Goal: Task Accomplishment & Management: Complete application form

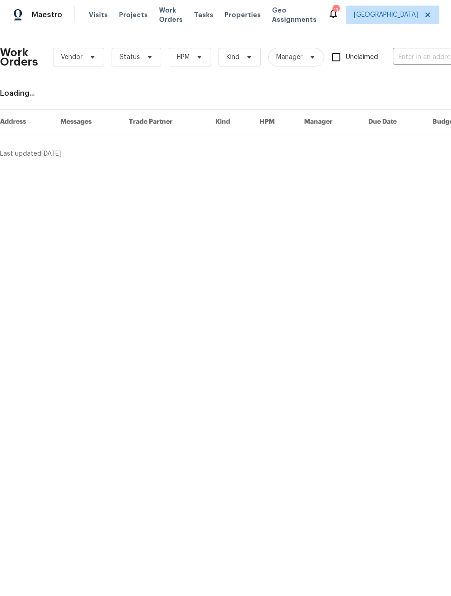
click at [419, 56] on input "text" at bounding box center [439, 57] width 93 height 14
type input "[PERSON_NAME]"
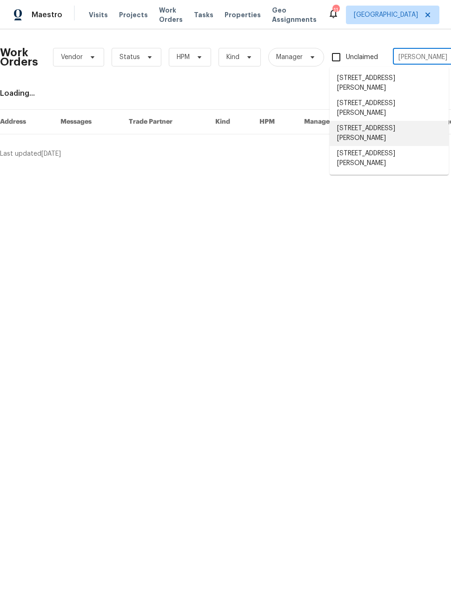
click at [406, 121] on li "[STREET_ADDRESS][PERSON_NAME]" at bounding box center [388, 133] width 119 height 25
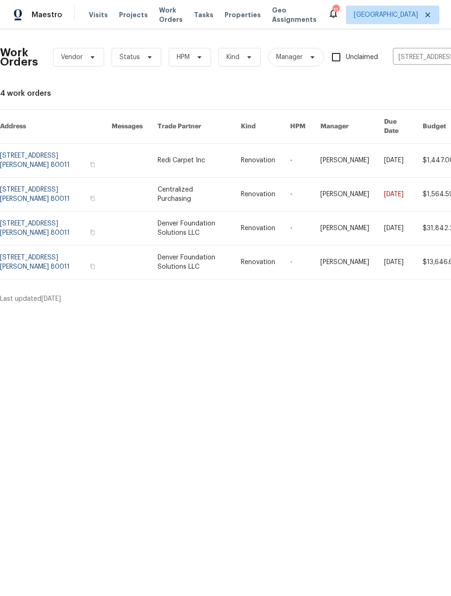
click at [29, 155] on link at bounding box center [56, 160] width 112 height 33
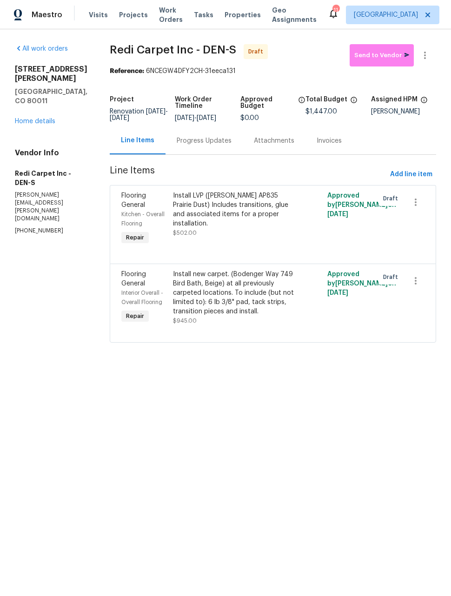
click at [23, 118] on link "Home details" at bounding box center [35, 121] width 40 height 7
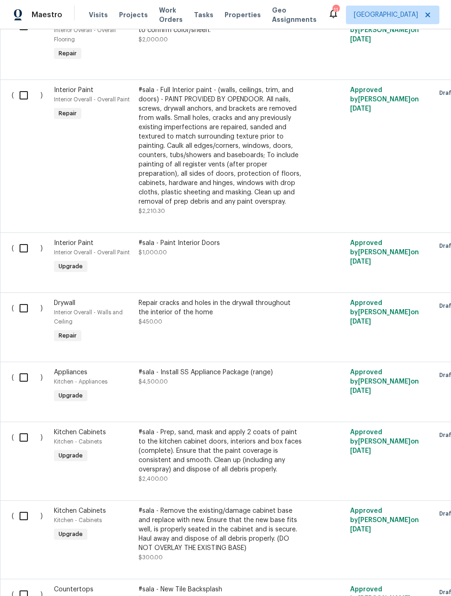
scroll to position [1337, 0]
click at [293, 310] on div "Repair cracks and holes in the drywall throughout the interior of the home $450…" at bounding box center [220, 313] width 164 height 28
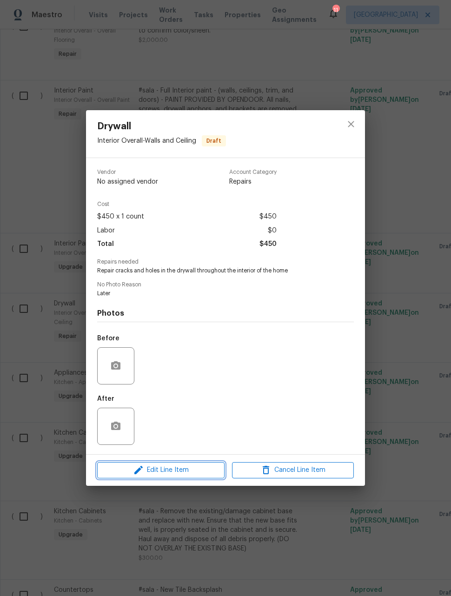
click at [159, 472] on span "Edit Line Item" at bounding box center [161, 470] width 122 height 12
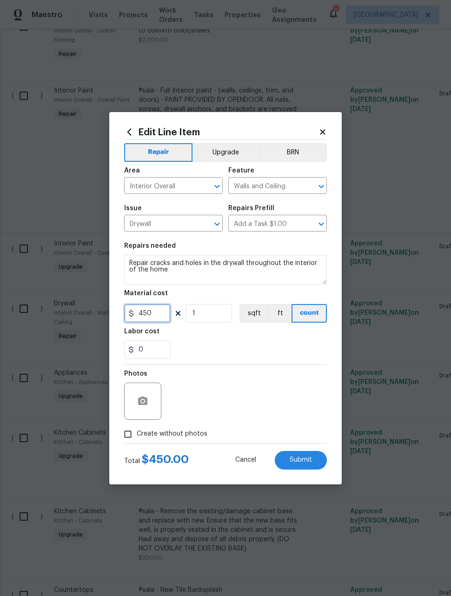
click at [158, 320] on input "450" at bounding box center [147, 313] width 46 height 19
type input "650"
click at [283, 381] on div "Photos" at bounding box center [225, 395] width 203 height 60
click at [121, 432] on input "Create without photos" at bounding box center [128, 434] width 18 height 18
checkbox input "true"
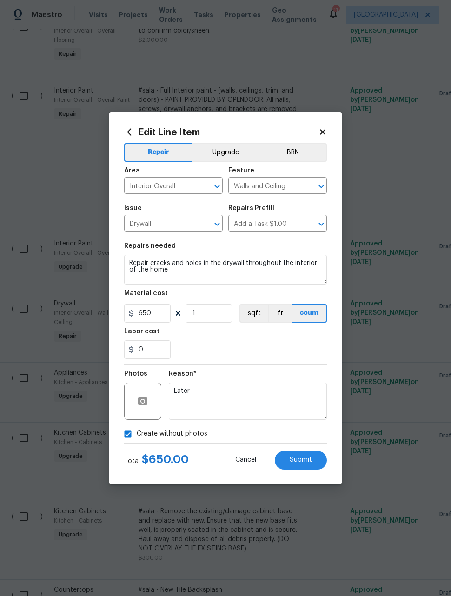
click at [314, 465] on button "Submit" at bounding box center [301, 460] width 52 height 19
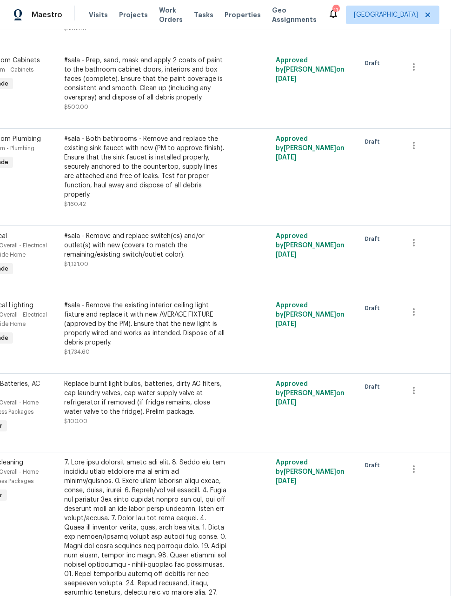
scroll to position [474, 74]
click at [420, 306] on button "button" at bounding box center [413, 312] width 22 height 22
click at [358, 331] on div at bounding box center [225, 298] width 451 height 596
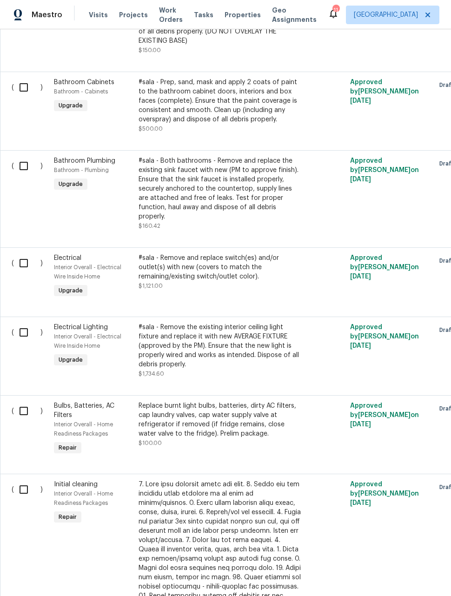
scroll to position [449, 0]
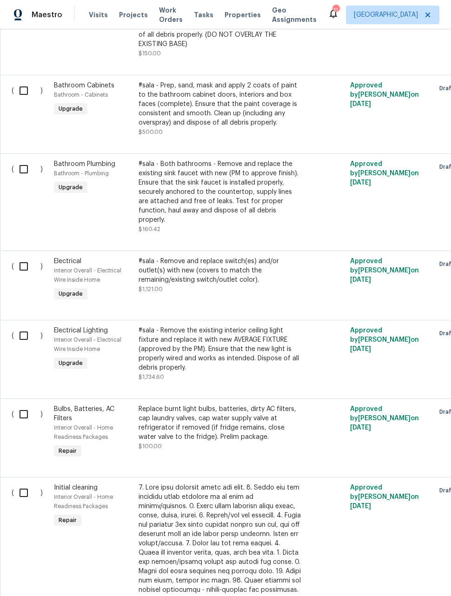
click at [78, 327] on span "Electrical Lighting" at bounding box center [81, 330] width 54 height 7
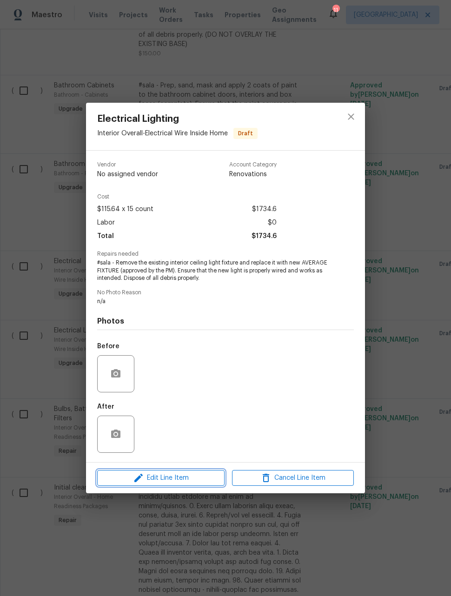
click at [147, 476] on span "Edit Line Item" at bounding box center [161, 478] width 122 height 12
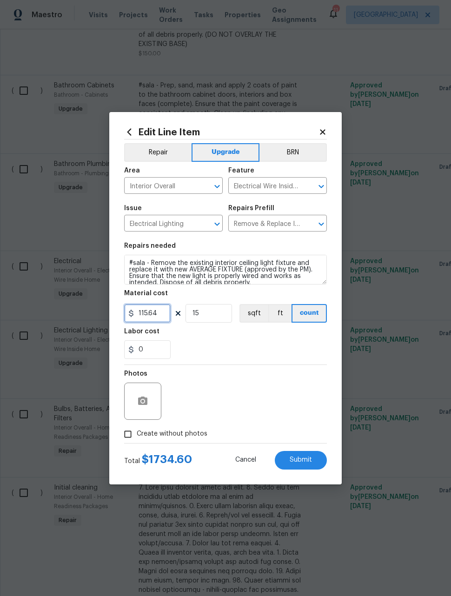
click at [158, 319] on input "115.64" at bounding box center [147, 313] width 46 height 19
click at [206, 317] on input "15" at bounding box center [208, 313] width 46 height 19
type input "11"
click at [308, 382] on div "Photos" at bounding box center [225, 395] width 203 height 60
click at [160, 312] on input "115.64" at bounding box center [147, 313] width 46 height 19
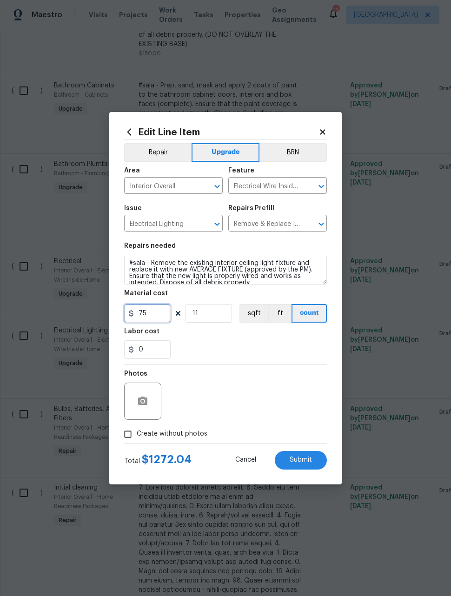
type input "75"
click at [288, 382] on div "Photos" at bounding box center [225, 395] width 203 height 60
click at [223, 314] on input "11" at bounding box center [208, 313] width 46 height 19
type input "13"
click at [300, 383] on div "Photos" at bounding box center [225, 395] width 203 height 60
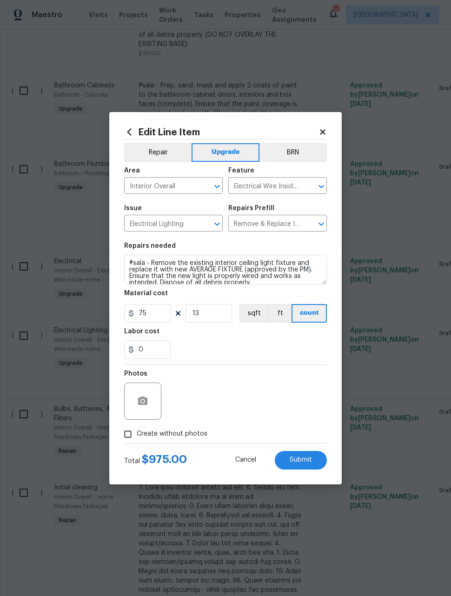
click at [318, 461] on button "Submit" at bounding box center [301, 460] width 52 height 19
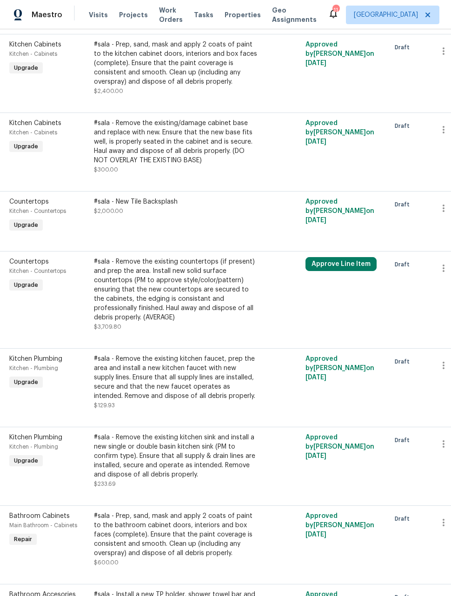
scroll to position [1719, 58]
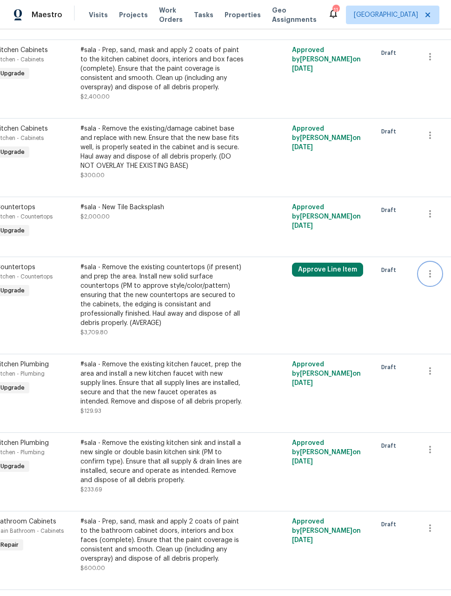
click at [435, 270] on button "button" at bounding box center [430, 274] width 22 height 22
click at [398, 303] on div at bounding box center [225, 298] width 451 height 596
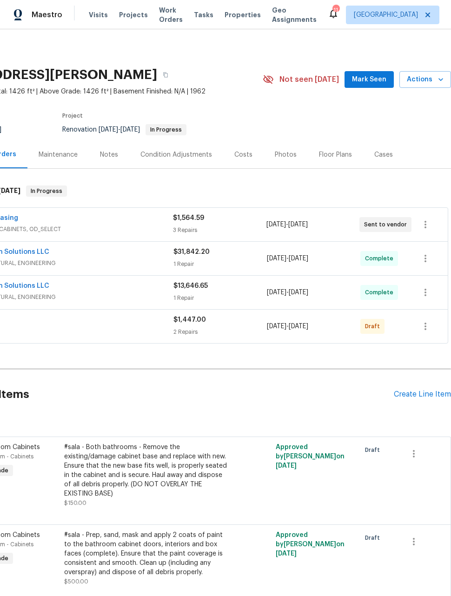
scroll to position [0, 74]
click at [426, 390] on div "Create Line Item" at bounding box center [422, 394] width 57 height 9
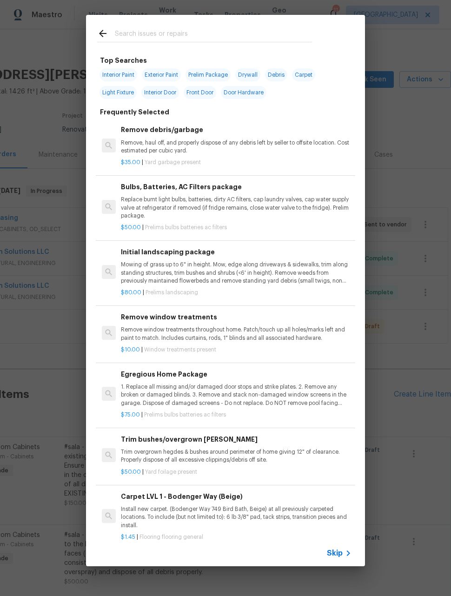
click at [260, 31] on input "text" at bounding box center [213, 35] width 197 height 14
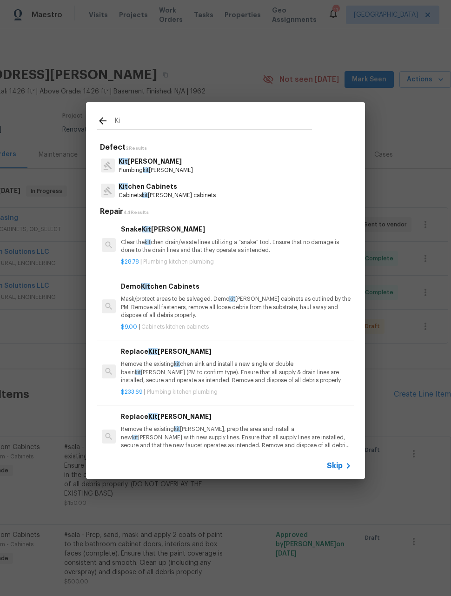
type input "K"
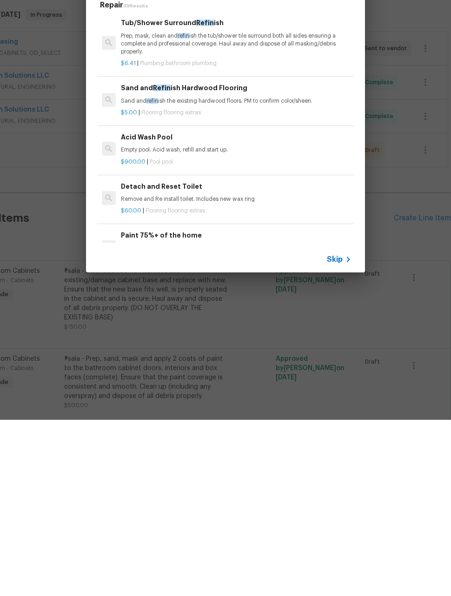
scroll to position [0, 0]
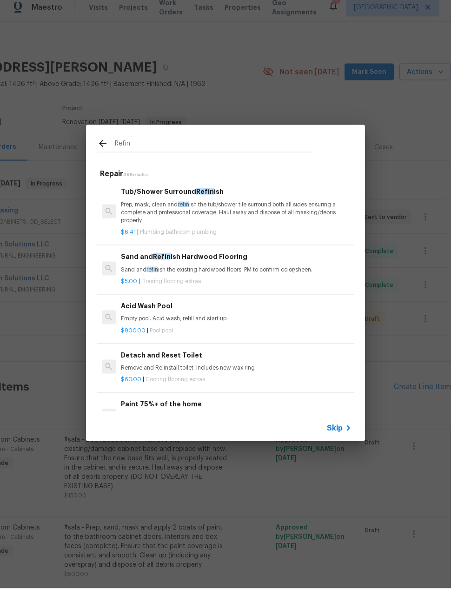
click at [262, 145] on input "Refin" at bounding box center [213, 152] width 197 height 14
type input "Counter"
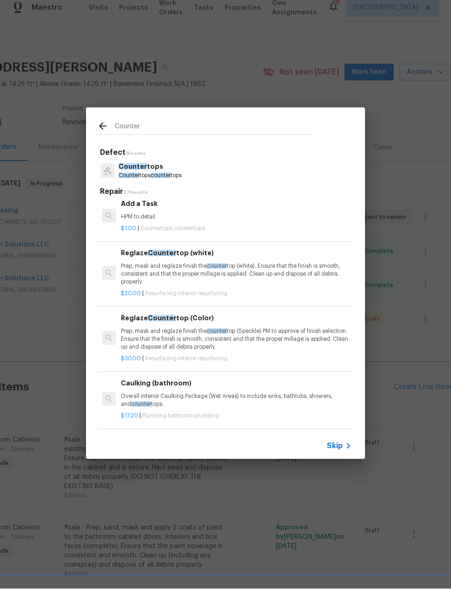
click at [322, 335] on p "Prep, mask and reglaze finish the counter top (Speckle) PM to approve of finish…" at bounding box center [236, 347] width 231 height 24
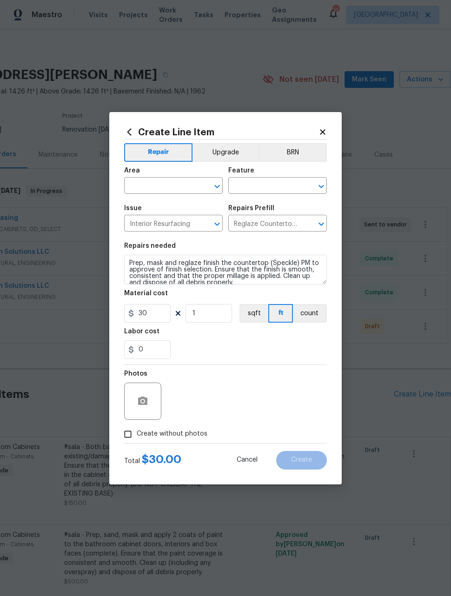
click at [195, 182] on input "text" at bounding box center [160, 186] width 72 height 14
click at [173, 230] on li "Kitchen" at bounding box center [173, 237] width 99 height 15
type input "Kitchen"
click at [288, 186] on input "text" at bounding box center [264, 186] width 72 height 14
click at [277, 252] on li "Countertops" at bounding box center [277, 259] width 99 height 15
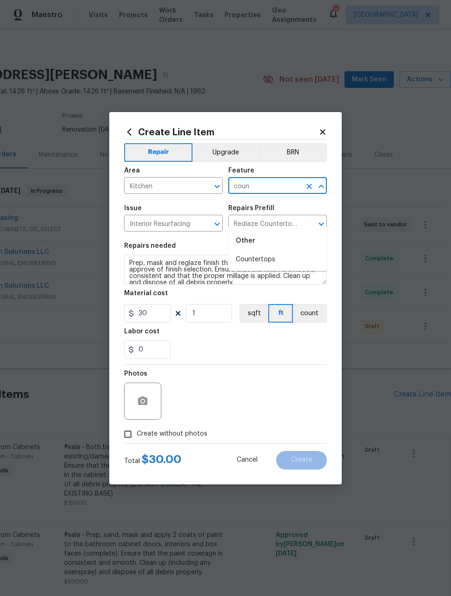
type input "Countertops"
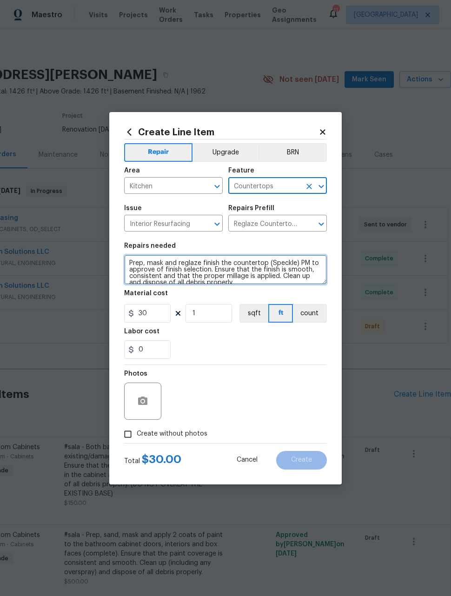
click at [132, 262] on textarea "Prep, mask and reglaze finish the countertop (Speckle) PM to approve of finish …" at bounding box center [225, 270] width 203 height 30
type textarea "#sala Prep, mask and reglaze finish the countertop (Speckle) PM to approve of f…"
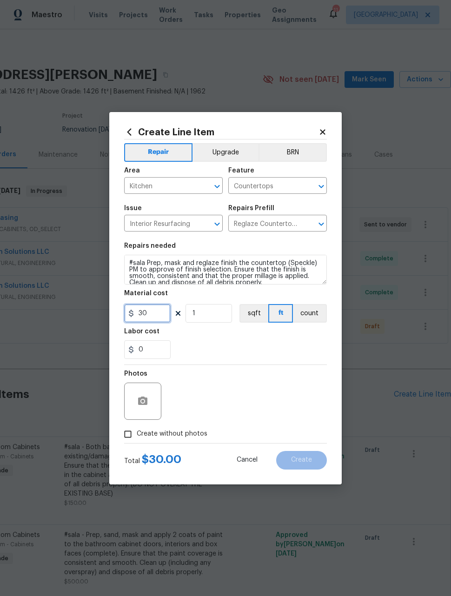
click at [160, 319] on input "30" at bounding box center [147, 313] width 46 height 19
type input "500"
click at [307, 392] on div "Photos" at bounding box center [225, 395] width 203 height 60
click at [126, 434] on input "Create without photos" at bounding box center [128, 434] width 18 height 18
checkbox input "true"
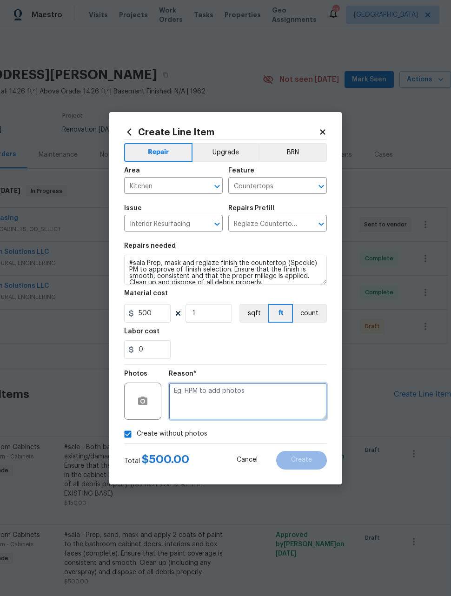
click at [295, 408] on textarea at bounding box center [248, 400] width 158 height 37
type textarea "Later"
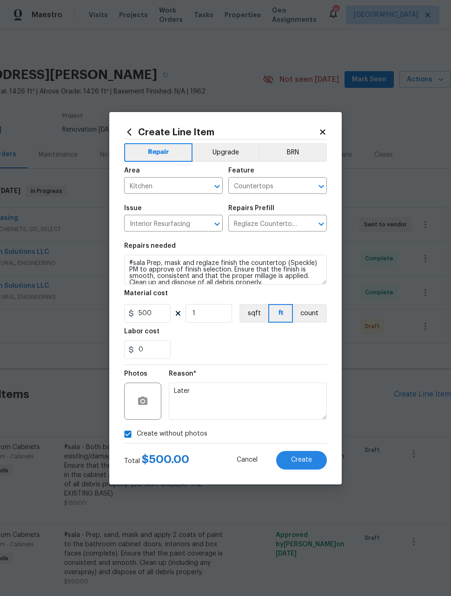
click at [278, 361] on section "Repairs needed #sala Prep, mask and reglaze finish the countertop (Speckle) PM …" at bounding box center [225, 300] width 203 height 127
click at [309, 461] on span "Create" at bounding box center [301, 459] width 21 height 7
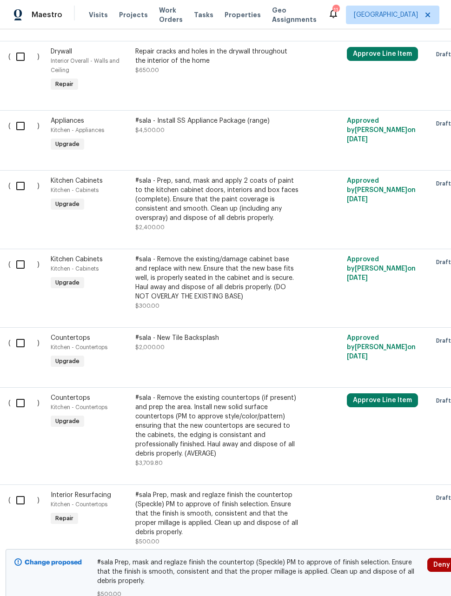
scroll to position [1589, 3]
click at [160, 402] on div "#sala - Remove the existing countertops (if present) and prep the area. Install…" at bounding box center [217, 425] width 164 height 65
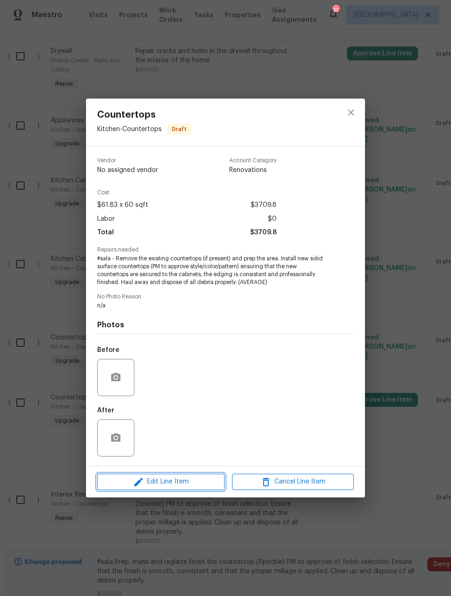
click at [162, 475] on button "Edit Line Item" at bounding box center [160, 482] width 127 height 16
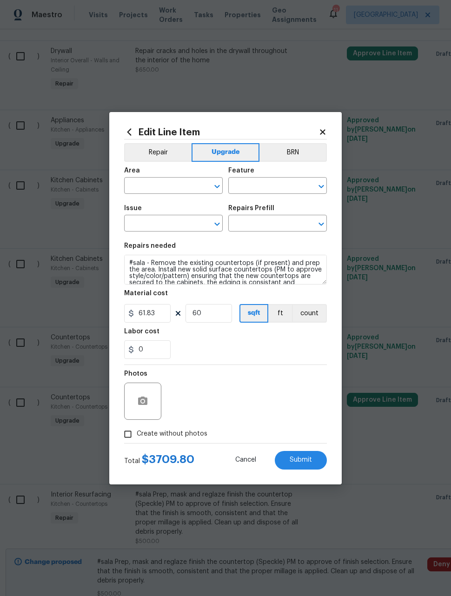
type input "Kitchen"
type input "Countertops"
type input "Add a Task $1.00"
click at [325, 128] on icon at bounding box center [322, 132] width 8 height 8
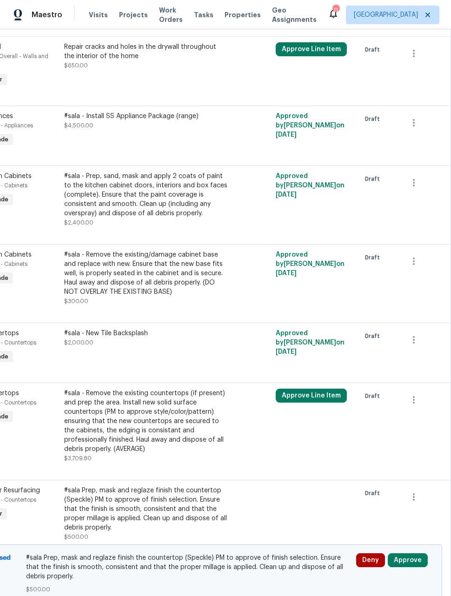
scroll to position [1594, 74]
click at [414, 394] on icon "button" at bounding box center [413, 399] width 11 height 11
click at [420, 362] on li "Cancel" at bounding box center [420, 360] width 36 height 15
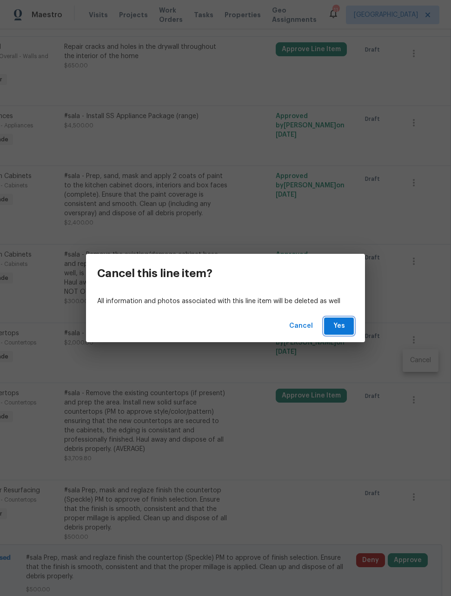
click at [339, 325] on span "Yes" at bounding box center [338, 326] width 15 height 12
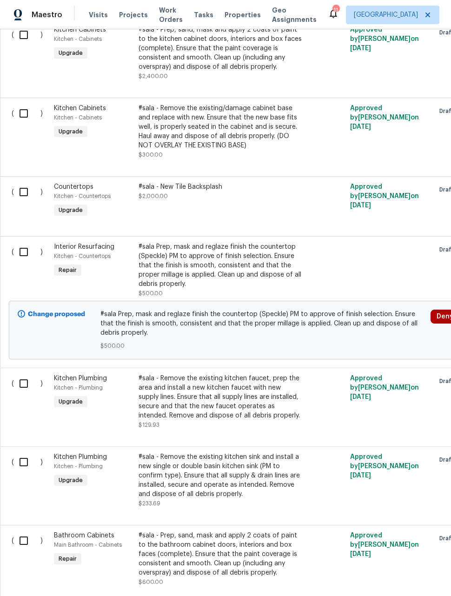
scroll to position [1746, 0]
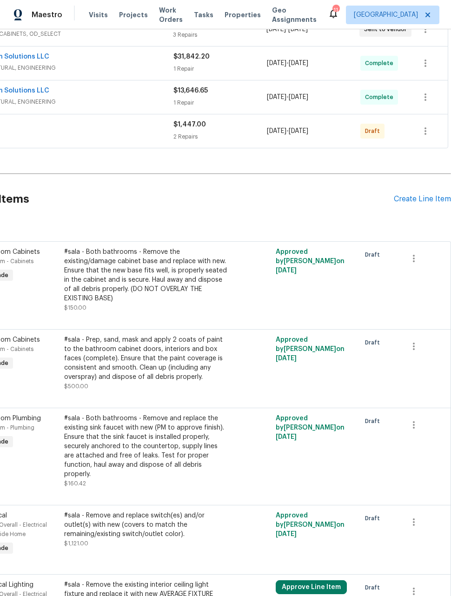
click at [422, 195] on div "Create Line Item" at bounding box center [422, 199] width 57 height 9
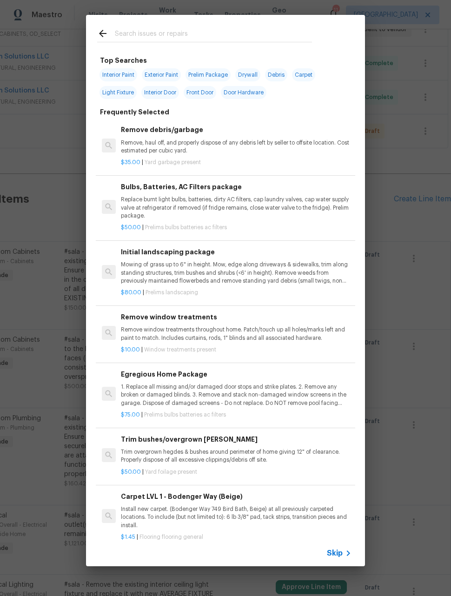
click at [128, 79] on span "Interior Paint" at bounding box center [118, 74] width 38 height 13
type input "Interior Paint"
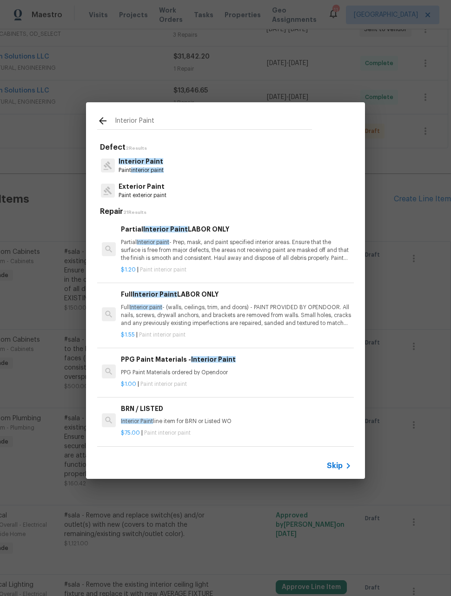
click at [148, 165] on span "Interior Paint" at bounding box center [141, 161] width 45 height 7
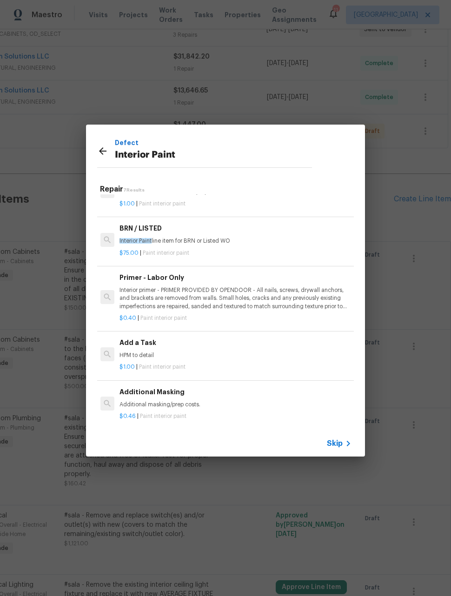
click at [270, 298] on p "Interior primer - PRIMER PROVIDED BY OPENDOOR - All nails, screws, drywall anch…" at bounding box center [234, 298] width 231 height 24
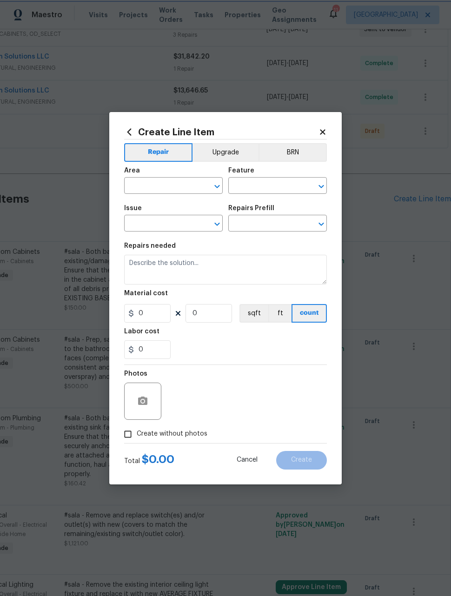
type input "Overall Paint"
type input "Interior Paint"
type input "Primer - Labor Only $0.40"
type textarea "Interior primer - PRIMER PROVIDED BY OPENDOOR - All nails, screws, drywall anch…"
type input "0.4"
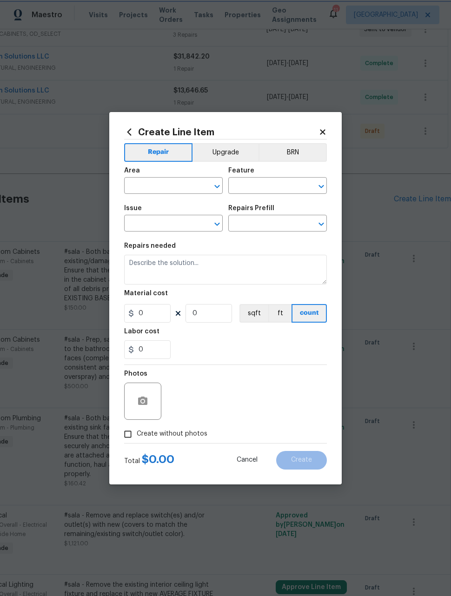
type input "1"
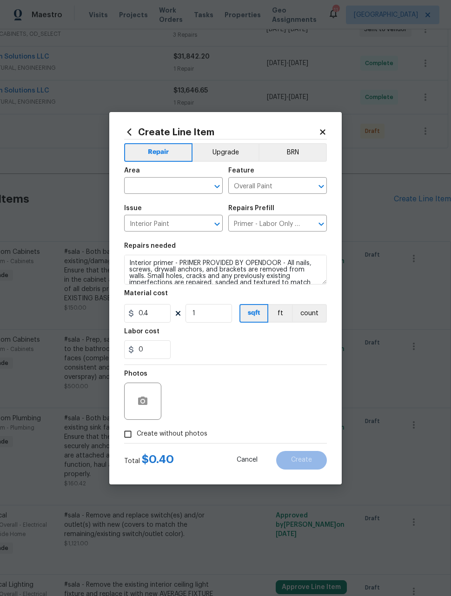
click at [185, 186] on input "text" at bounding box center [160, 186] width 72 height 14
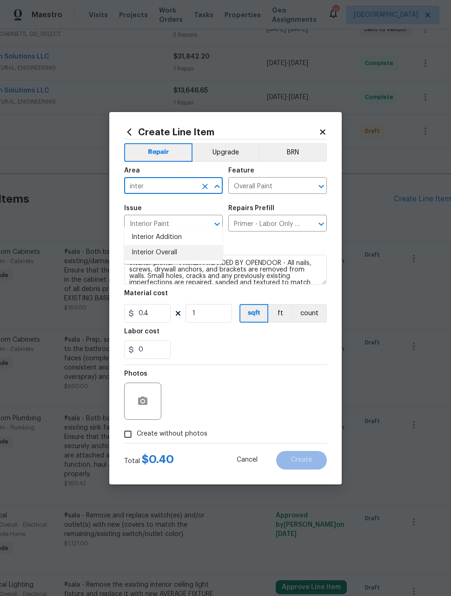
click at [188, 245] on li "Interior Overall" at bounding box center [173, 252] width 99 height 15
type input "Interior Overall"
click at [275, 382] on div "Photos" at bounding box center [225, 395] width 203 height 60
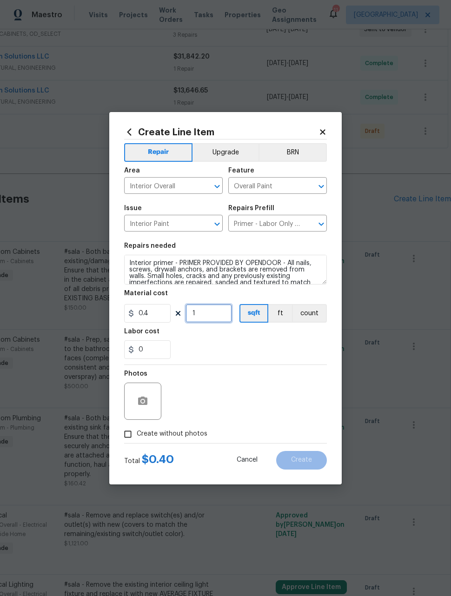
click at [220, 315] on input "1" at bounding box center [208, 313] width 46 height 19
type input "1426"
click at [282, 382] on div "Photos" at bounding box center [225, 395] width 203 height 60
click at [127, 432] on input "Create without photos" at bounding box center [128, 434] width 18 height 18
checkbox input "true"
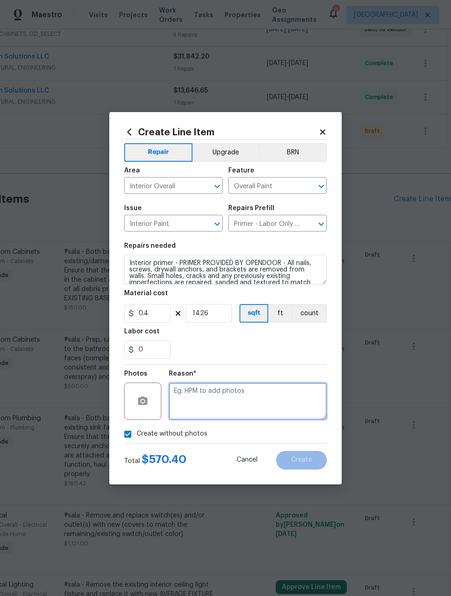
click at [290, 410] on textarea at bounding box center [248, 400] width 158 height 37
type textarea "Later"
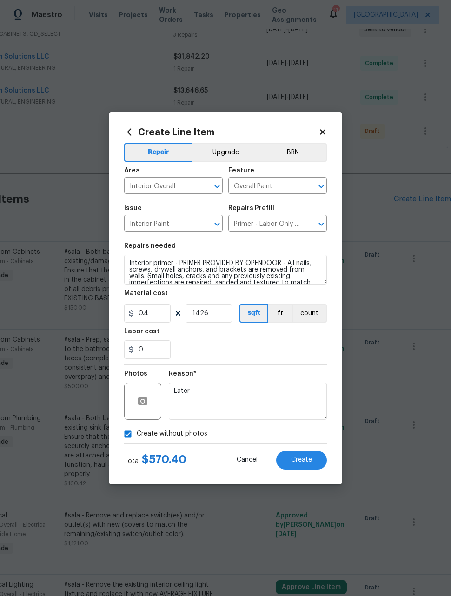
click at [272, 361] on section "Repairs needed Interior primer - PRIMER PROVIDED BY OPENDOOR - All nails, screw…" at bounding box center [225, 300] width 203 height 127
click at [310, 459] on span "Create" at bounding box center [301, 459] width 21 height 7
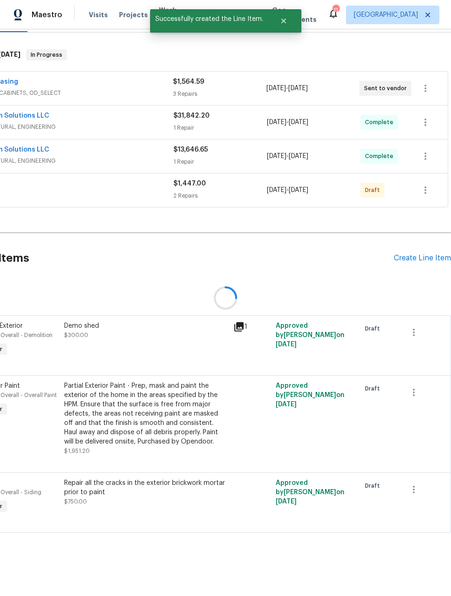
scroll to position [107, 74]
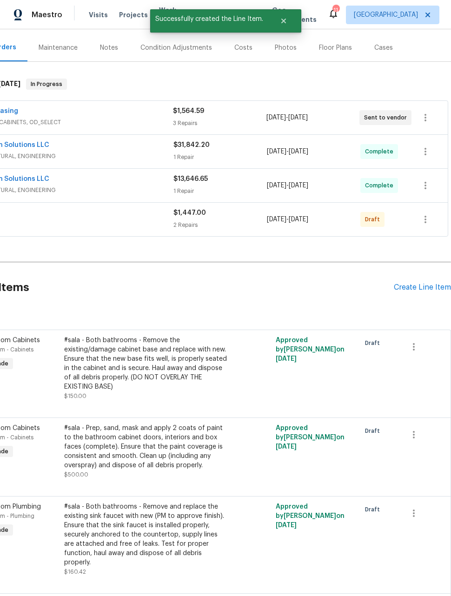
click at [422, 283] on div "Create Line Item" at bounding box center [422, 287] width 57 height 9
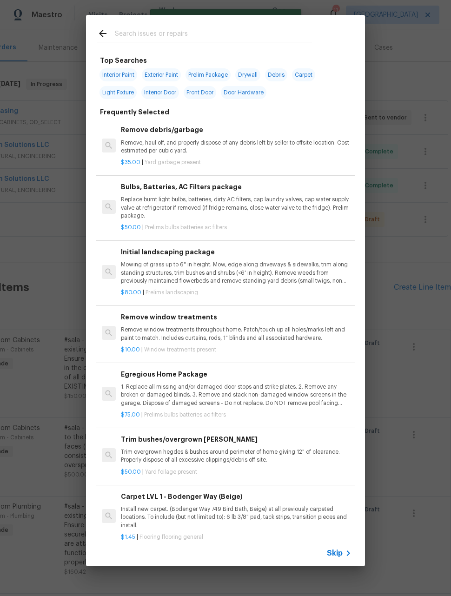
click at [171, 77] on span "Exterior Paint" at bounding box center [161, 74] width 39 height 13
type input "Exterior Paint"
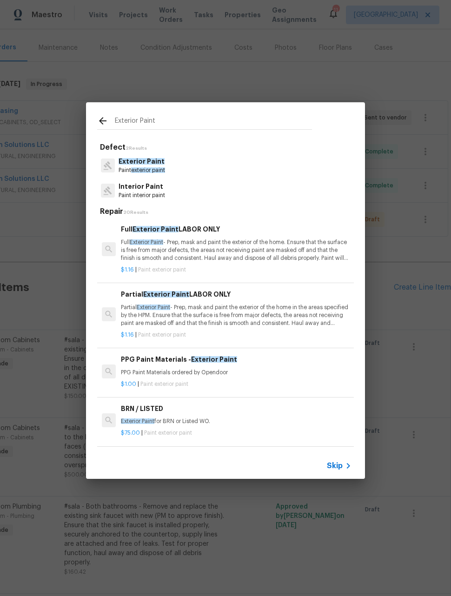
click at [158, 160] on span "Exterior Paint" at bounding box center [142, 161] width 46 height 7
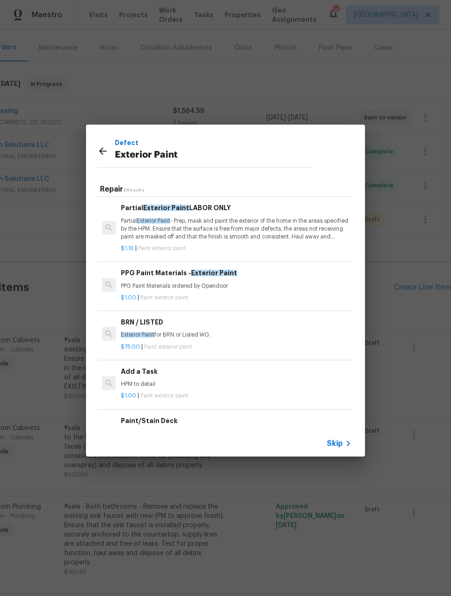
scroll to position [65, 0]
click at [248, 388] on div "$1.00 | Paint exterior paint" at bounding box center [236, 394] width 231 height 12
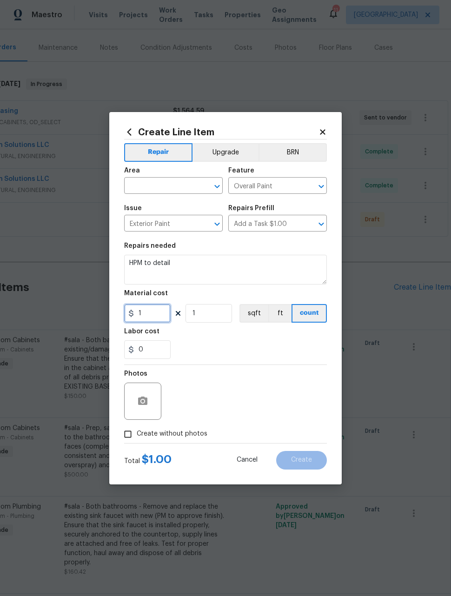
click at [157, 317] on input "1" at bounding box center [147, 313] width 46 height 19
click at [227, 312] on input "1" at bounding box center [208, 313] width 46 height 19
type input "1426"
click at [160, 311] on input "1" at bounding box center [147, 313] width 46 height 19
type input "0.4"
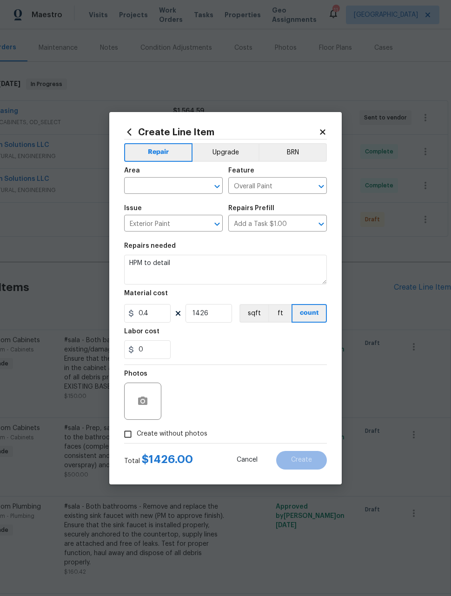
click at [291, 378] on div "Photos" at bounding box center [225, 395] width 203 height 60
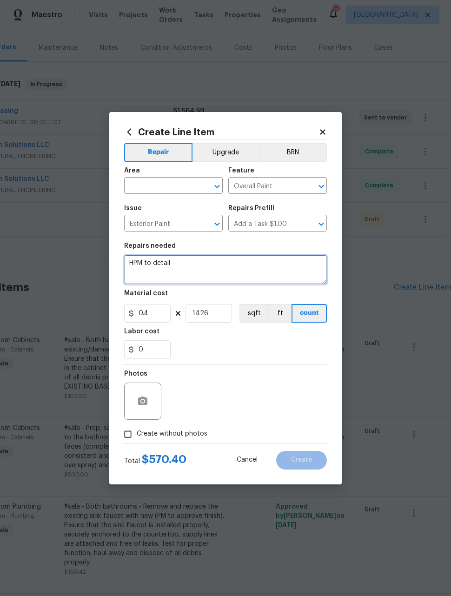
click at [218, 265] on textarea "HPM to detail" at bounding box center [225, 270] width 203 height 30
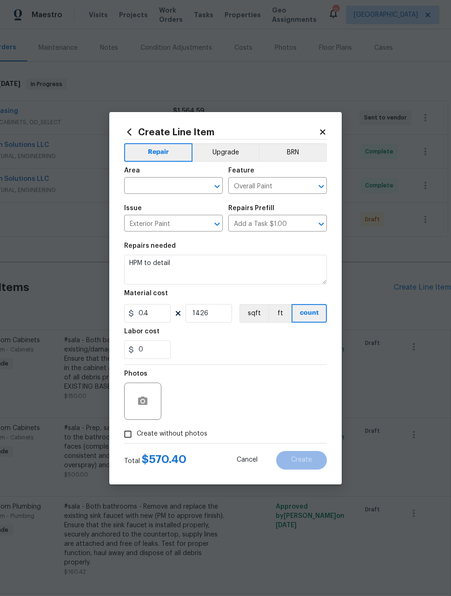
click at [189, 185] on input "text" at bounding box center [160, 186] width 72 height 14
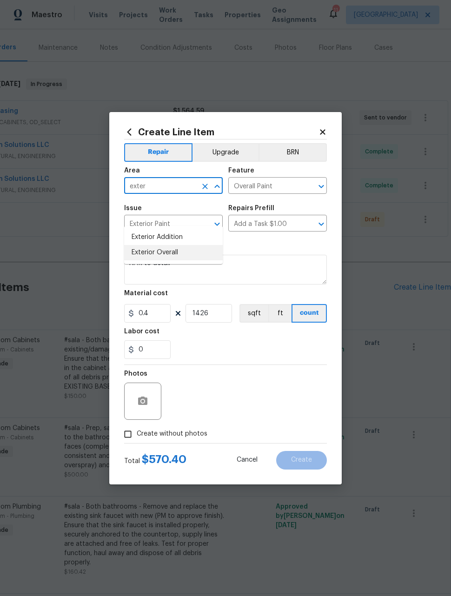
click at [185, 245] on li "Exterior Overall" at bounding box center [173, 252] width 99 height 15
type input "Exterior Overall"
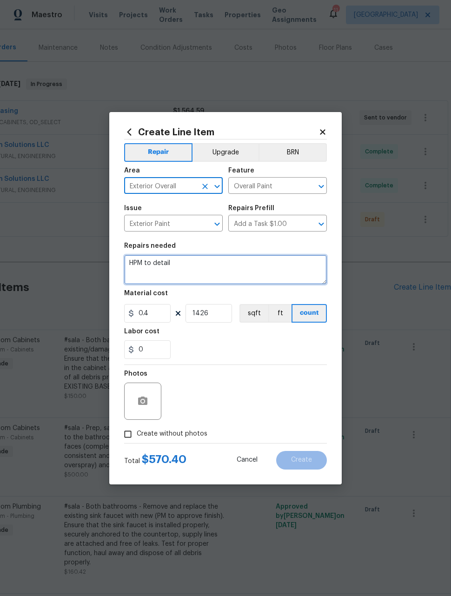
click at [180, 261] on textarea "HPM to detail" at bounding box center [225, 270] width 203 height 30
click at [179, 260] on textarea "HPM to detail" at bounding box center [225, 270] width 203 height 30
click at [178, 261] on textarea "HPM to detail" at bounding box center [225, 270] width 203 height 30
click at [178, 260] on textarea "HPM to detail" at bounding box center [225, 270] width 203 height 30
type textarea "H"
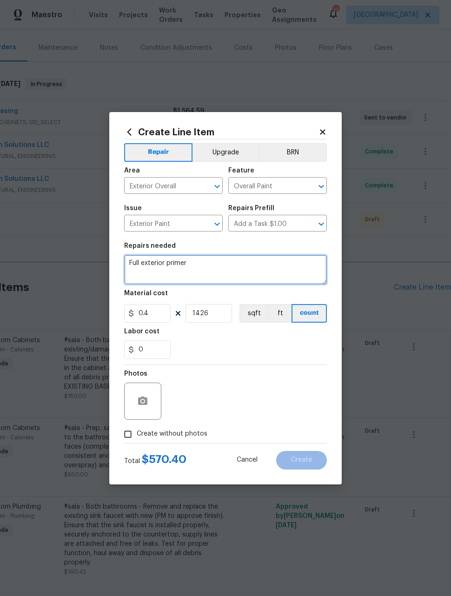
type textarea "Full exterior primer"
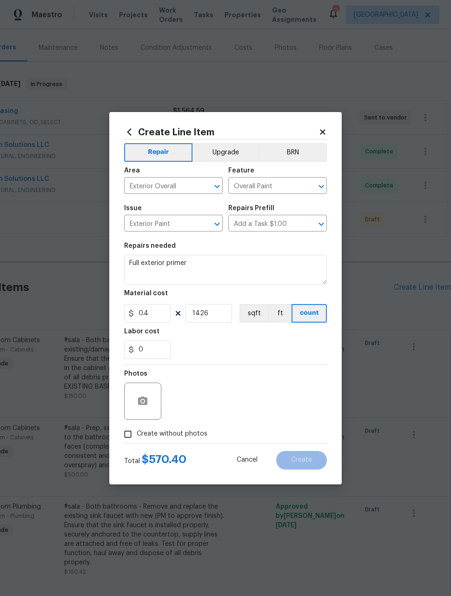
click at [279, 393] on div "Photos" at bounding box center [225, 395] width 203 height 60
click at [130, 434] on input "Create without photos" at bounding box center [128, 434] width 18 height 18
checkbox input "true"
click at [290, 400] on textarea at bounding box center [248, 400] width 158 height 37
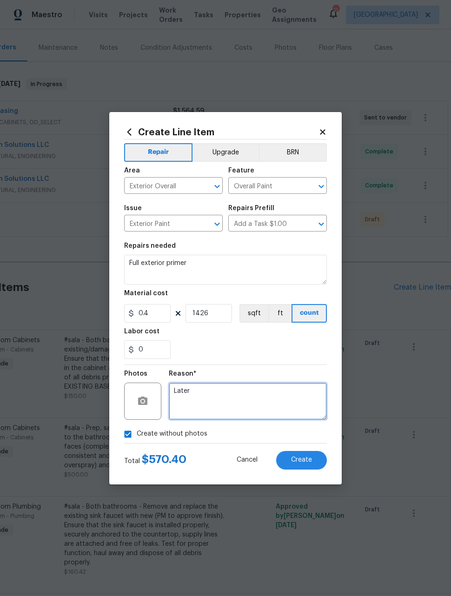
type textarea "Later"
click at [278, 367] on div "Reason* Later" at bounding box center [248, 395] width 158 height 60
click at [313, 461] on button "Create" at bounding box center [301, 460] width 51 height 19
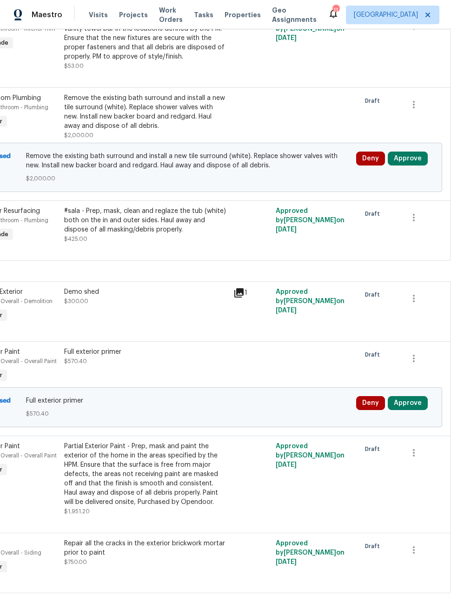
scroll to position [2492, 74]
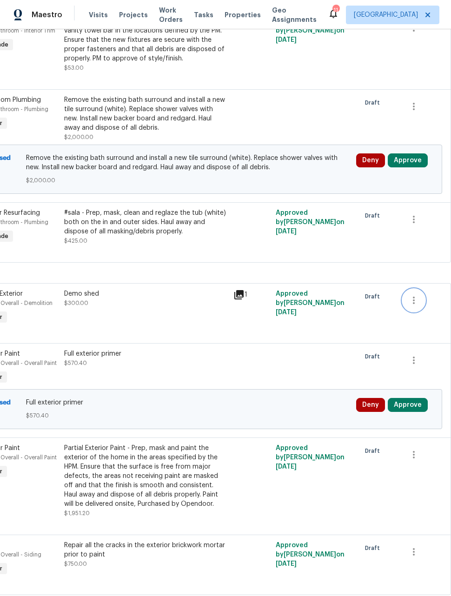
click at [415, 295] on icon "button" at bounding box center [413, 300] width 11 height 11
click at [426, 268] on li "Cancel" at bounding box center [420, 264] width 36 height 15
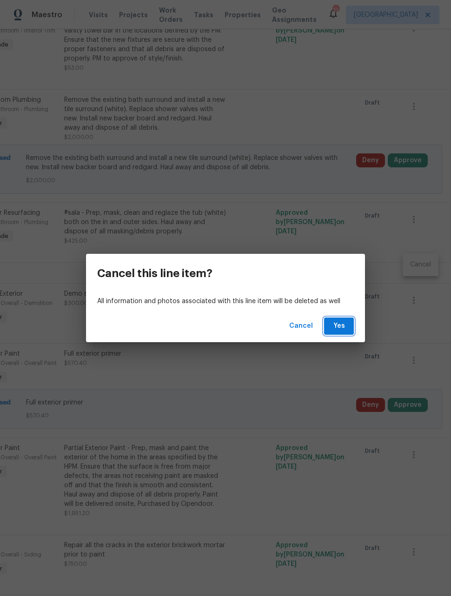
click at [344, 325] on span "Yes" at bounding box center [338, 326] width 15 height 12
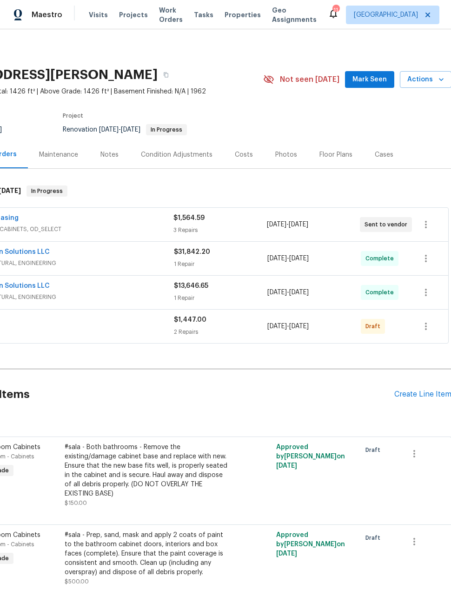
scroll to position [0, 74]
click at [416, 373] on div "Pending Line Items Create Line Item" at bounding box center [188, 394] width 525 height 43
click at [424, 390] on div "Create Line Item" at bounding box center [422, 394] width 57 height 9
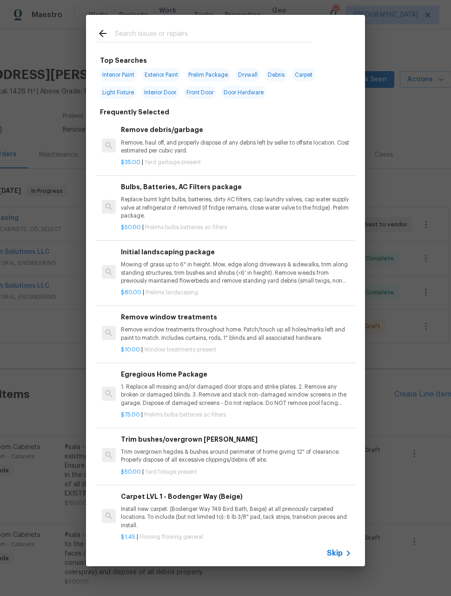
click at [242, 34] on input "text" at bounding box center [213, 35] width 197 height 14
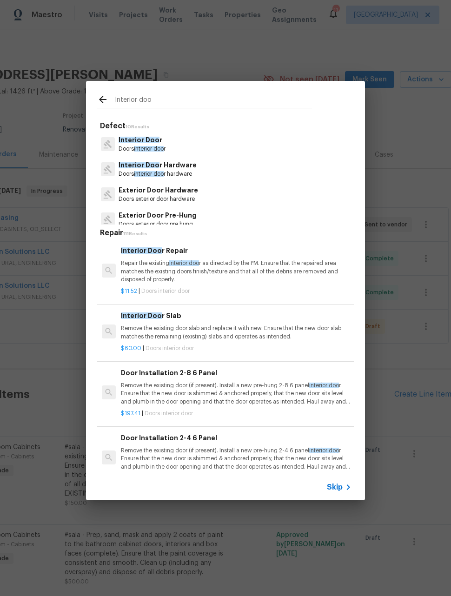
type input "Interior door"
click at [159, 139] on p "Interior Door" at bounding box center [142, 140] width 47 height 10
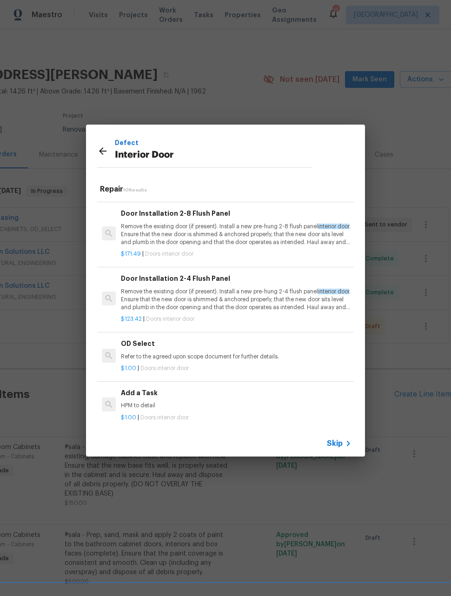
scroll to position [375, 0]
click at [310, 402] on p "HPM to detail" at bounding box center [236, 406] width 231 height 8
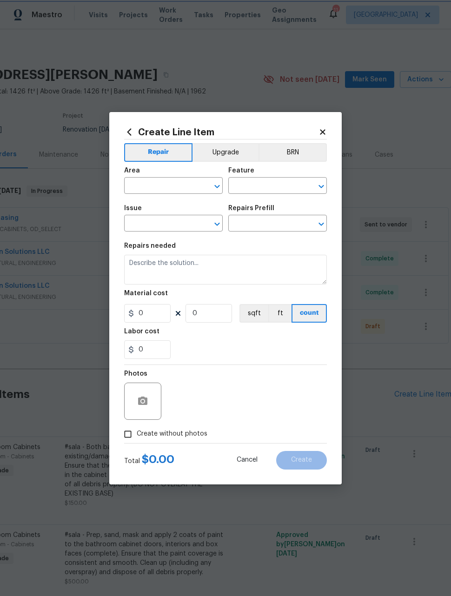
type input "Interior Door"
type input "Add a Task $1.00"
type textarea "HPM to detail"
type input "1"
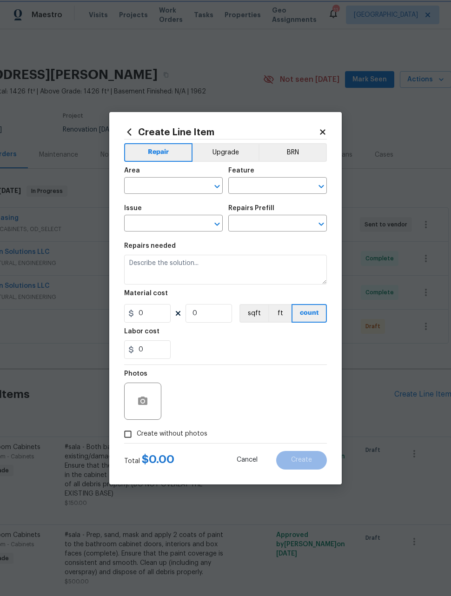
type input "1"
click at [193, 175] on div "Area" at bounding box center [173, 173] width 99 height 12
click at [185, 186] on input "text" at bounding box center [160, 186] width 72 height 14
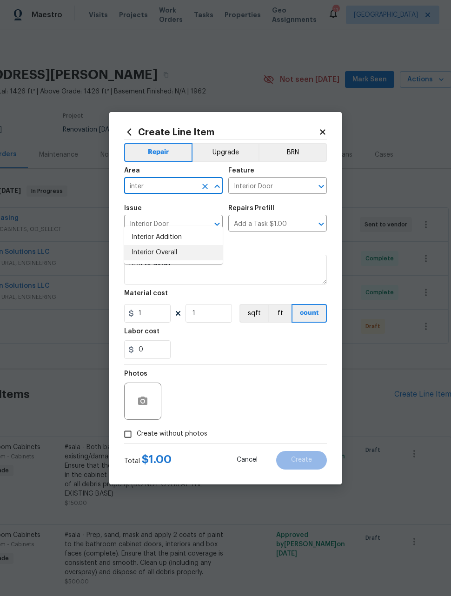
click at [186, 245] on li "Interior Overall" at bounding box center [173, 252] width 99 height 15
type input "Interior Overall"
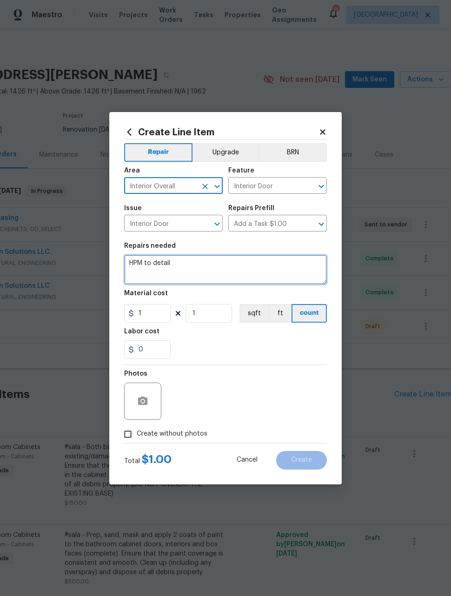
click at [186, 270] on textarea "HPM to detail" at bounding box center [225, 270] width 203 height 30
click at [183, 265] on textarea "HPM to detail" at bounding box center [225, 270] width 203 height 30
click at [181, 265] on textarea "HPM to detail" at bounding box center [225, 270] width 203 height 30
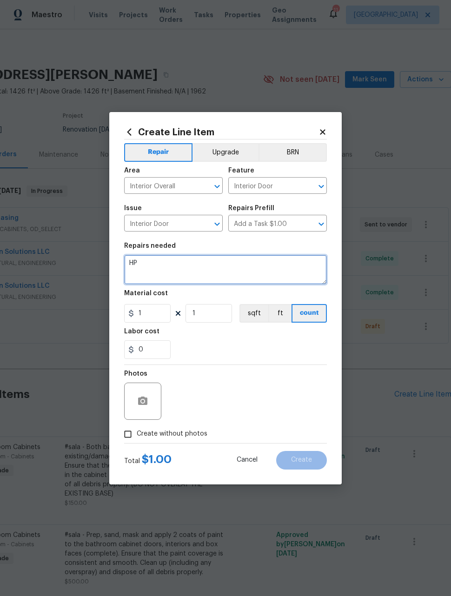
type textarea "H"
type textarea "Replace sliding door"
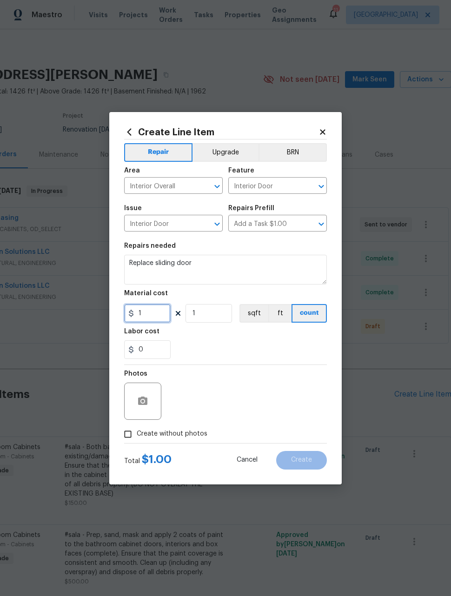
click at [161, 312] on input "1" at bounding box center [147, 313] width 46 height 19
type input "1200"
click at [313, 384] on div "Photos" at bounding box center [225, 395] width 203 height 60
click at [127, 429] on input "Create without photos" at bounding box center [128, 434] width 18 height 18
checkbox input "true"
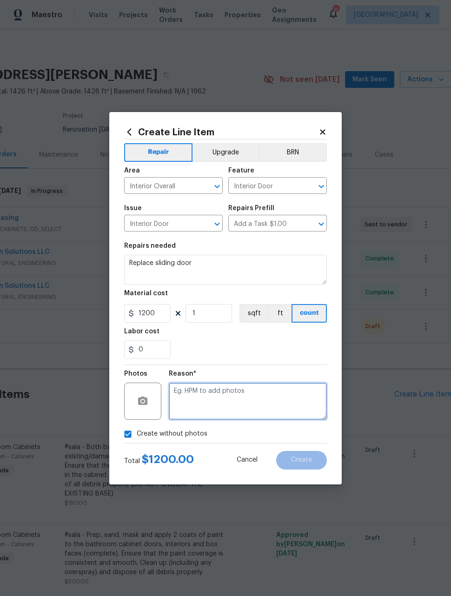
click at [288, 408] on textarea at bounding box center [248, 400] width 158 height 37
type textarea "Later"
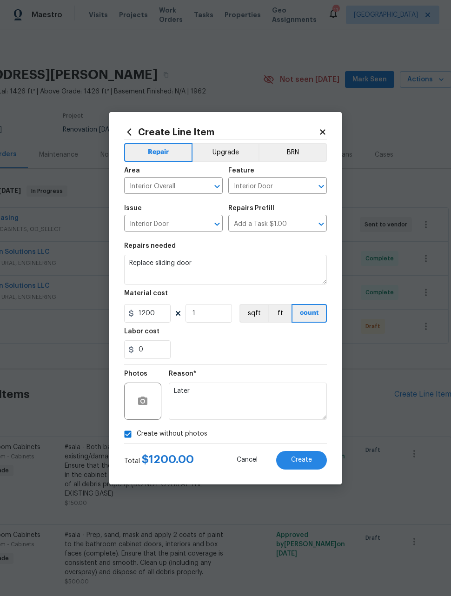
click at [267, 366] on div "Reason* Later" at bounding box center [248, 395] width 158 height 60
click at [309, 466] on button "Create" at bounding box center [301, 460] width 51 height 19
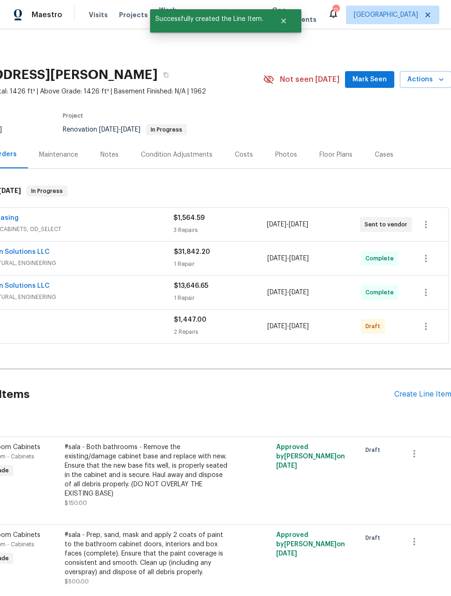
click at [428, 390] on div "Create Line Item" at bounding box center [422, 394] width 57 height 9
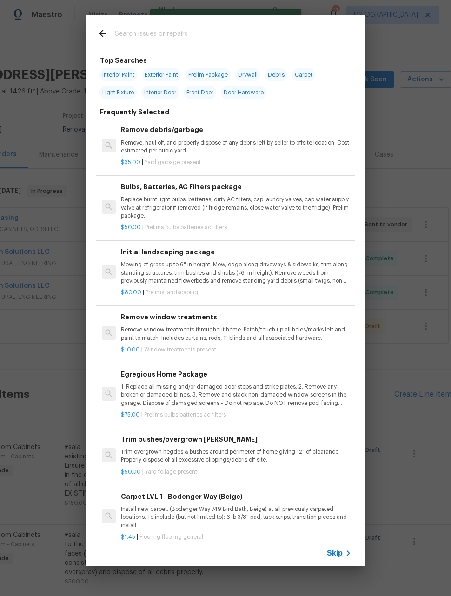
click at [237, 30] on input "text" at bounding box center [213, 35] width 197 height 14
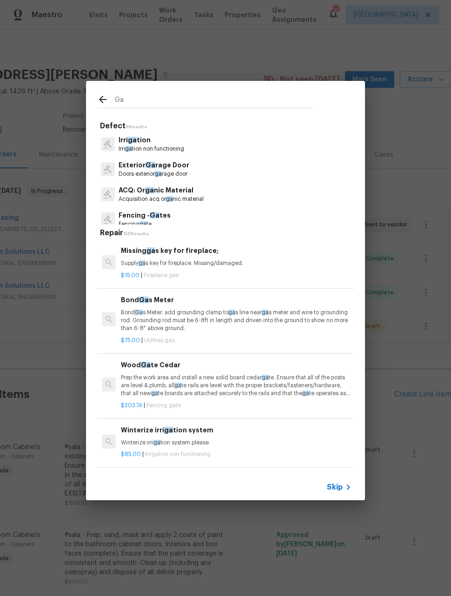
type input "G"
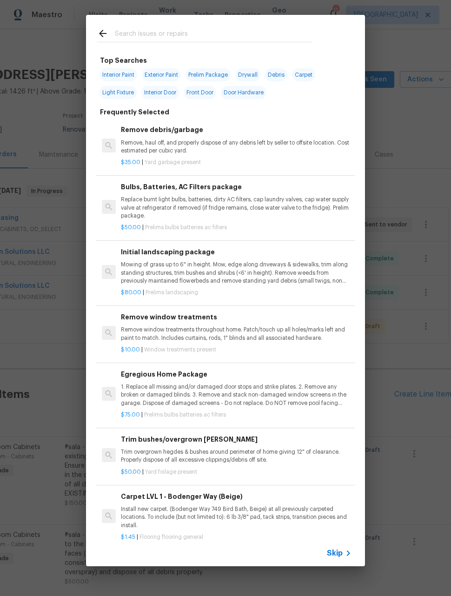
type input "E"
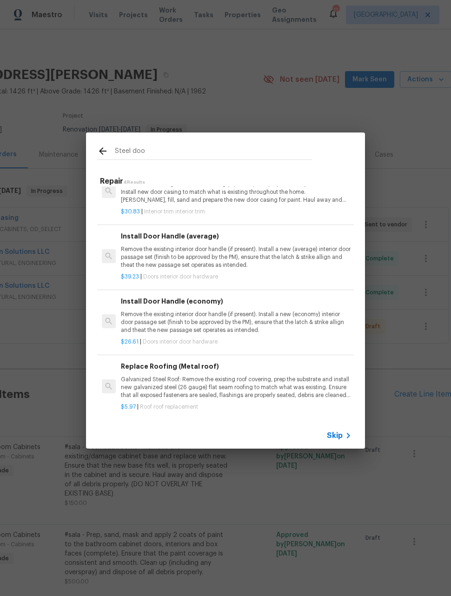
scroll to position [27, 0]
type input "S"
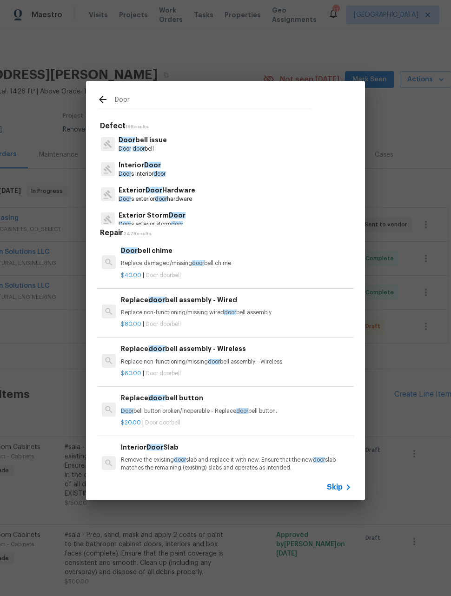
scroll to position [0, 0]
type input "Door"
click at [194, 171] on div "Interior Door Door s interior door" at bounding box center [225, 169] width 257 height 25
click at [157, 166] on span "Door" at bounding box center [152, 165] width 17 height 7
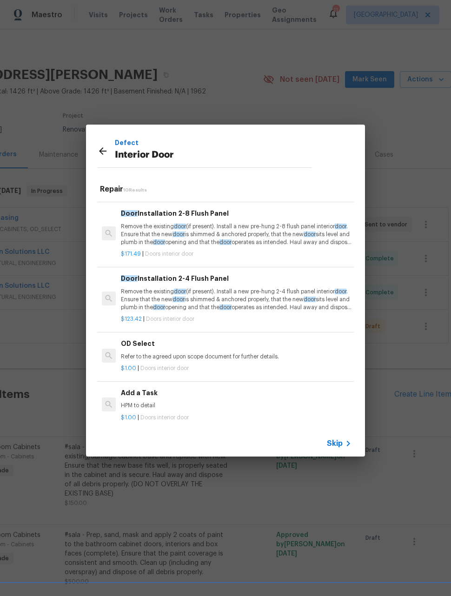
scroll to position [375, 0]
click at [130, 397] on div "Add a Task HPM to detail" at bounding box center [236, 399] width 231 height 22
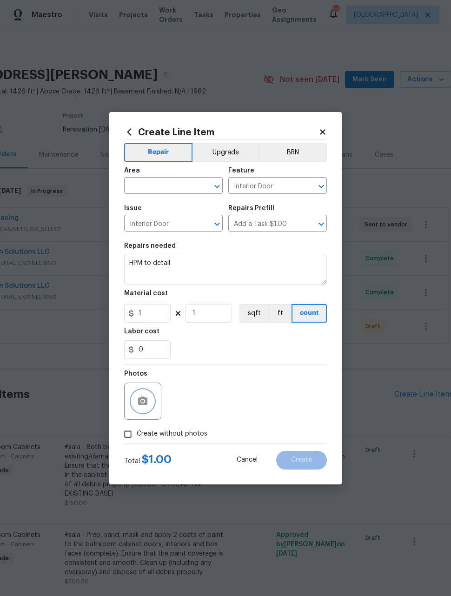
click at [136, 401] on button "button" at bounding box center [143, 401] width 22 height 22
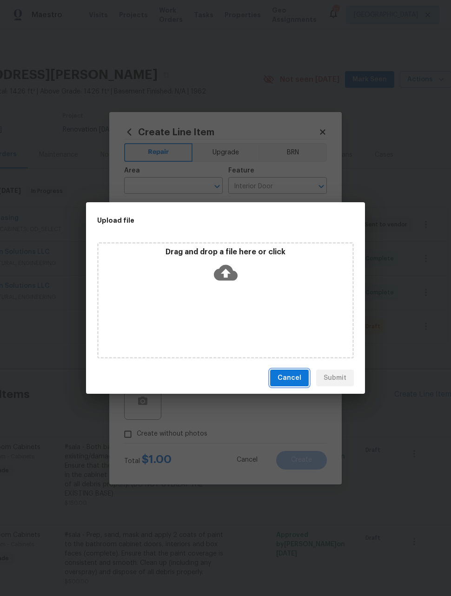
click at [297, 382] on span "Cancel" at bounding box center [289, 378] width 24 height 12
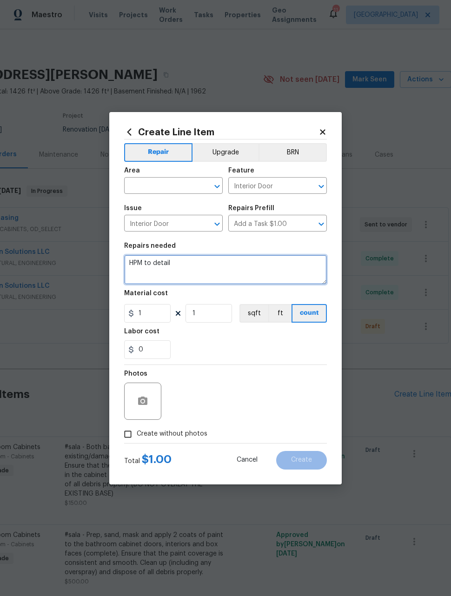
click at [270, 263] on textarea "HPM to detail" at bounding box center [225, 270] width 203 height 30
click at [269, 266] on textarea "HPM to detail" at bounding box center [225, 270] width 203 height 30
click at [268, 266] on textarea "HPM to detail" at bounding box center [225, 270] width 203 height 30
type textarea "H"
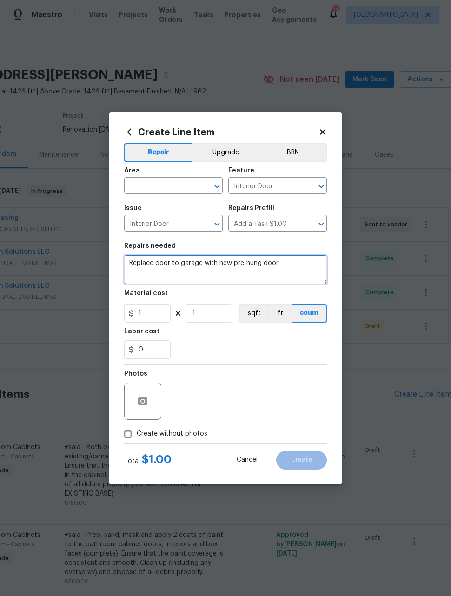
click at [260, 264] on textarea "Replace door to garage with new pre-hung door" at bounding box center [225, 270] width 203 height 30
click at [262, 263] on textarea "Replace door to garage with new pre-hung door" at bounding box center [225, 270] width 203 height 30
type textarea "Replace door to garage with new pre-hung steel door"
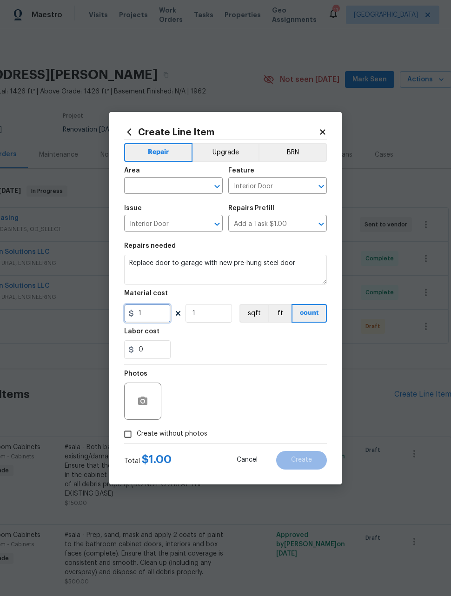
click at [167, 316] on input "1" at bounding box center [147, 313] width 46 height 19
type input "600"
click at [189, 185] on input "text" at bounding box center [160, 186] width 72 height 14
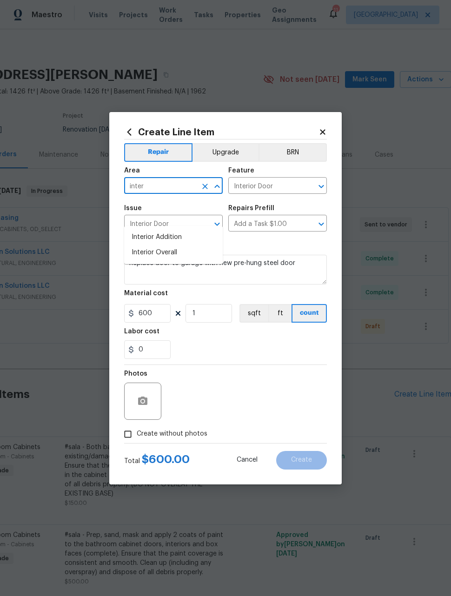
click at [181, 245] on li "Interior Overall" at bounding box center [173, 252] width 99 height 15
type input "Interior Overall"
click at [306, 382] on div "Photos" at bounding box center [225, 395] width 203 height 60
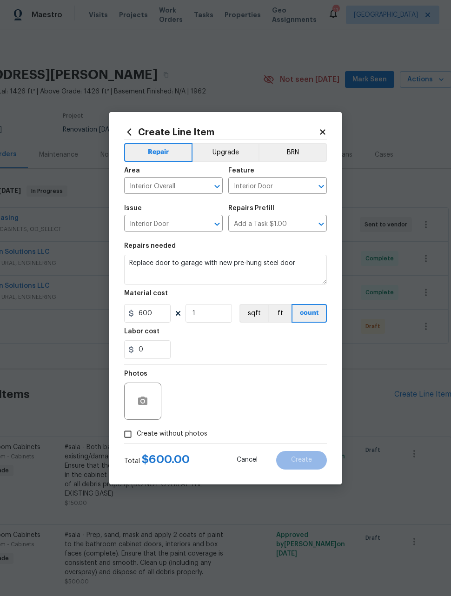
click at [127, 433] on input "Create without photos" at bounding box center [128, 434] width 18 height 18
checkbox input "true"
click at [290, 406] on textarea at bounding box center [248, 400] width 158 height 37
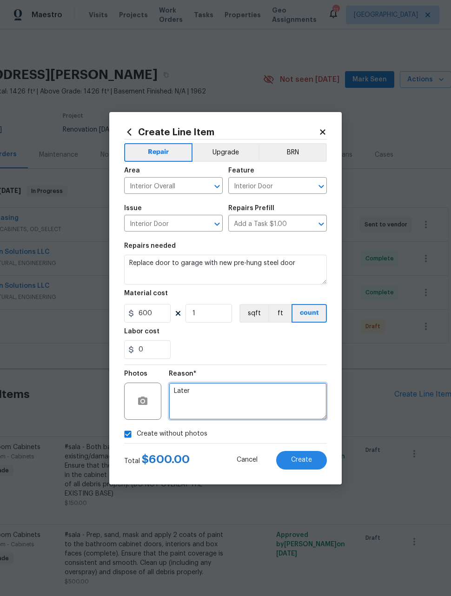
type textarea "Later"
click at [285, 361] on section "Repairs needed Replace door to garage with new pre-hung steel door Material cos…" at bounding box center [225, 300] width 203 height 127
click at [309, 460] on span "Create" at bounding box center [301, 459] width 21 height 7
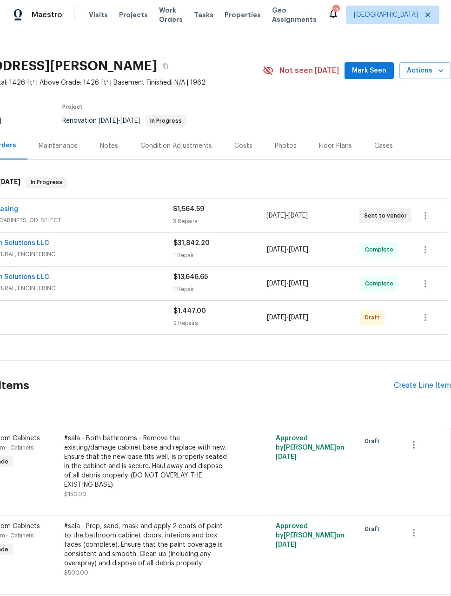
scroll to position [8, 74]
click at [418, 382] on div "Create Line Item" at bounding box center [422, 386] width 57 height 9
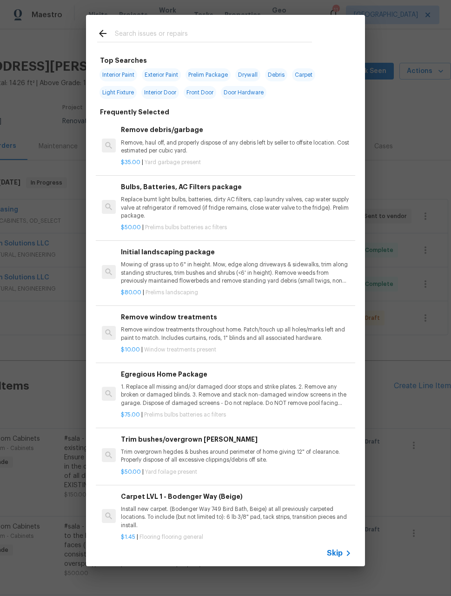
click at [274, 31] on input "text" at bounding box center [213, 35] width 197 height 14
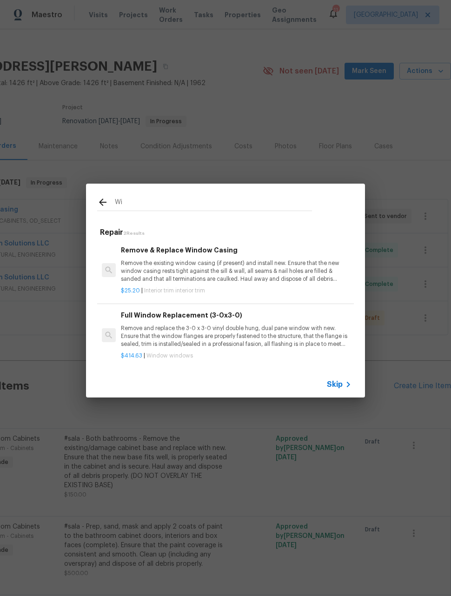
type input "W"
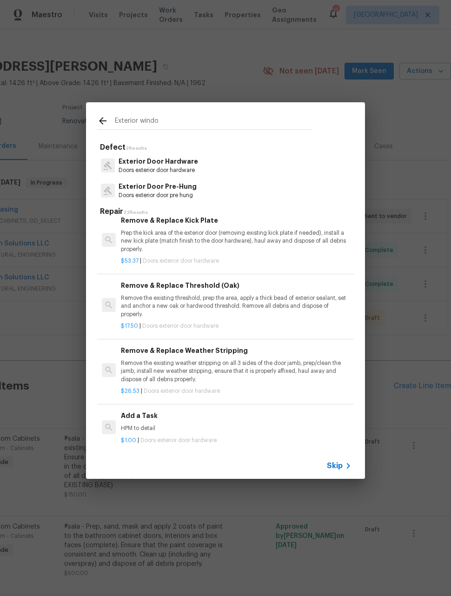
scroll to position [122, 0]
type input "Exterior windo"
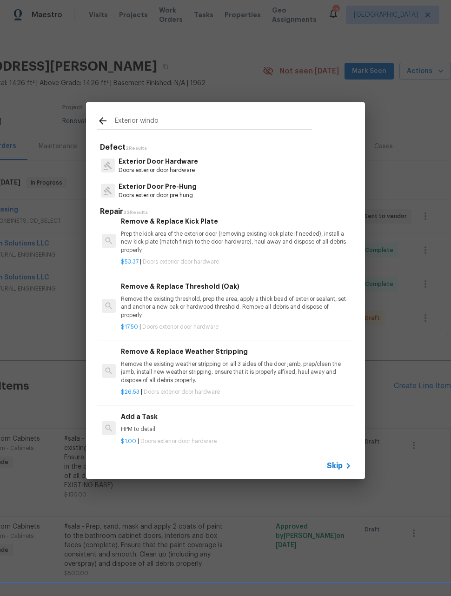
click at [98, 116] on icon at bounding box center [102, 120] width 11 height 11
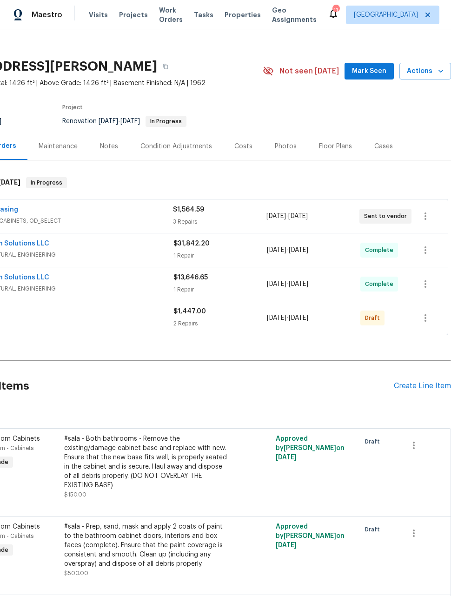
click at [420, 385] on div "Create Line Item" at bounding box center [422, 386] width 57 height 9
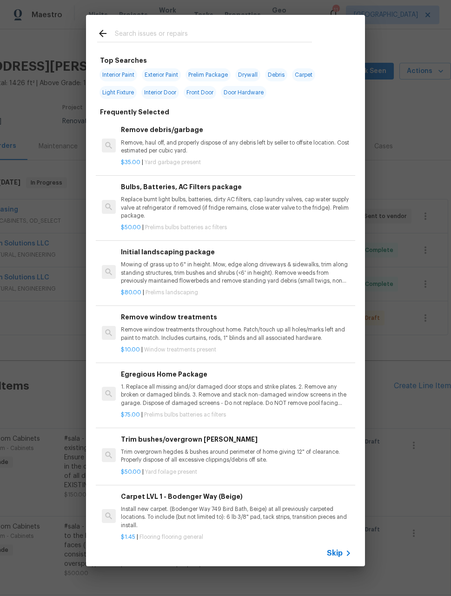
click at [342, 554] on span "Skip" at bounding box center [335, 552] width 16 height 9
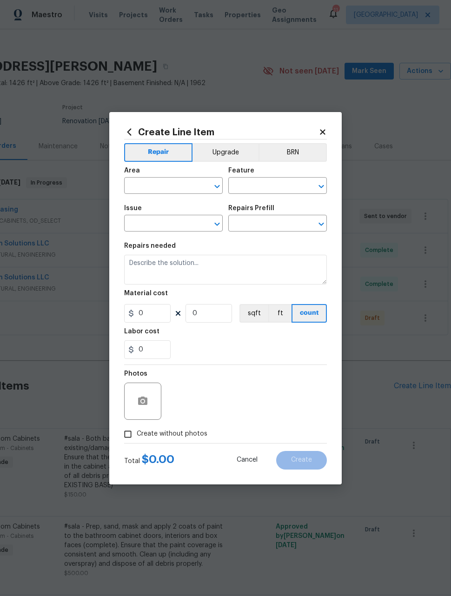
click at [188, 186] on input "text" at bounding box center [160, 186] width 72 height 14
click at [197, 225] on li "Exterior Overall" at bounding box center [173, 222] width 99 height 15
type input "Exterior Overall"
click at [277, 184] on input "text" at bounding box center [264, 186] width 72 height 14
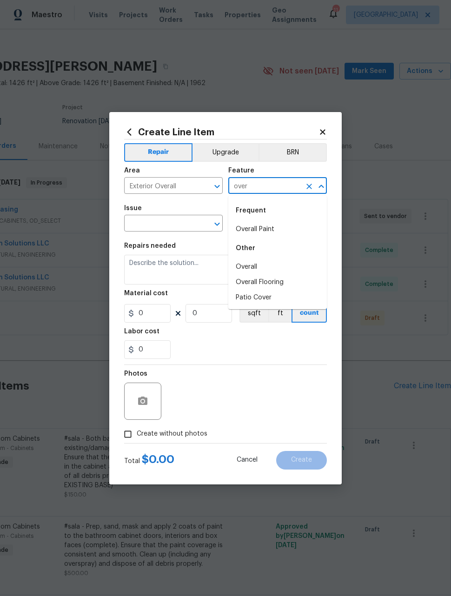
click at [252, 263] on li "Overall" at bounding box center [277, 266] width 99 height 15
type input "Overall"
click at [178, 216] on div "Issue" at bounding box center [173, 211] width 99 height 12
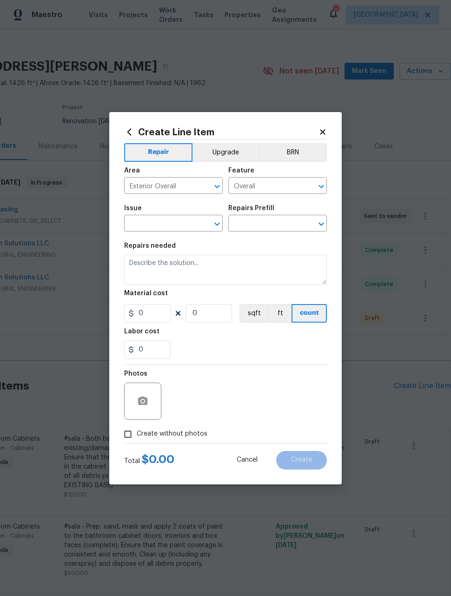
click at [159, 227] on input "text" at bounding box center [160, 224] width 72 height 14
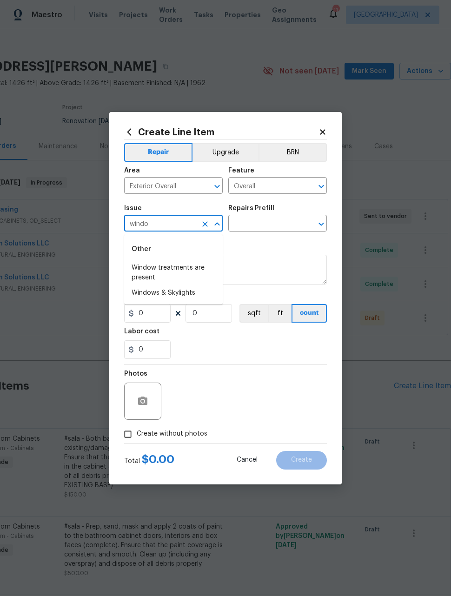
click at [195, 291] on li "Windows & Skylights" at bounding box center [173, 292] width 99 height 15
type input "Windows & Skylights"
click at [278, 225] on input "text" at bounding box center [264, 224] width 72 height 14
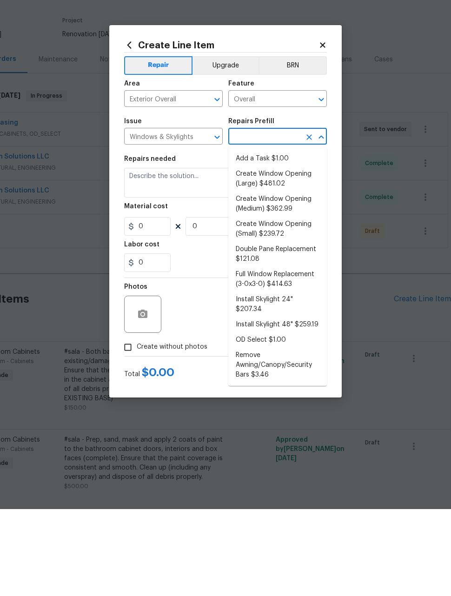
scroll to position [0, 0]
click at [272, 238] on li "Add a Task $1.00" at bounding box center [277, 245] width 99 height 15
type input "Add a Task $1.00"
type textarea "HPM to detail"
type input "1"
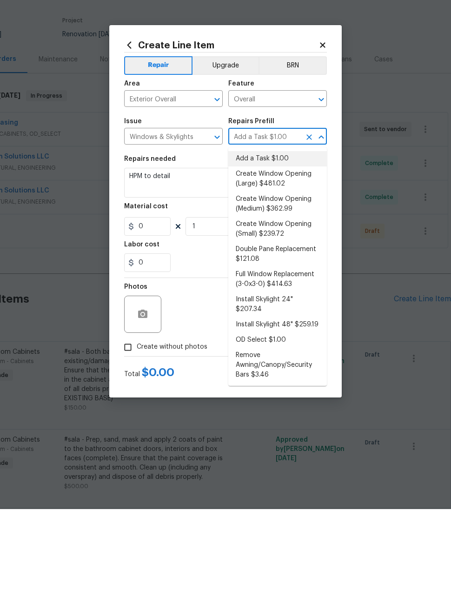
type input "1"
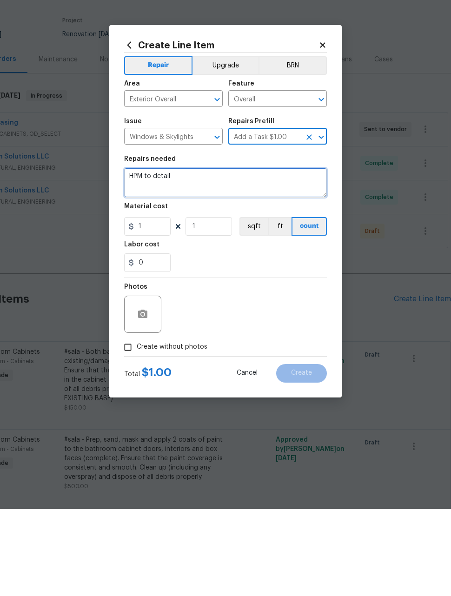
click at [249, 255] on textarea "HPM to detail" at bounding box center [225, 270] width 203 height 30
click at [243, 255] on textarea "HPM to detail" at bounding box center [225, 270] width 203 height 30
click at [244, 255] on textarea "HPM to detail" at bounding box center [225, 270] width 203 height 30
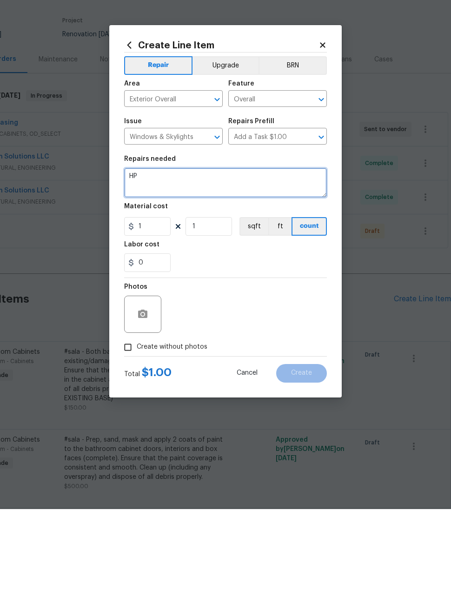
type textarea "H"
type textarea "Front window- replace window glass"
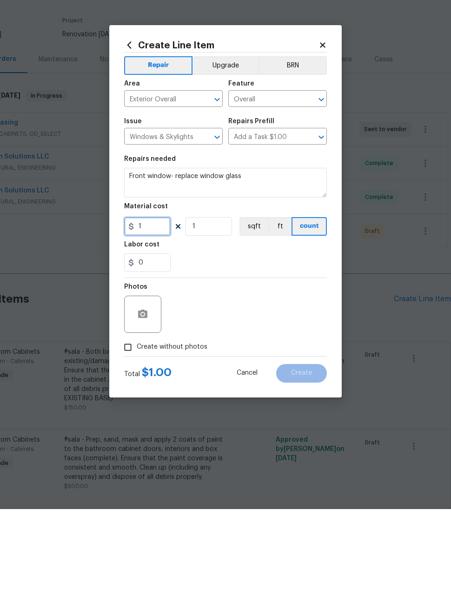
click at [143, 304] on input "1" at bounding box center [147, 313] width 46 height 19
type input "500"
click at [291, 365] on div "Photos" at bounding box center [225, 395] width 203 height 60
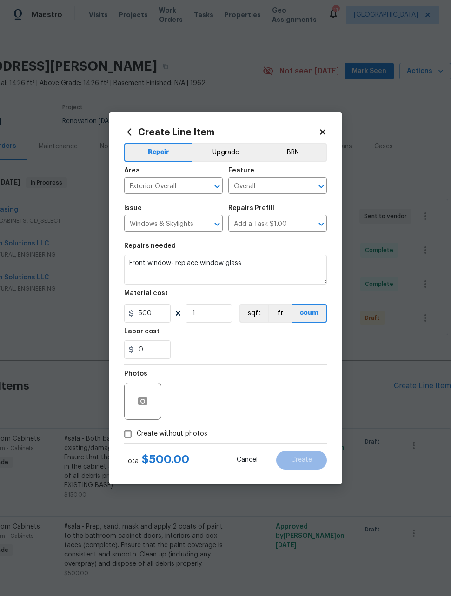
click at [123, 432] on input "Create without photos" at bounding box center [128, 434] width 18 height 18
checkbox input "true"
click at [266, 395] on textarea at bounding box center [248, 400] width 158 height 37
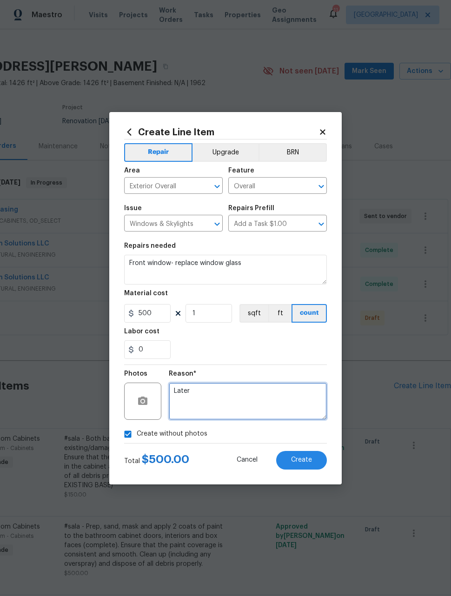
type textarea "Later"
click at [280, 360] on section "Repairs needed Front window- replace window glass Material cost 500 1 sqft ft c…" at bounding box center [225, 300] width 203 height 127
click at [308, 460] on span "Create" at bounding box center [301, 459] width 21 height 7
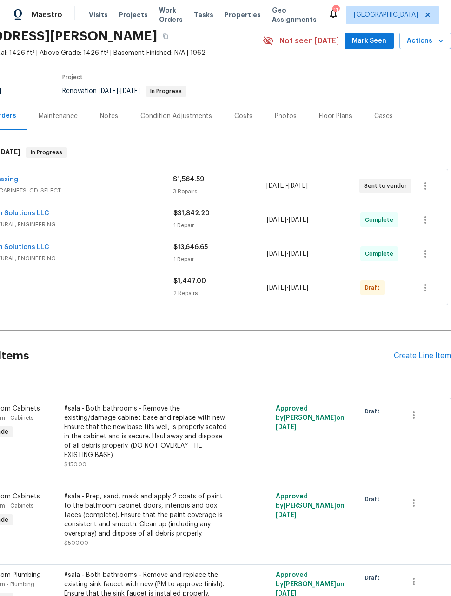
scroll to position [38, 74]
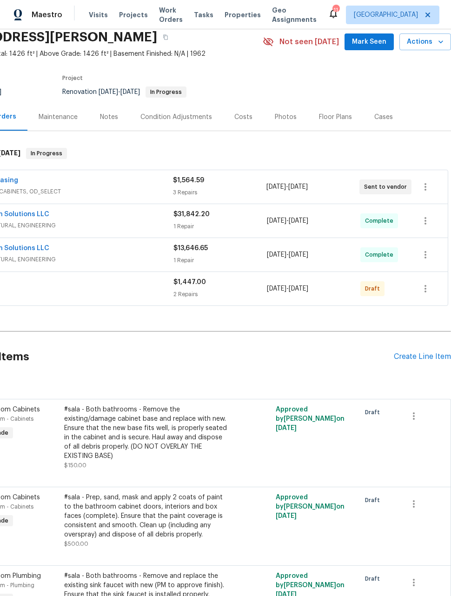
click at [420, 352] on div "Create Line Item" at bounding box center [422, 356] width 57 height 9
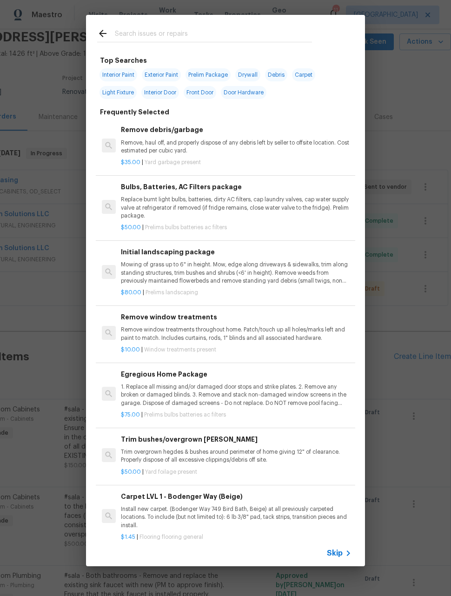
click at [245, 38] on input "text" at bounding box center [213, 35] width 197 height 14
click at [354, 322] on div "Remove window treatments Remove window treatments throughout home. Patch/touch …" at bounding box center [225, 333] width 259 height 60
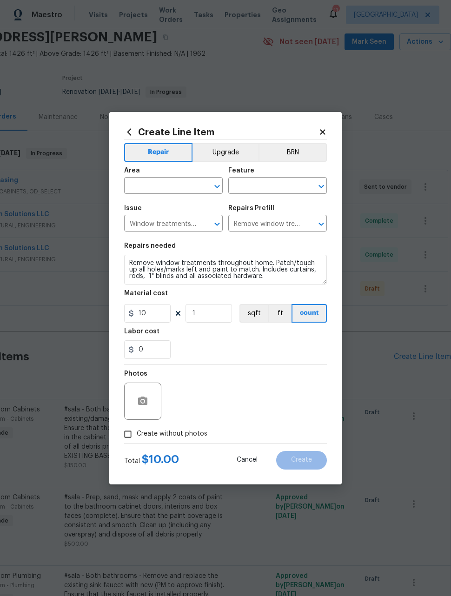
click at [326, 131] on icon at bounding box center [322, 132] width 8 height 8
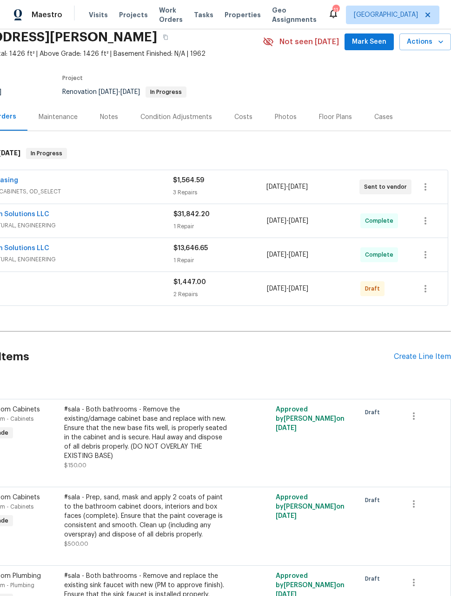
click at [424, 352] on div "Create Line Item" at bounding box center [422, 356] width 57 height 9
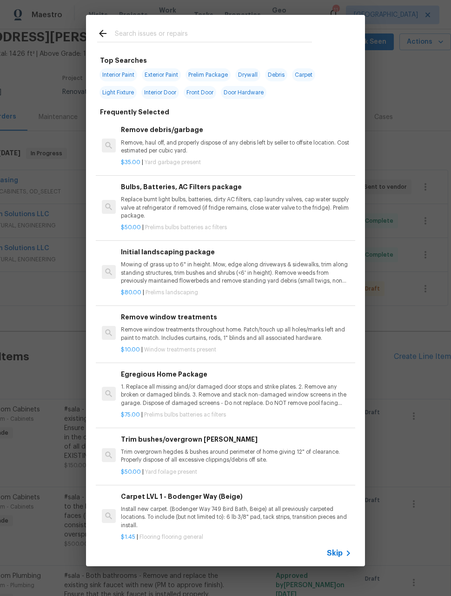
click at [342, 555] on span "Skip" at bounding box center [335, 552] width 16 height 9
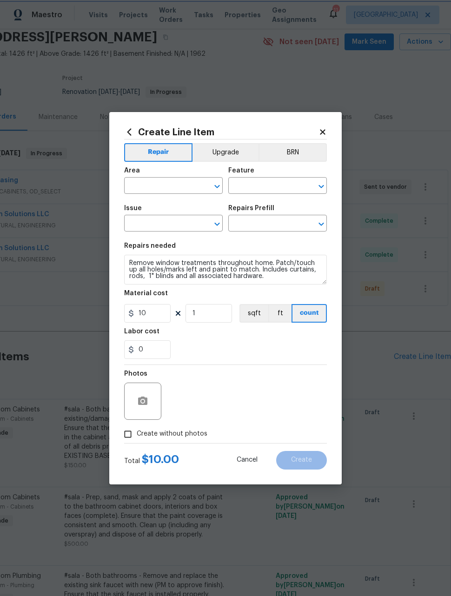
type input "Window treatments are present"
type input "Remove window treatments $10.00"
click at [244, 462] on span "Cancel" at bounding box center [247, 459] width 21 height 7
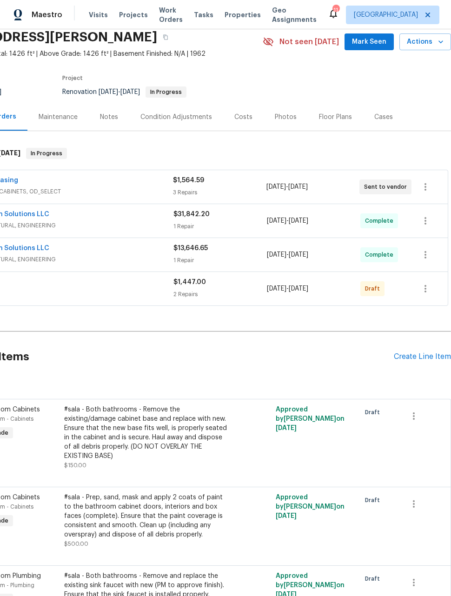
click at [418, 352] on div "Create Line Item" at bounding box center [422, 356] width 57 height 9
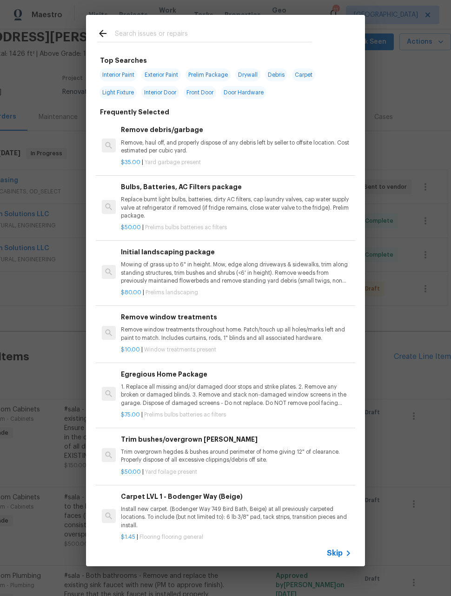
click at [341, 558] on div "Skip" at bounding box center [340, 552] width 27 height 11
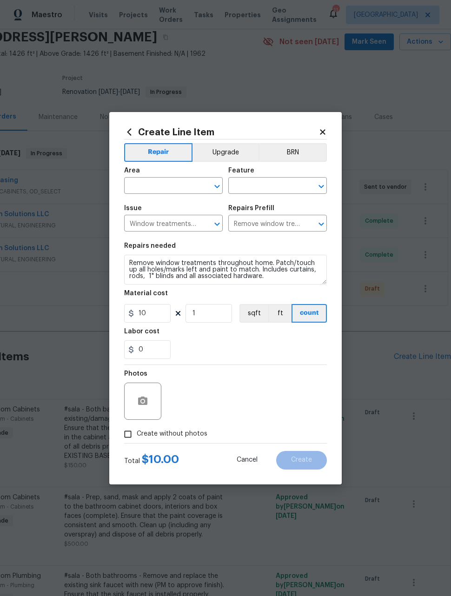
click at [205, 227] on icon "Clear" at bounding box center [204, 223] width 9 height 9
click at [182, 187] on input "text" at bounding box center [160, 186] width 72 height 14
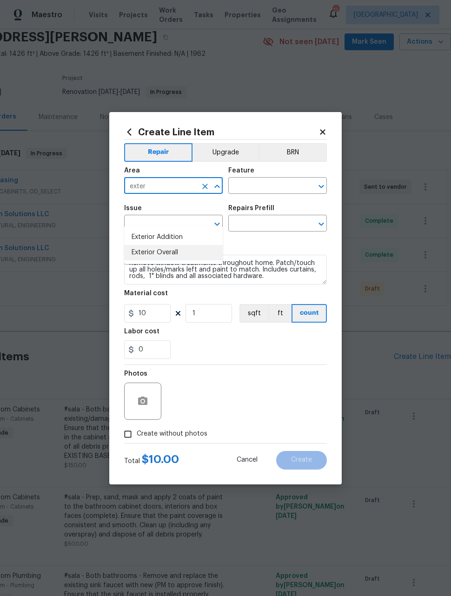
click at [193, 245] on li "Exterior Overall" at bounding box center [173, 252] width 99 height 15
type input "Exterior Overall"
click at [271, 190] on input "text" at bounding box center [264, 186] width 72 height 14
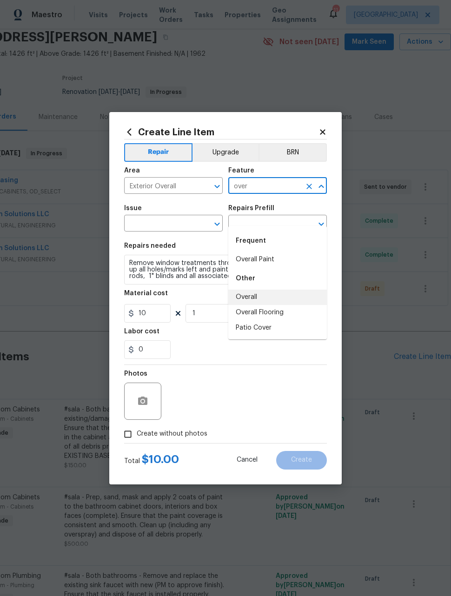
click at [248, 290] on li "Overall" at bounding box center [277, 297] width 99 height 15
type input "Overall"
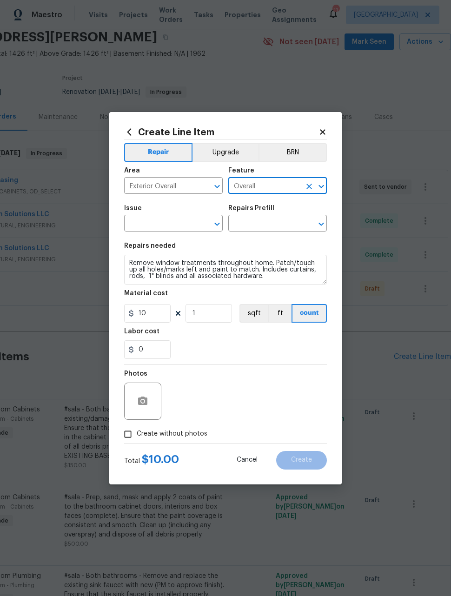
click at [189, 226] on input "text" at bounding box center [160, 224] width 72 height 14
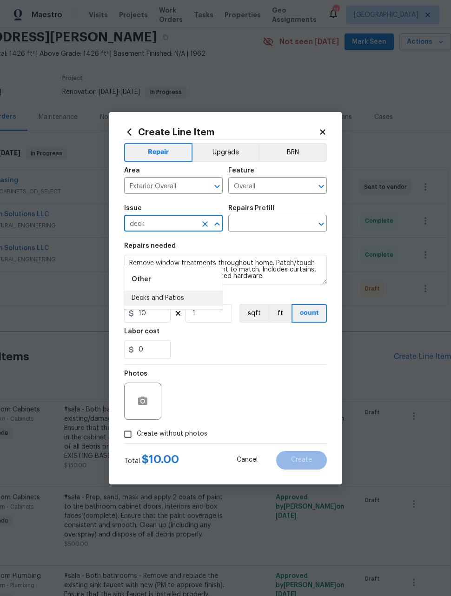
click at [184, 290] on li "Decks and Patios" at bounding box center [173, 297] width 99 height 15
type input "Decks and Patios"
click at [269, 224] on input "text" at bounding box center [264, 224] width 72 height 14
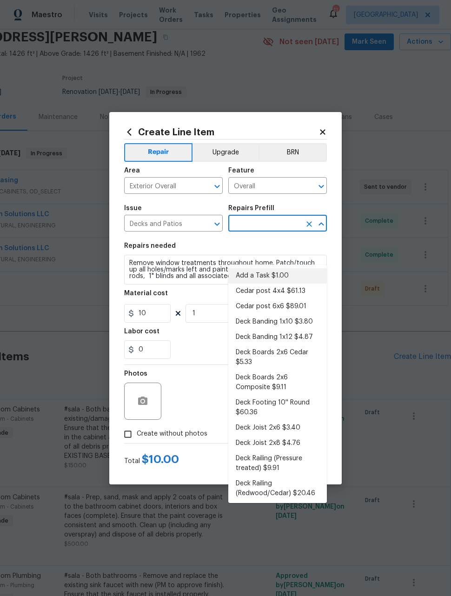
click at [276, 268] on li "Add a Task $1.00" at bounding box center [277, 275] width 99 height 15
type input "Add a Task $1.00"
type input "Deck"
type textarea "HPM to detail"
type input "Add a Task $1.00"
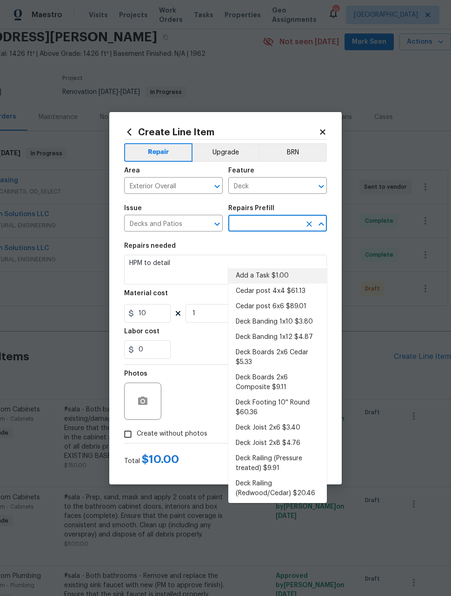
type input "1"
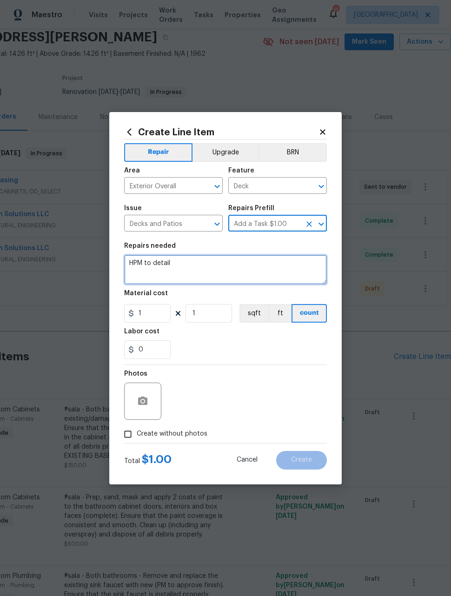
click at [238, 267] on textarea "HPM to detail" at bounding box center [225, 270] width 203 height 30
click at [238, 266] on textarea "HPM to detail" at bounding box center [225, 270] width 203 height 30
click at [237, 268] on textarea "HPM to detail" at bounding box center [225, 270] width 203 height 30
click at [236, 274] on textarea "HPM to detail" at bounding box center [225, 270] width 203 height 30
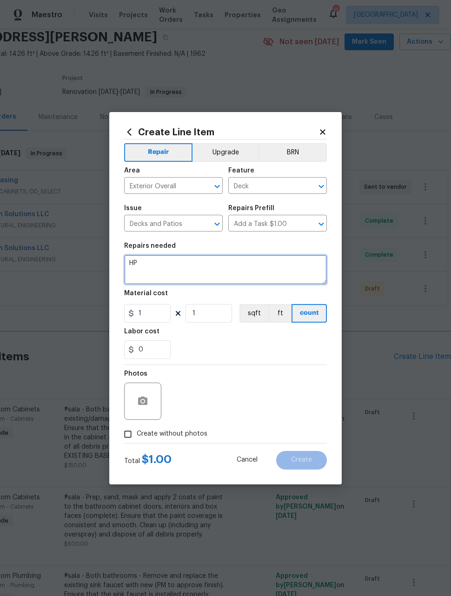
type textarea "H"
type textarea "Repair deck joists, install new decking, remove old stairs, install new railing…"
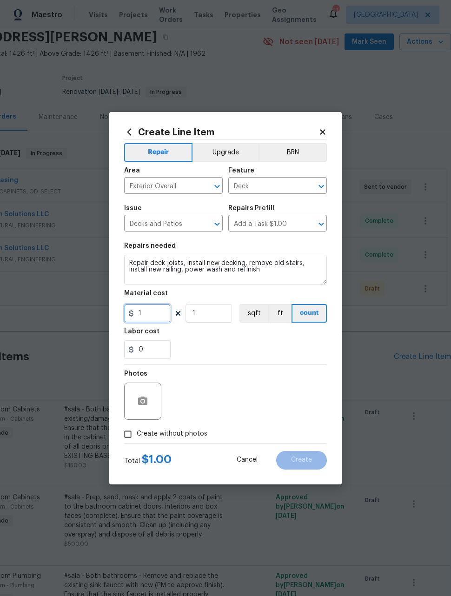
click at [138, 317] on input "1" at bounding box center [147, 313] width 46 height 19
type input "1250"
click at [285, 391] on div "Photos" at bounding box center [225, 395] width 203 height 60
click at [123, 440] on input "Create without photos" at bounding box center [128, 434] width 18 height 18
checkbox input "true"
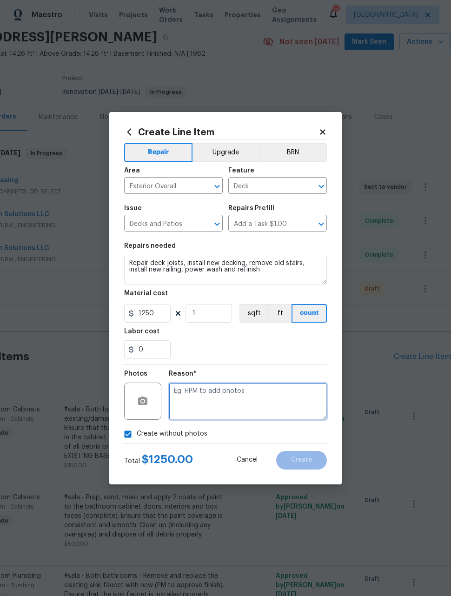
click at [299, 399] on textarea at bounding box center [248, 400] width 158 height 37
type textarea "Later"
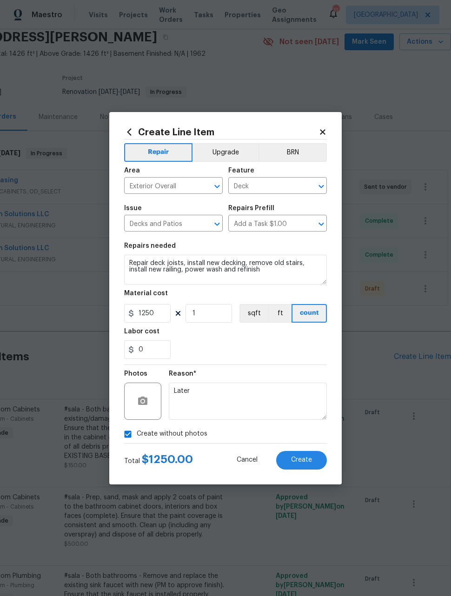
click at [278, 366] on div "Reason* Later" at bounding box center [248, 395] width 158 height 60
click at [316, 463] on button "Create" at bounding box center [301, 460] width 51 height 19
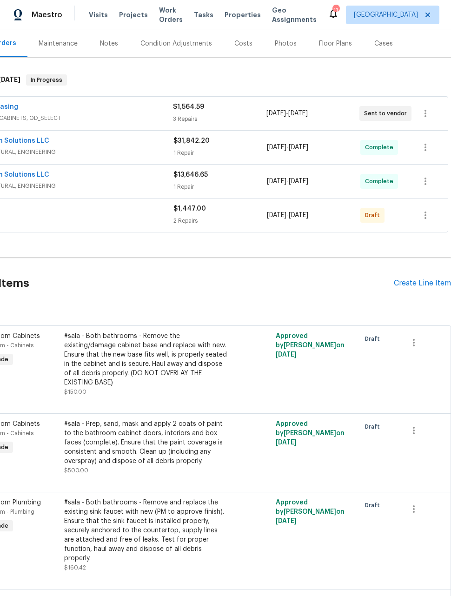
scroll to position [111, 74]
click at [421, 279] on div "Create Line Item" at bounding box center [422, 283] width 57 height 9
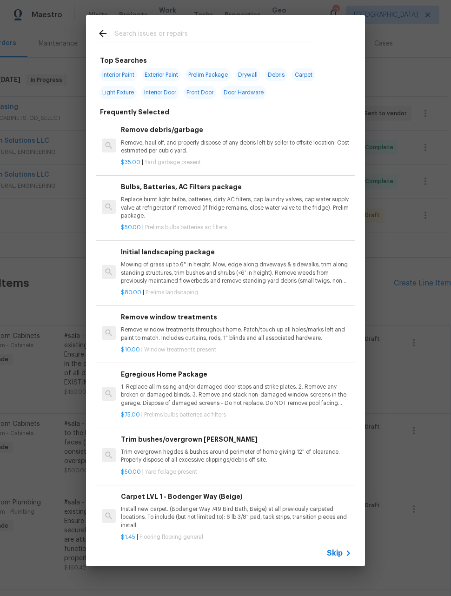
click at [269, 38] on input "text" at bounding box center [213, 35] width 197 height 14
type input "Land"
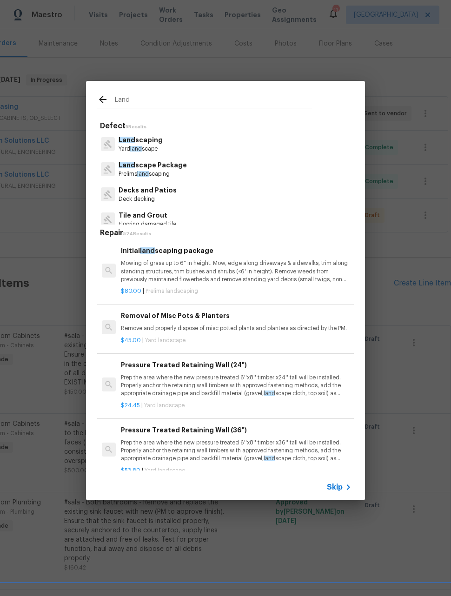
click at [304, 266] on p "Mowing of grass up to 6" in height. Mow, edge along driveways & sidewalks, trim…" at bounding box center [236, 271] width 231 height 24
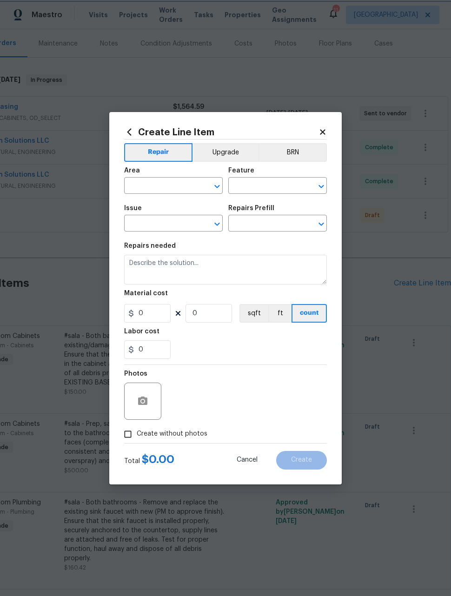
type input "Home Readiness Packages"
type input "Landscape Package"
type input "Initial landscaping package $80.00"
type textarea "Mowing of grass up to 6" in height. Mow, edge along driveways & sidewalks, trim…"
type input "80"
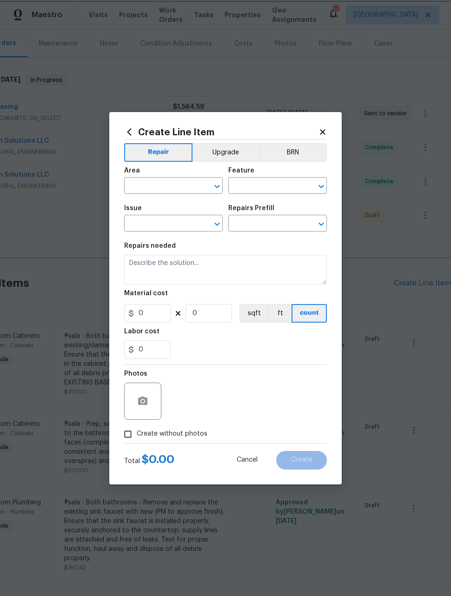
type input "1"
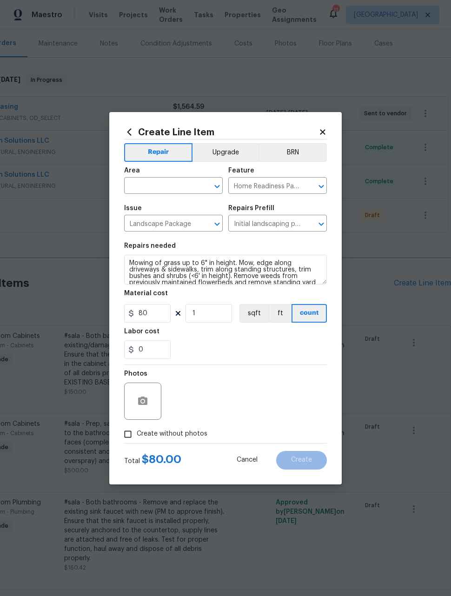
click at [191, 187] on input "text" at bounding box center [160, 186] width 72 height 14
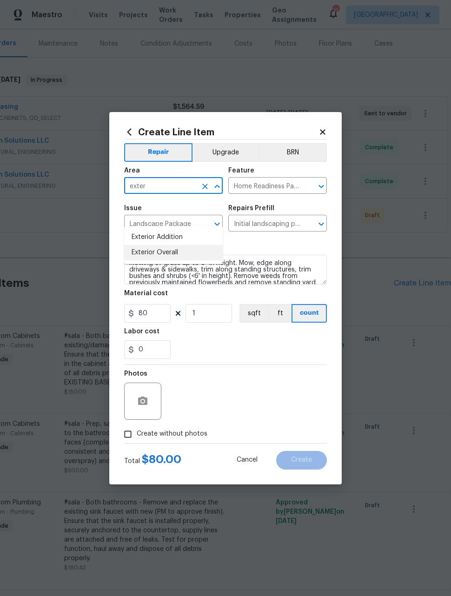
click at [193, 245] on li "Exterior Overall" at bounding box center [173, 252] width 99 height 15
type input "Exterior Overall"
click at [167, 318] on input "80" at bounding box center [147, 313] width 46 height 19
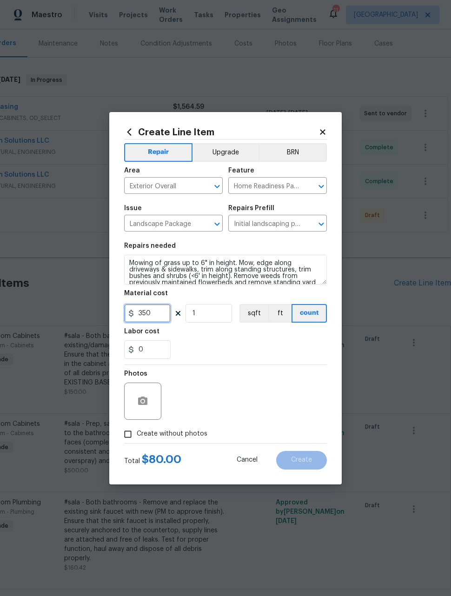
type input "350"
click at [268, 381] on div "Photos" at bounding box center [225, 395] width 203 height 60
click at [127, 426] on input "Create without photos" at bounding box center [128, 434] width 18 height 18
checkbox input "true"
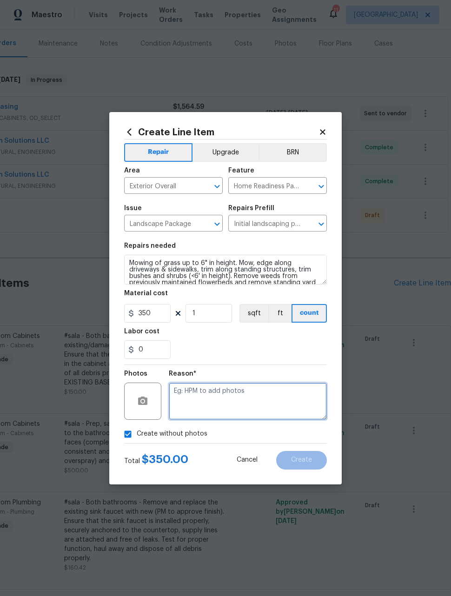
click at [297, 399] on textarea at bounding box center [248, 400] width 158 height 37
type textarea "Later"
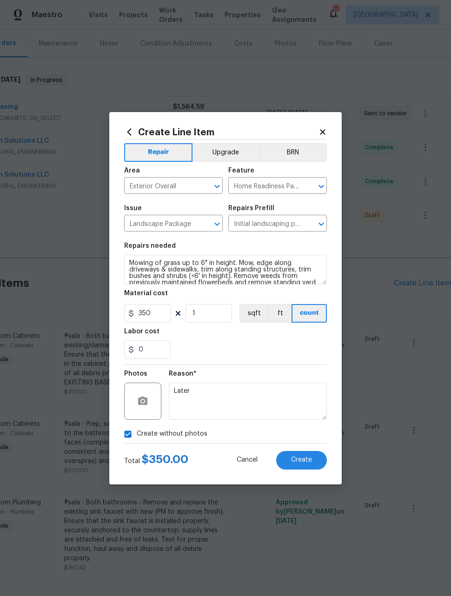
click at [274, 359] on div "0" at bounding box center [225, 349] width 203 height 19
click at [307, 461] on span "Create" at bounding box center [301, 459] width 21 height 7
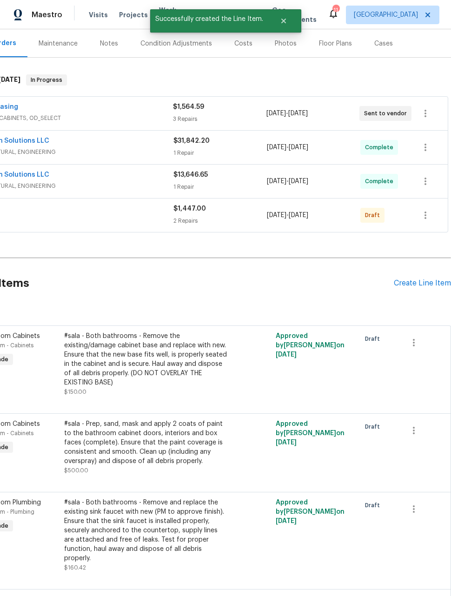
click at [424, 279] on div "Create Line Item" at bounding box center [422, 283] width 57 height 9
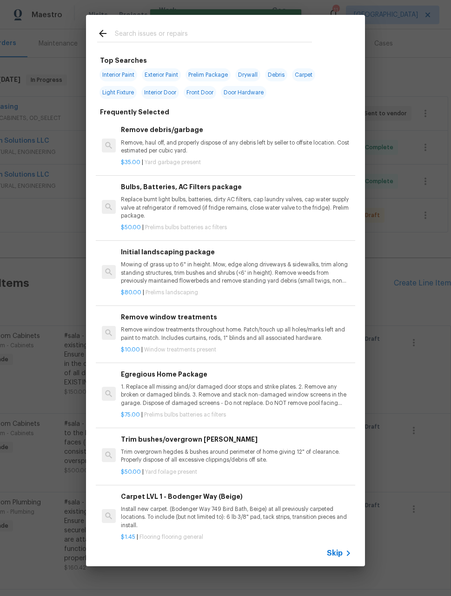
click at [437, 46] on div "Top Searches Interior Paint Exterior Paint Prelim Package Drywall Debris Carpet…" at bounding box center [225, 290] width 451 height 581
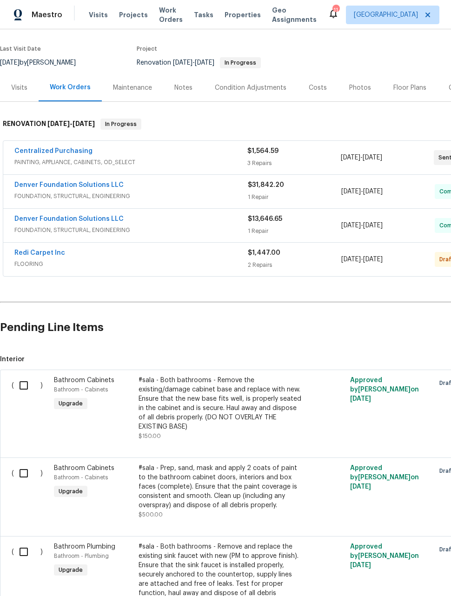
scroll to position [66, 0]
click at [15, 376] on input "checkbox" at bounding box center [27, 386] width 26 height 20
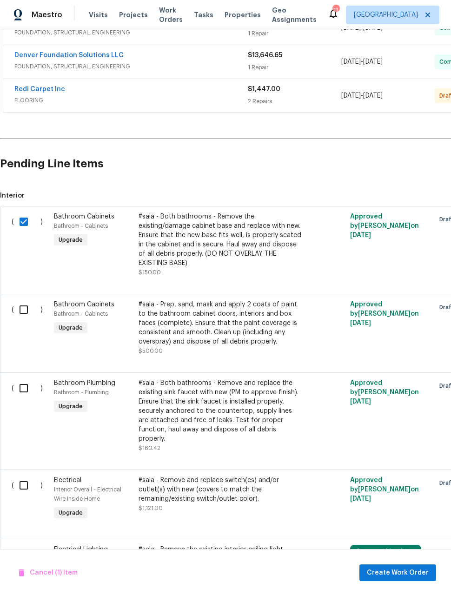
scroll to position [231, 0]
click at [20, 212] on input "checkbox" at bounding box center [27, 222] width 26 height 20
checkbox input "false"
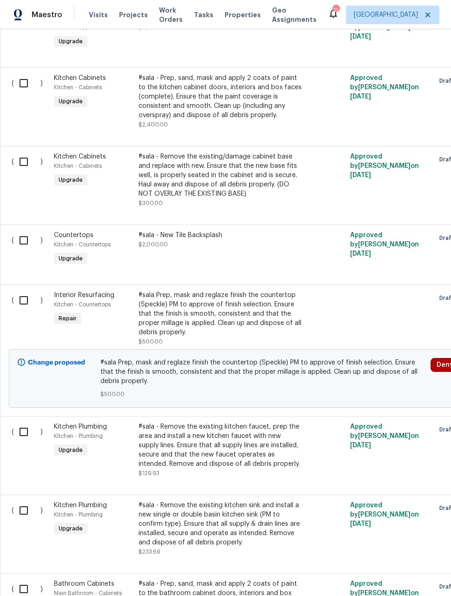
scroll to position [2040, 0]
click at [19, 290] on input "checkbox" at bounding box center [27, 300] width 26 height 20
checkbox input "true"
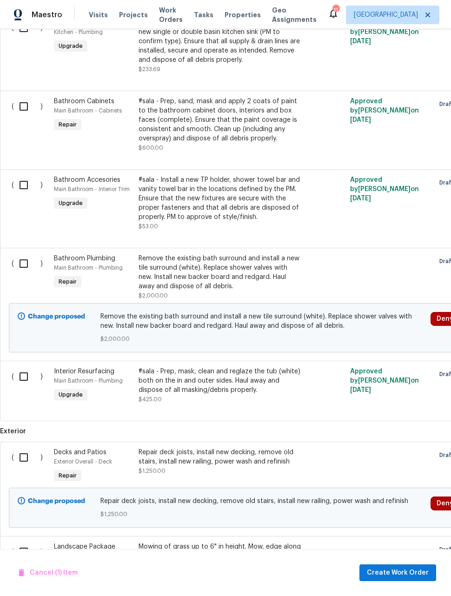
scroll to position [2527, 0]
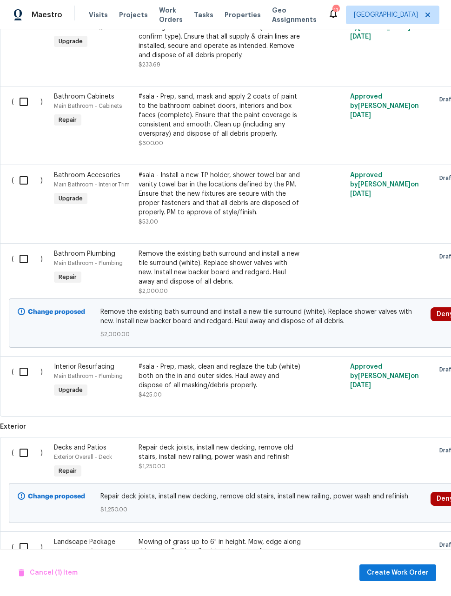
click at [30, 362] on input "checkbox" at bounding box center [27, 372] width 26 height 20
checkbox input "true"
click at [410, 569] on span "Create Work Order" at bounding box center [398, 573] width 62 height 12
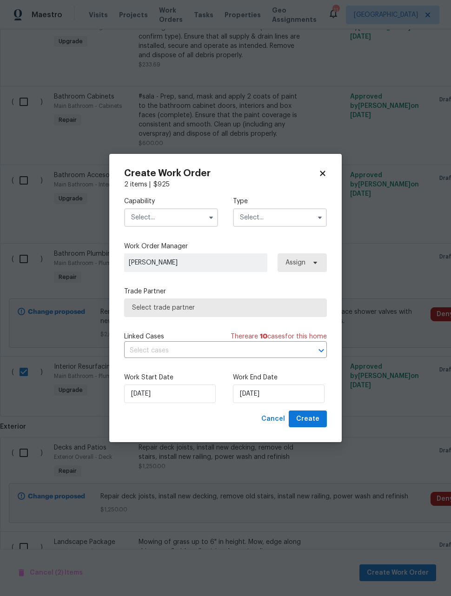
checkbox input "false"
click at [190, 221] on input "text" at bounding box center [171, 217] width 94 height 19
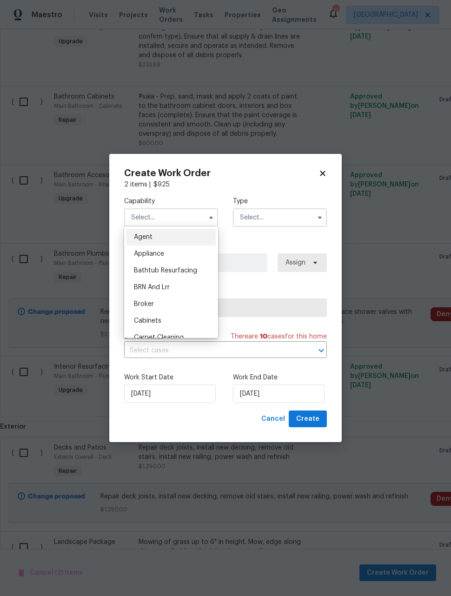
scroll to position [0, 0]
click at [188, 271] on span "Bathtub Resurfacing" at bounding box center [165, 270] width 63 height 7
type input "Bathtub Resurfacing"
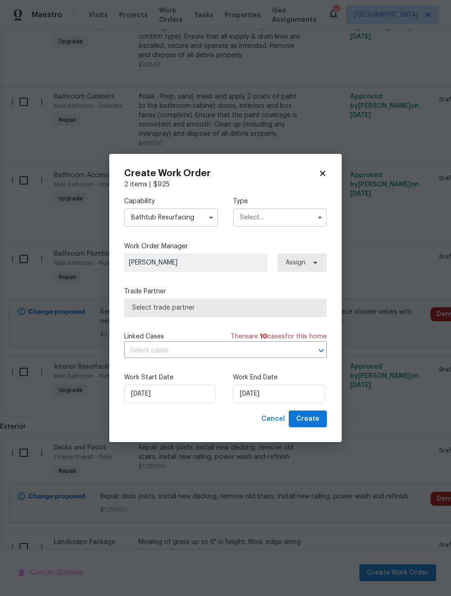
click at [283, 217] on input "text" at bounding box center [280, 217] width 94 height 19
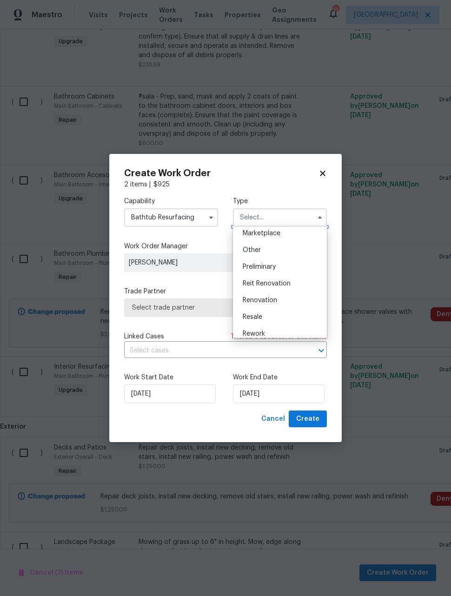
scroll to position [198, 0]
click at [280, 273] on div "Renovation" at bounding box center [279, 273] width 89 height 17
type input "Renovation"
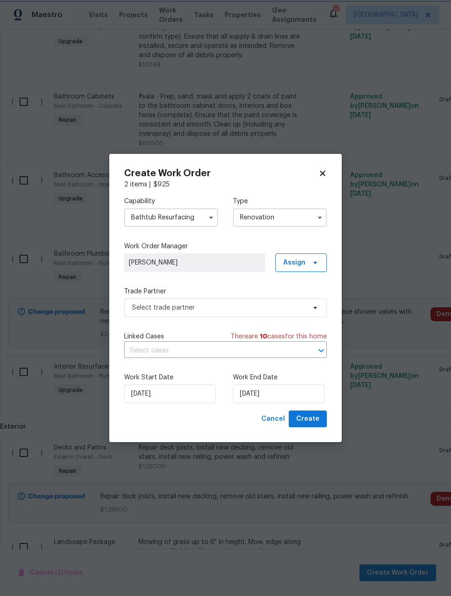
scroll to position [0, 0]
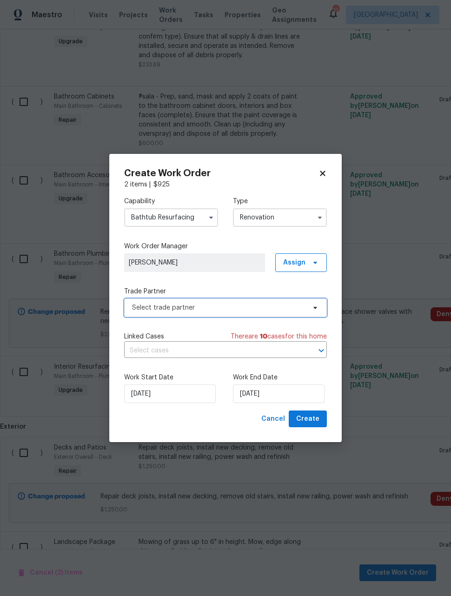
click at [237, 309] on span "Select trade partner" at bounding box center [218, 307] width 173 height 9
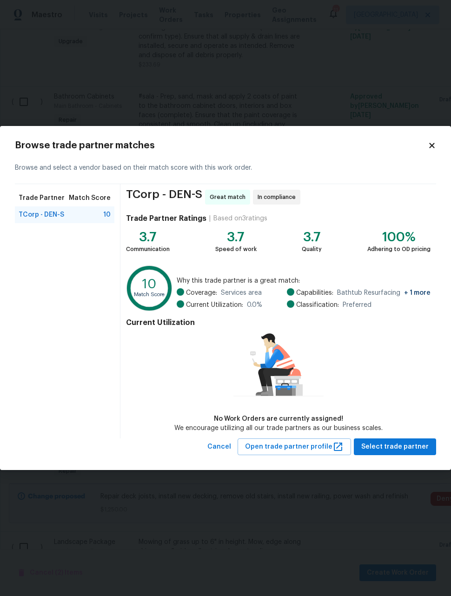
click at [67, 222] on div "TCorp - DEN-S 10" at bounding box center [64, 214] width 99 height 17
click at [414, 448] on span "Select trade partner" at bounding box center [394, 447] width 67 height 12
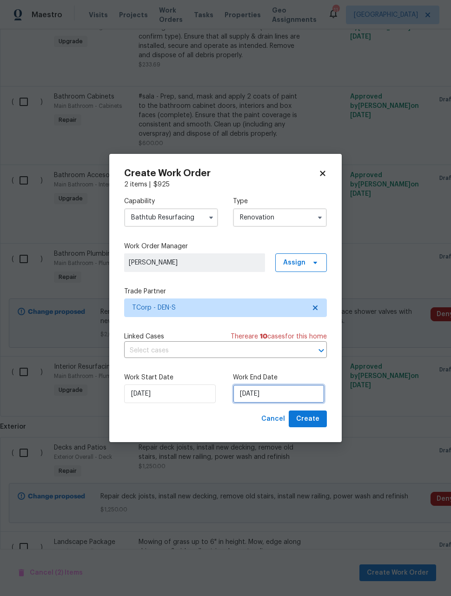
click at [294, 396] on input "[DATE]" at bounding box center [279, 393] width 92 height 19
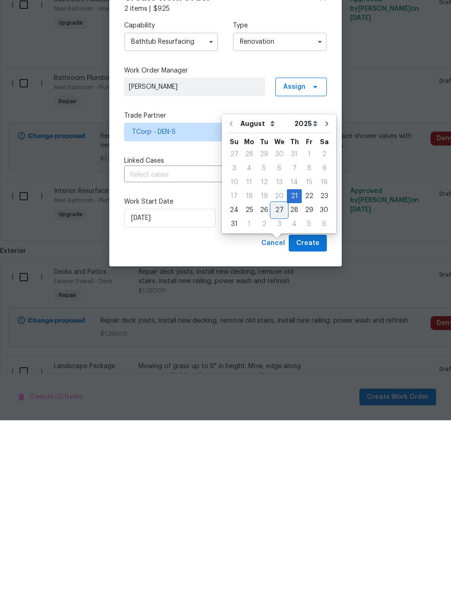
click at [275, 379] on div "27" at bounding box center [278, 385] width 15 height 13
type input "[DATE]"
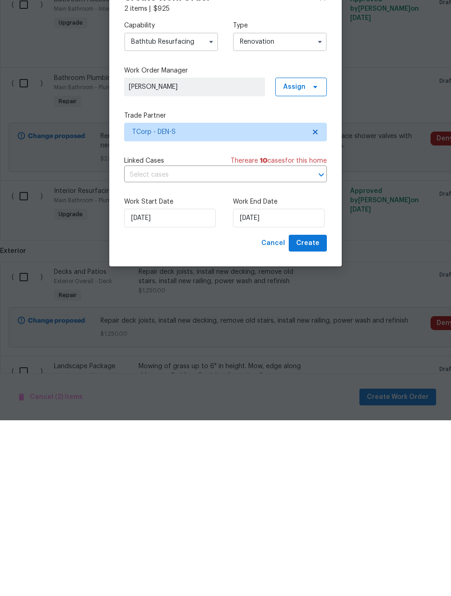
scroll to position [30, 0]
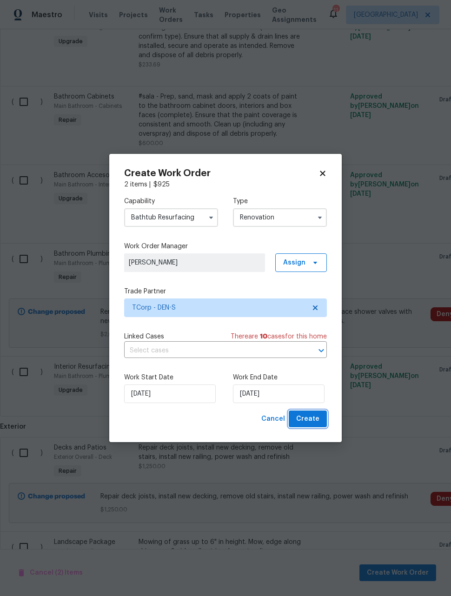
click at [319, 418] on button "Create" at bounding box center [308, 418] width 38 height 17
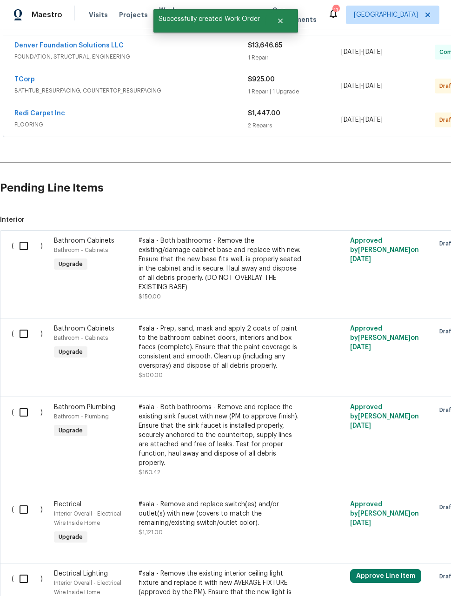
scroll to position [240, 0]
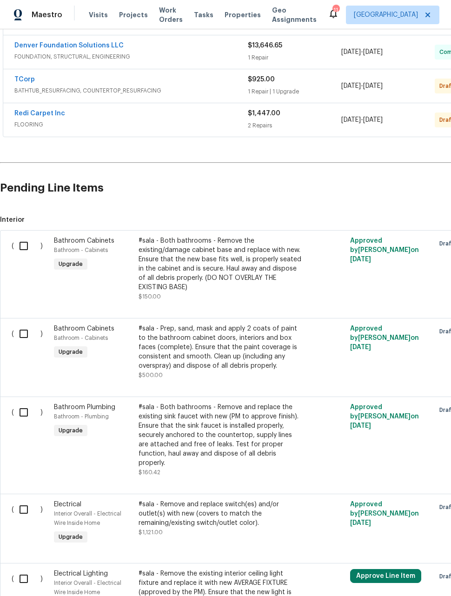
click at [24, 236] on input "checkbox" at bounding box center [27, 246] width 26 height 20
checkbox input "true"
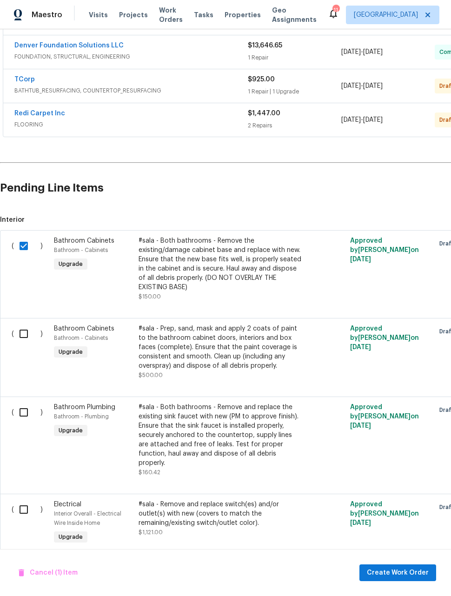
click at [24, 324] on input "checkbox" at bounding box center [27, 334] width 26 height 20
checkbox input "true"
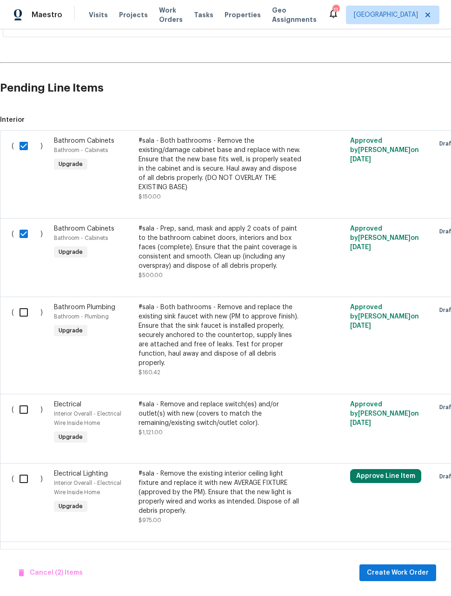
scroll to position [348, 0]
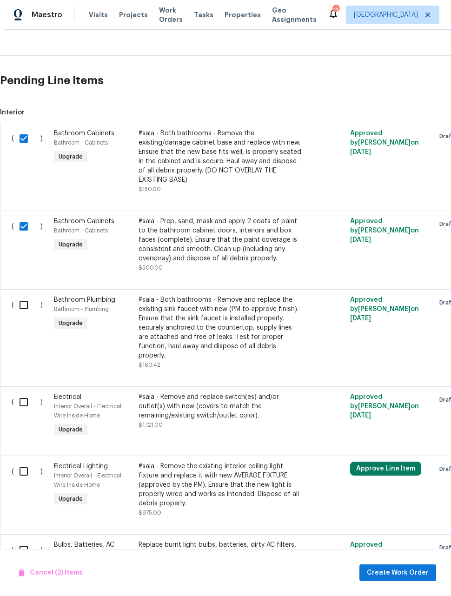
click at [24, 295] on input "checkbox" at bounding box center [27, 305] width 26 height 20
checkbox input "true"
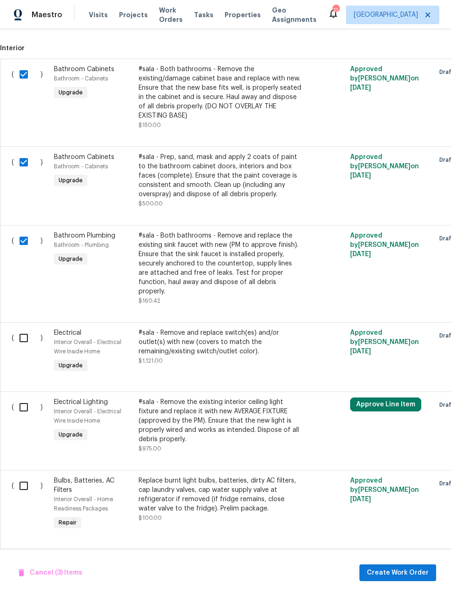
scroll to position [412, 0]
click at [26, 328] on input "checkbox" at bounding box center [27, 338] width 26 height 20
checkbox input "true"
click at [24, 397] on input "checkbox" at bounding box center [27, 407] width 26 height 20
checkbox input "true"
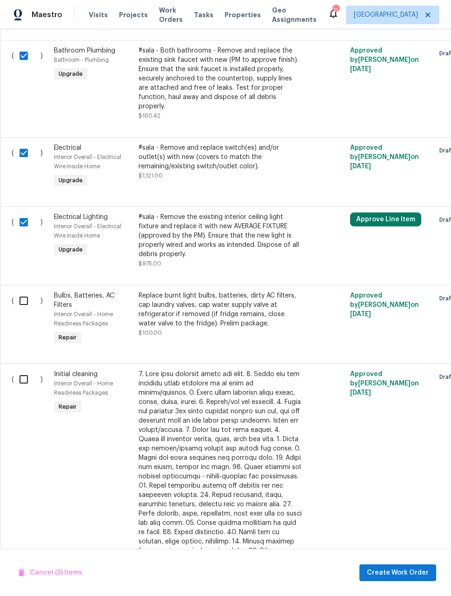
scroll to position [597, 0]
click at [16, 291] on input "checkbox" at bounding box center [27, 301] width 26 height 20
checkbox input "true"
click at [22, 369] on input "checkbox" at bounding box center [27, 379] width 26 height 20
checkbox input "true"
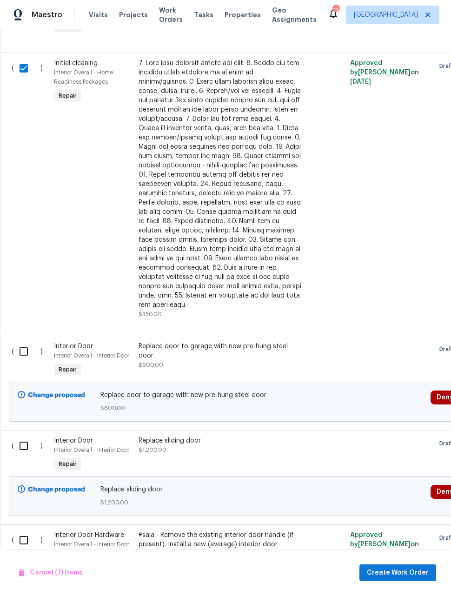
scroll to position [908, 0]
click at [21, 342] on input "checkbox" at bounding box center [27, 352] width 26 height 20
checkbox input "true"
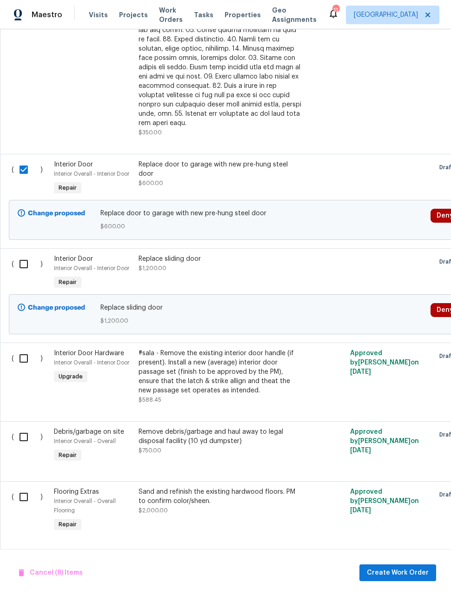
scroll to position [1089, 0]
click at [25, 254] on input "checkbox" at bounding box center [27, 264] width 26 height 20
checkbox input "true"
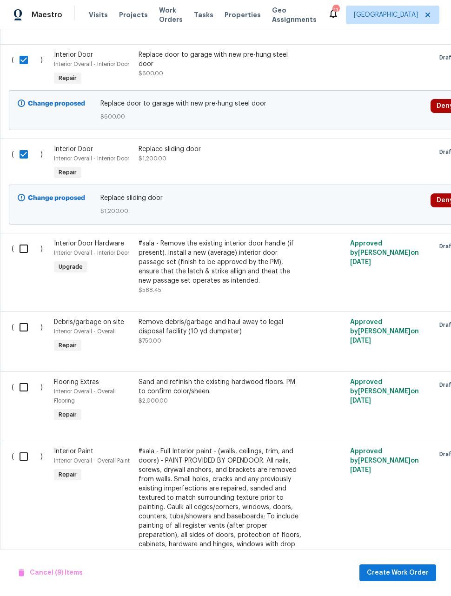
scroll to position [1199, 0]
click at [19, 239] on input "checkbox" at bounding box center [27, 249] width 26 height 20
checkbox input "true"
click at [20, 317] on input "checkbox" at bounding box center [27, 327] width 26 height 20
checkbox input "true"
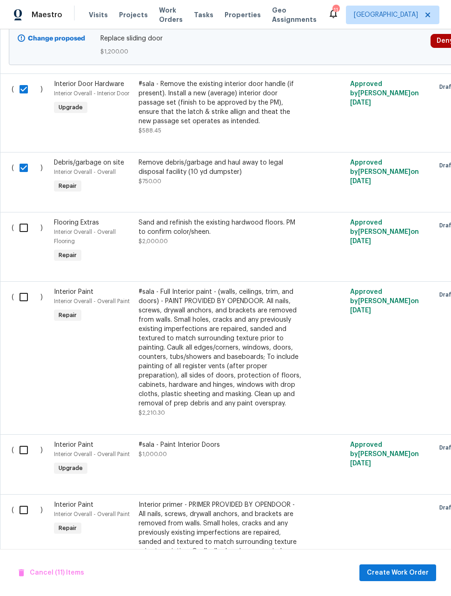
scroll to position [1359, 0]
click at [19, 217] on input "checkbox" at bounding box center [27, 227] width 26 height 20
checkbox input "true"
click at [16, 287] on input "checkbox" at bounding box center [27, 297] width 26 height 20
checkbox input "true"
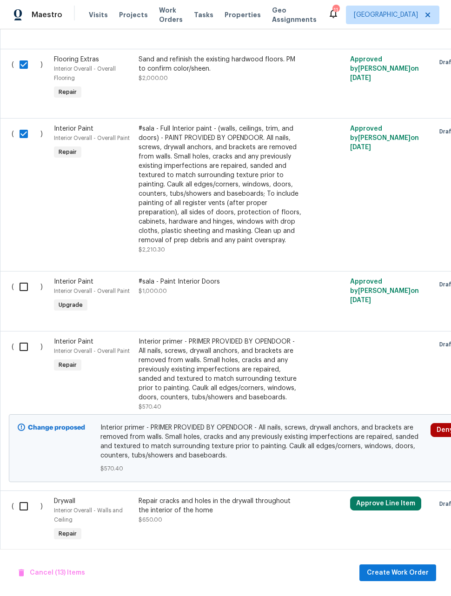
scroll to position [1522, 0]
click at [18, 277] on input "checkbox" at bounding box center [27, 287] width 26 height 20
checkbox input "true"
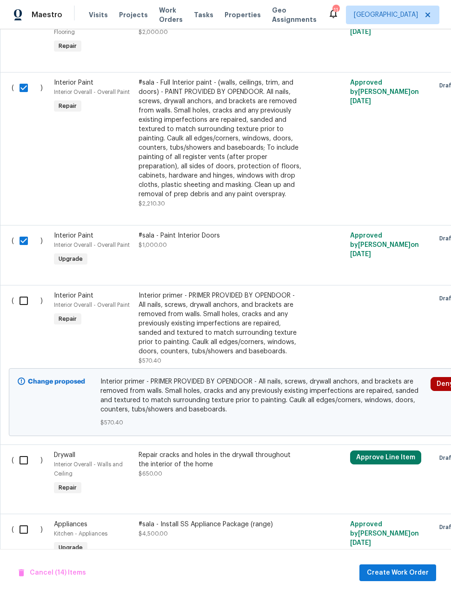
scroll to position [1569, 0]
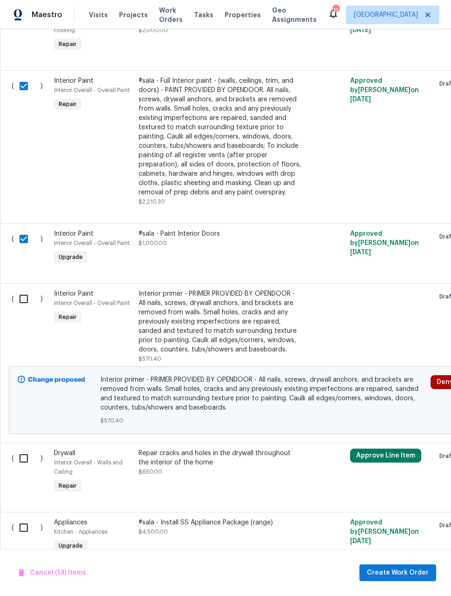
click at [22, 289] on input "checkbox" at bounding box center [27, 299] width 26 height 20
checkbox input "true"
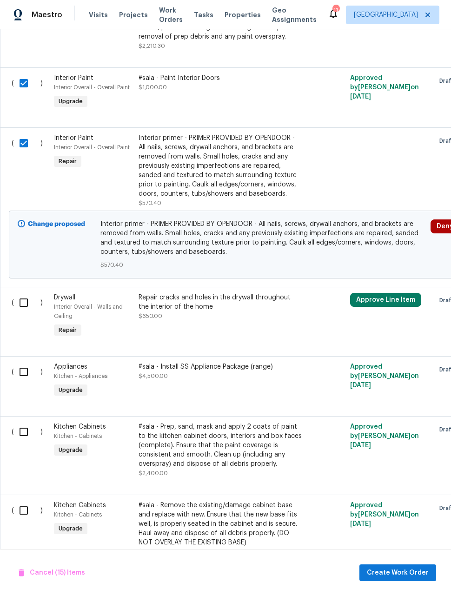
scroll to position [1726, 0]
click at [16, 292] on input "checkbox" at bounding box center [27, 302] width 26 height 20
checkbox input "true"
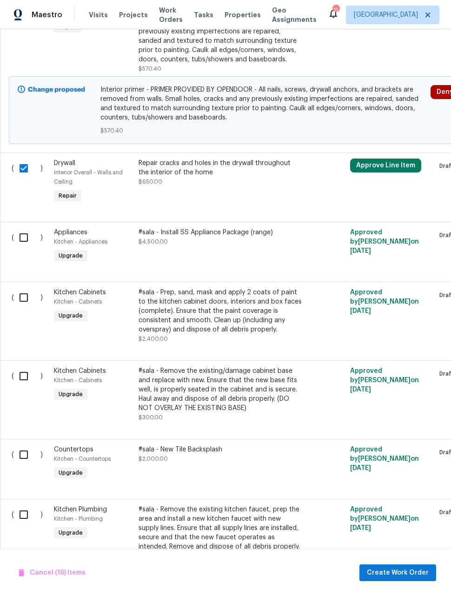
scroll to position [1859, 0]
click at [15, 288] on input "checkbox" at bounding box center [27, 298] width 26 height 20
checkbox input "true"
click at [22, 366] on input "checkbox" at bounding box center [27, 376] width 26 height 20
checkbox input "true"
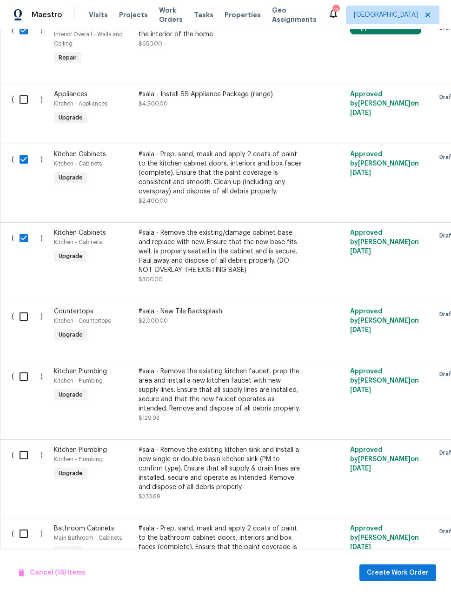
scroll to position [1998, 0]
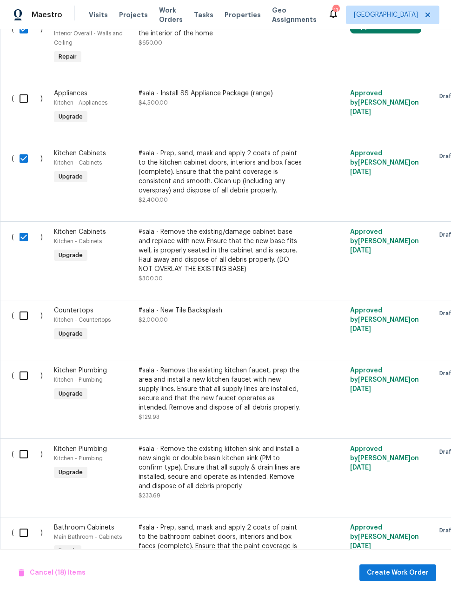
click at [21, 306] on input "checkbox" at bounding box center [27, 316] width 26 height 20
checkbox input "true"
click at [23, 366] on input "checkbox" at bounding box center [27, 376] width 26 height 20
checkbox input "true"
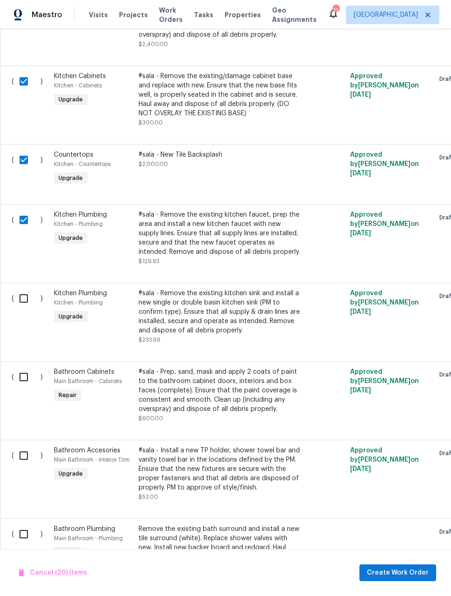
click at [22, 289] on input "checkbox" at bounding box center [27, 299] width 26 height 20
checkbox input "true"
click at [24, 367] on input "checkbox" at bounding box center [27, 377] width 26 height 20
checkbox input "true"
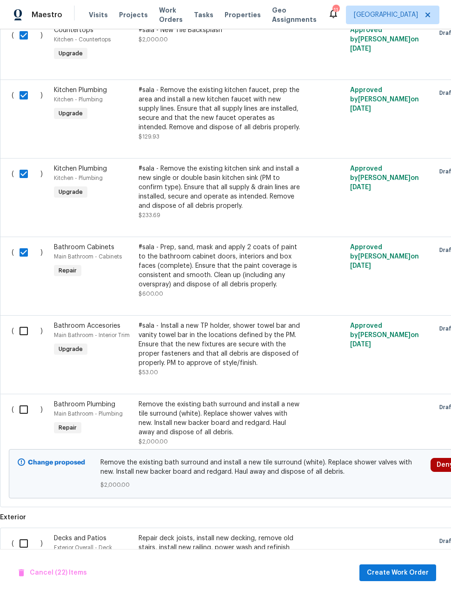
click at [17, 321] on input "checkbox" at bounding box center [27, 331] width 26 height 20
checkbox input "true"
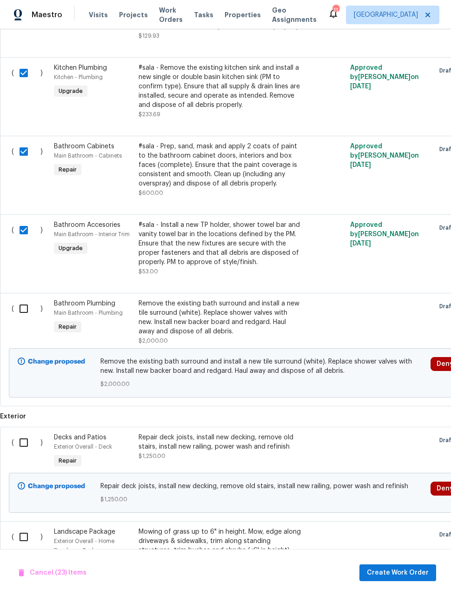
click at [25, 299] on input "checkbox" at bounding box center [27, 309] width 26 height 20
checkbox input "true"
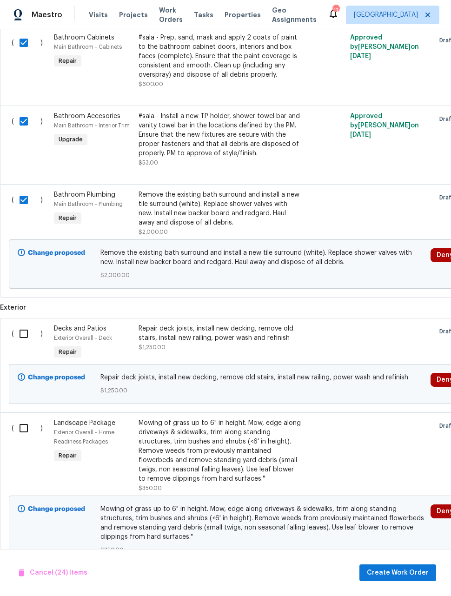
click at [18, 324] on input "checkbox" at bounding box center [27, 334] width 26 height 20
checkbox input "true"
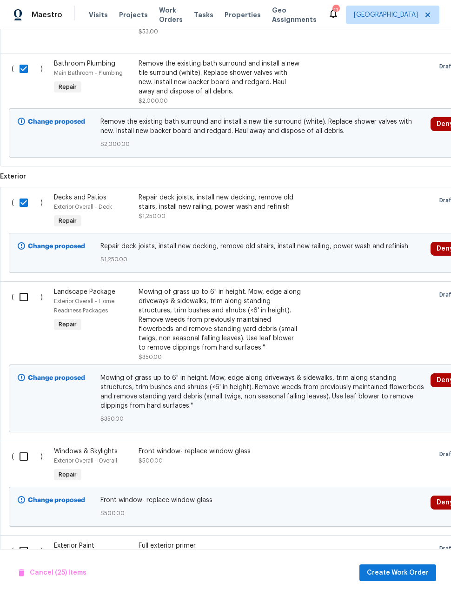
click at [21, 287] on input "checkbox" at bounding box center [27, 297] width 26 height 20
checkbox input "true"
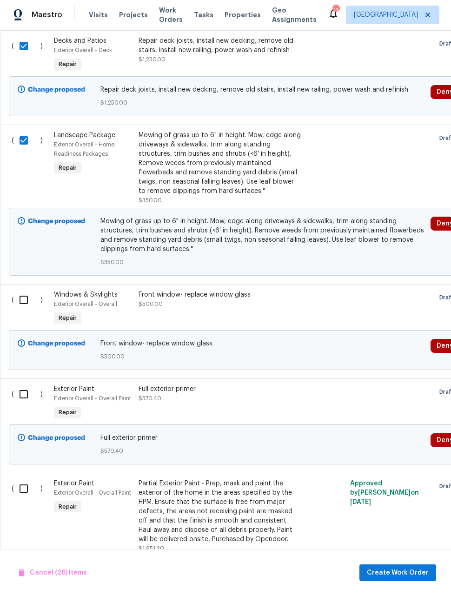
click at [19, 290] on input "checkbox" at bounding box center [27, 300] width 26 height 20
checkbox input "true"
click at [20, 384] on input "checkbox" at bounding box center [27, 394] width 26 height 20
checkbox input "true"
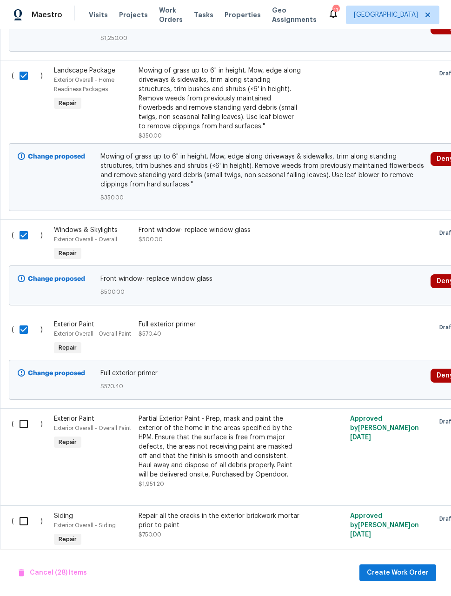
click at [22, 414] on input "checkbox" at bounding box center [27, 424] width 26 height 20
checkbox input "true"
click at [22, 511] on input "checkbox" at bounding box center [27, 521] width 26 height 20
checkbox input "true"
click at [409, 573] on span "Create Work Order" at bounding box center [398, 573] width 62 height 12
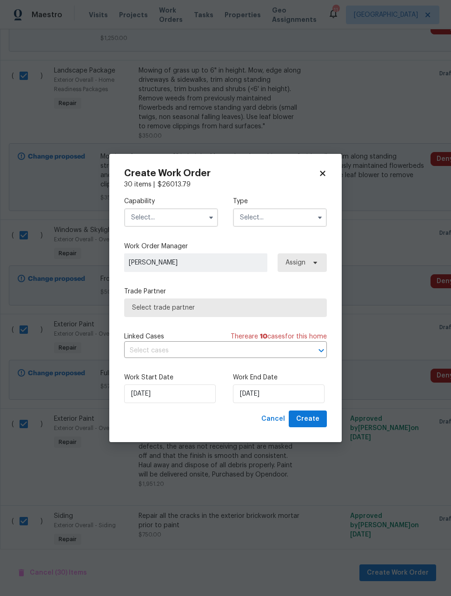
checkbox input "false"
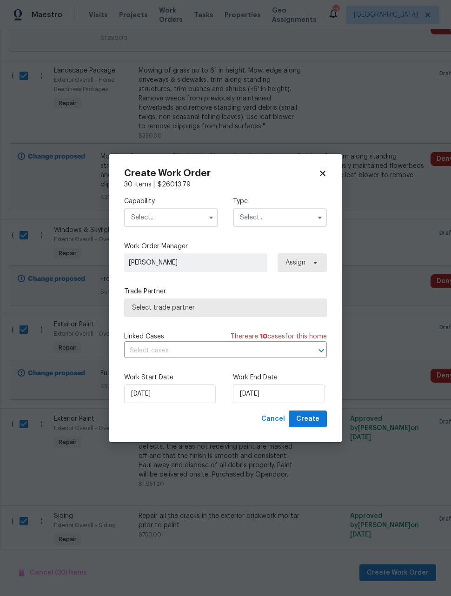
checkbox input "false"
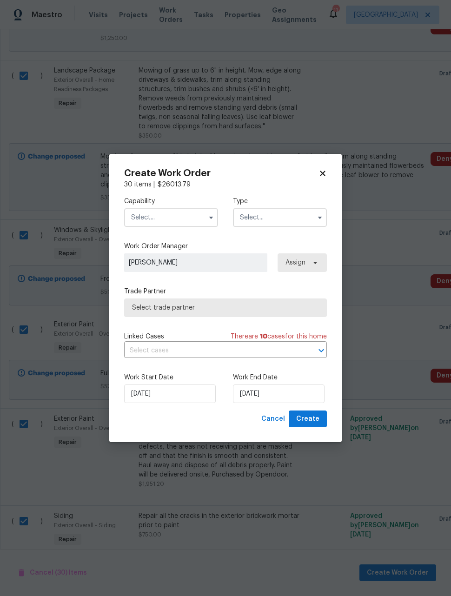
checkbox input "false"
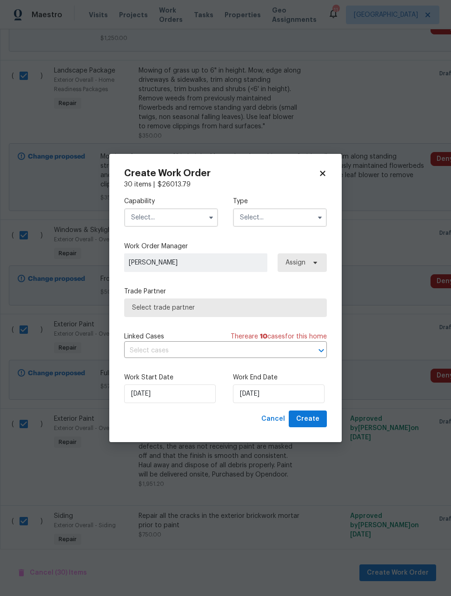
checkbox input "false"
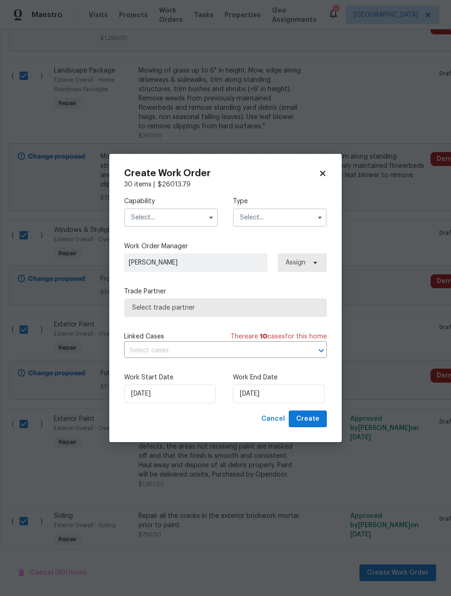
checkbox input "false"
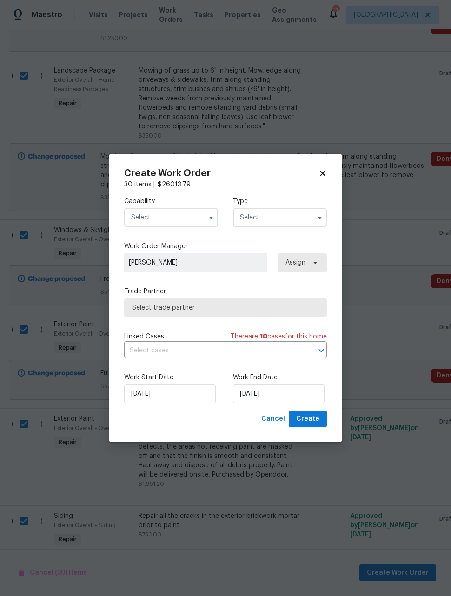
checkbox input "false"
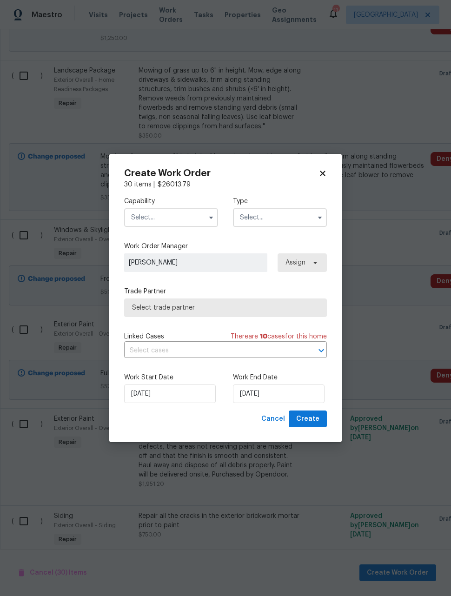
click at [183, 219] on input "text" at bounding box center [171, 217] width 94 height 19
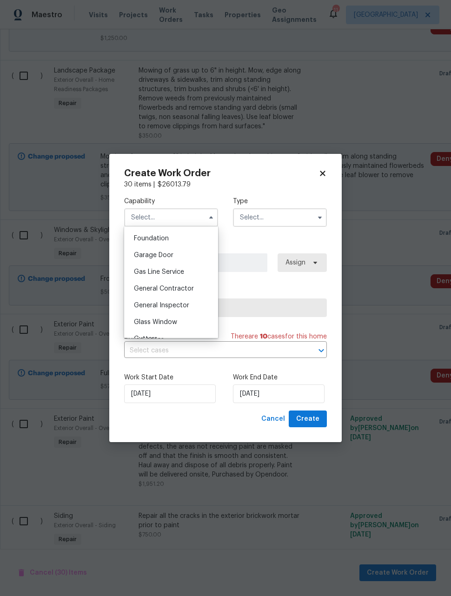
scroll to position [392, 0]
click at [200, 293] on div "General Contractor" at bounding box center [170, 289] width 89 height 17
type input "General Contractor"
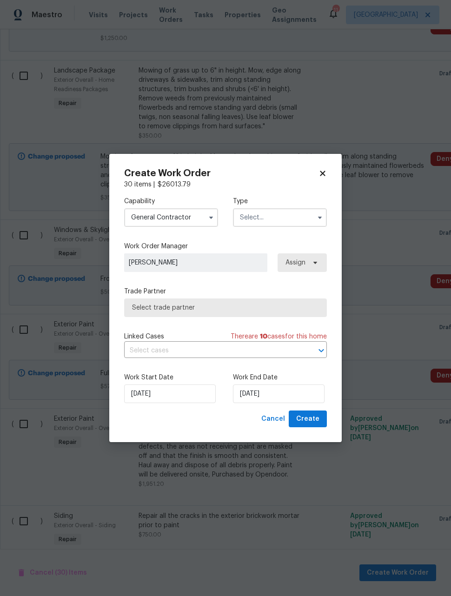
click at [292, 215] on input "text" at bounding box center [280, 217] width 94 height 19
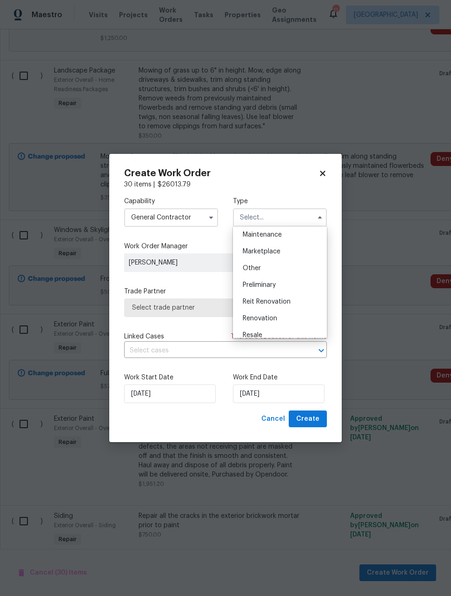
scroll to position [156, 0]
click at [277, 317] on span "Renovation" at bounding box center [260, 315] width 34 height 7
type input "Renovation"
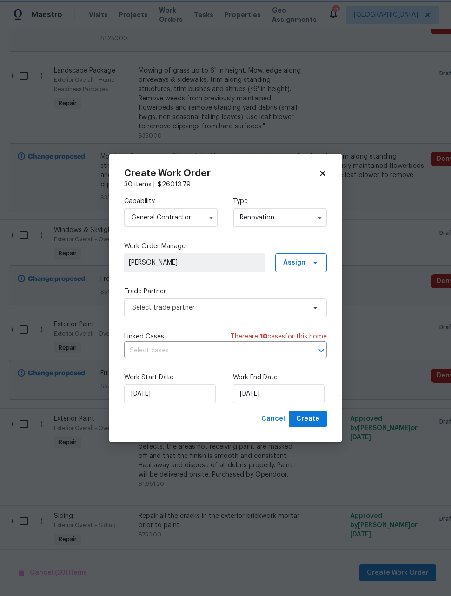
scroll to position [0, 0]
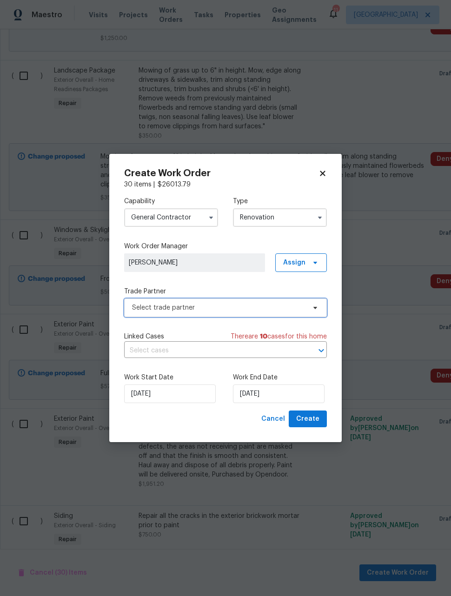
click at [235, 308] on span "Select trade partner" at bounding box center [218, 307] width 173 height 9
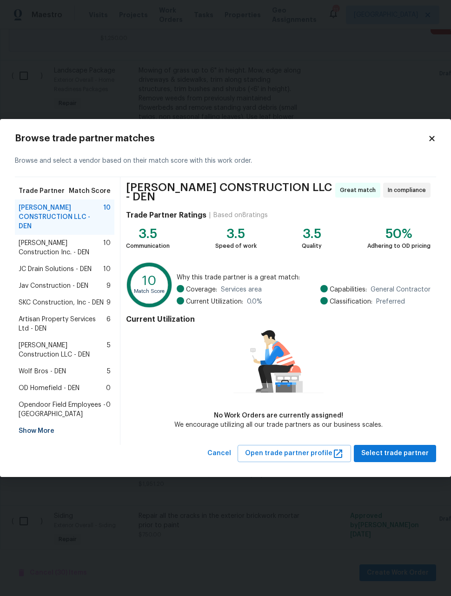
click at [46, 240] on span "Hanson Construction Inc. - DEN" at bounding box center [61, 247] width 85 height 19
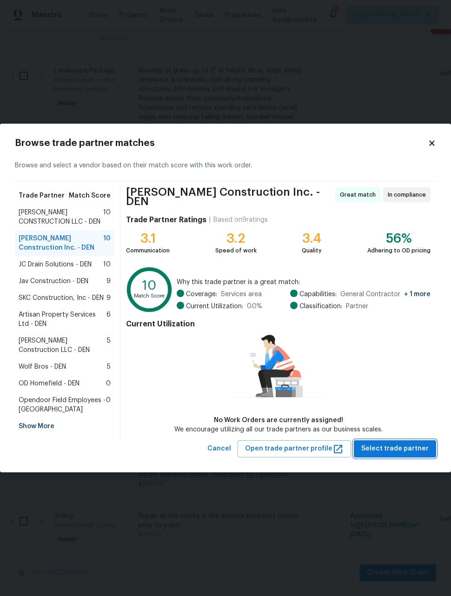
click at [421, 448] on span "Select trade partner" at bounding box center [394, 449] width 67 height 12
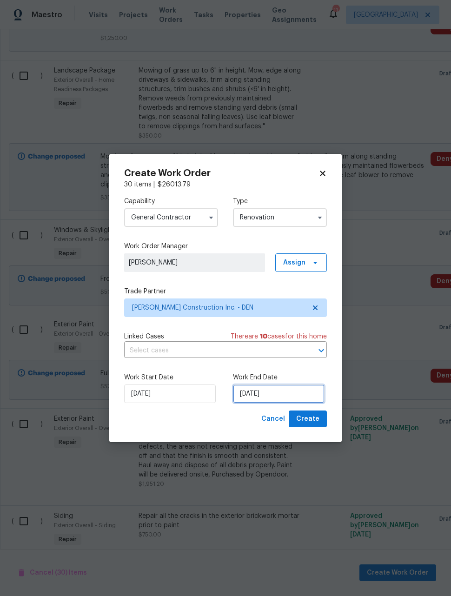
click at [299, 394] on input "[DATE]" at bounding box center [279, 393] width 92 height 19
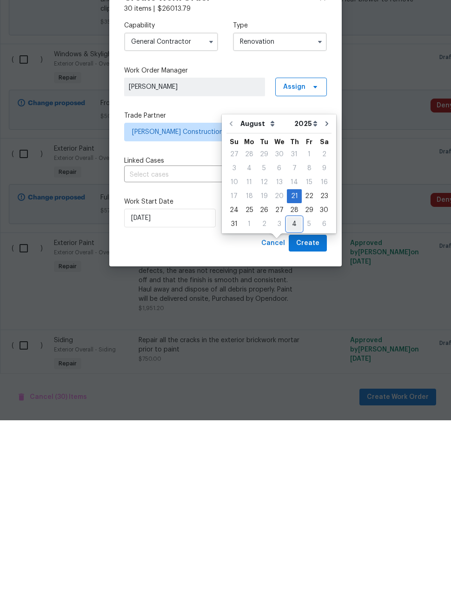
click at [290, 393] on div "4" at bounding box center [294, 399] width 15 height 13
type input "[DATE]"
select select "8"
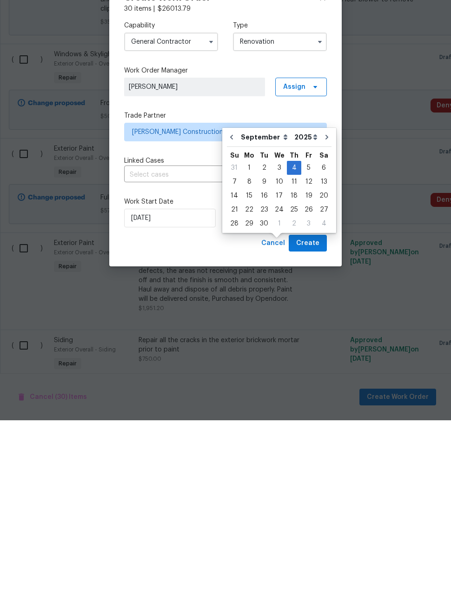
scroll to position [30, 0]
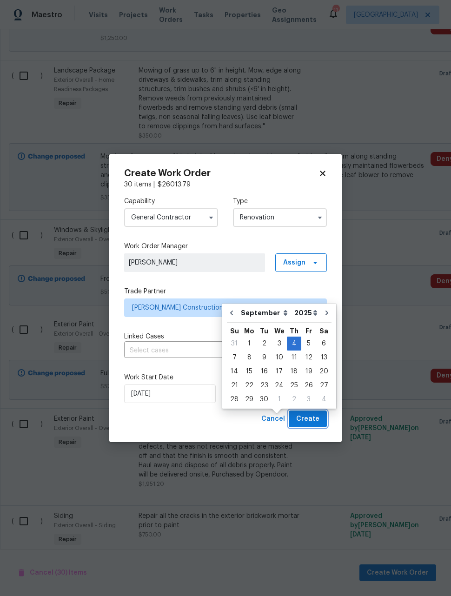
click at [317, 417] on span "Create" at bounding box center [307, 419] width 23 height 12
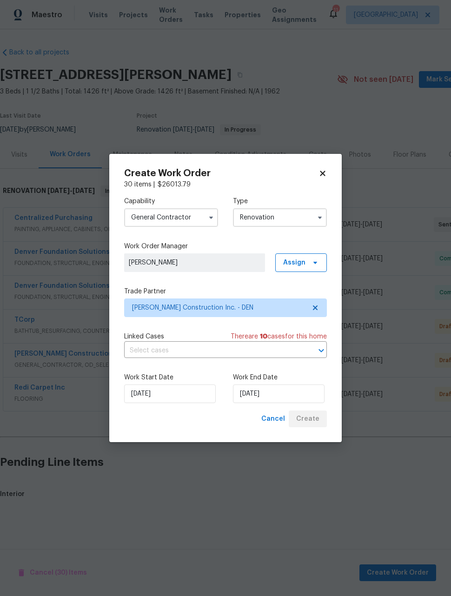
scroll to position [0, 0]
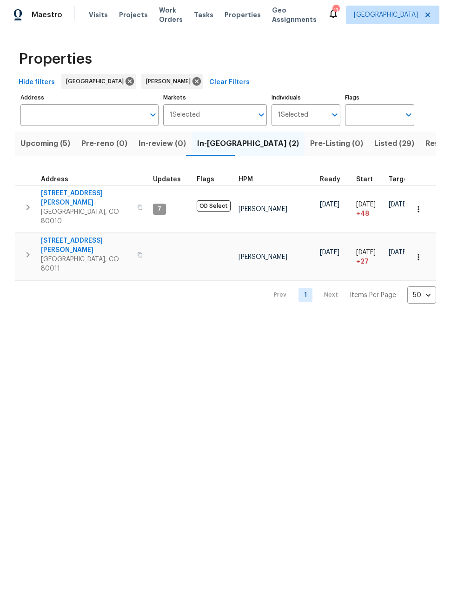
click at [422, 252] on icon "button" at bounding box center [418, 256] width 9 height 9
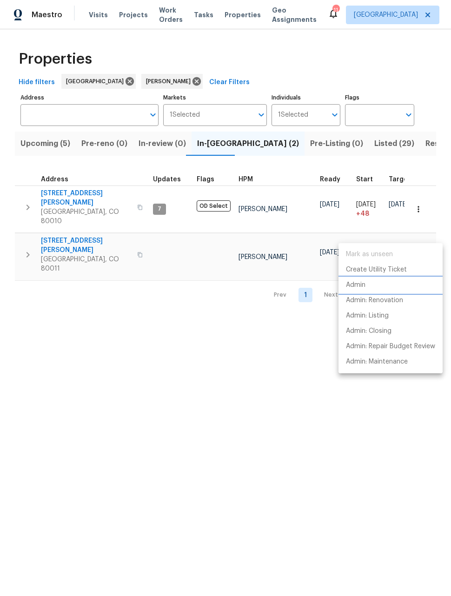
click at [356, 285] on p "Admin" at bounding box center [356, 285] width 20 height 10
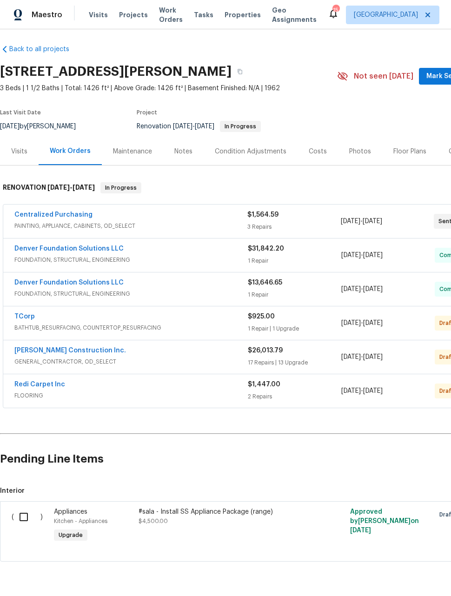
scroll to position [2, 0]
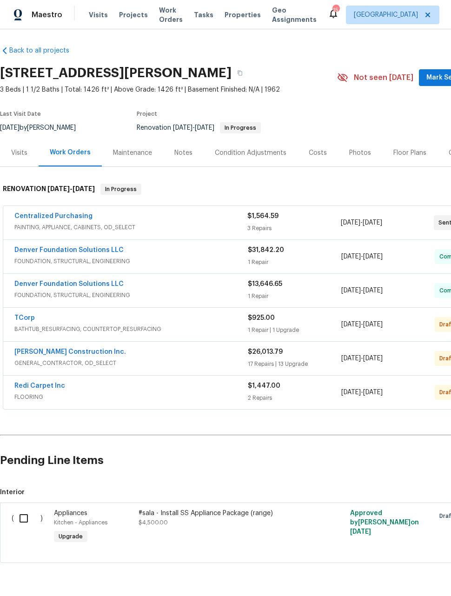
click at [348, 356] on span "8/21/2025" at bounding box center [351, 358] width 20 height 7
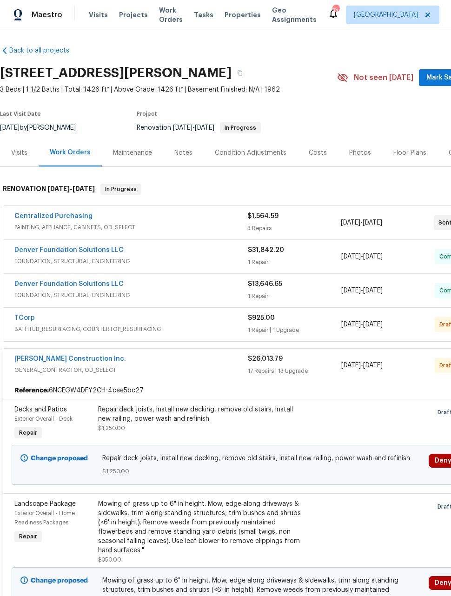
click at [354, 382] on div "Hanson Construction Inc. GENERAL_CONTRACTOR, OD_SELECT $26,013.79 17 Repairs | …" at bounding box center [262, 365] width 519 height 33
click at [47, 362] on link "[PERSON_NAME] Construction Inc." at bounding box center [70, 359] width 112 height 7
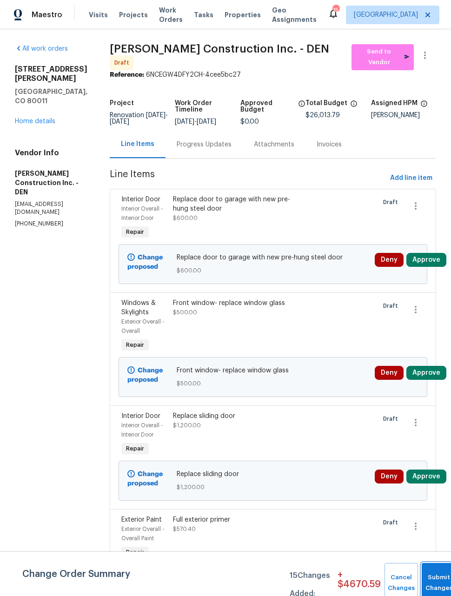
click at [432, 578] on button "Submit Changes" at bounding box center [439, 583] width 34 height 40
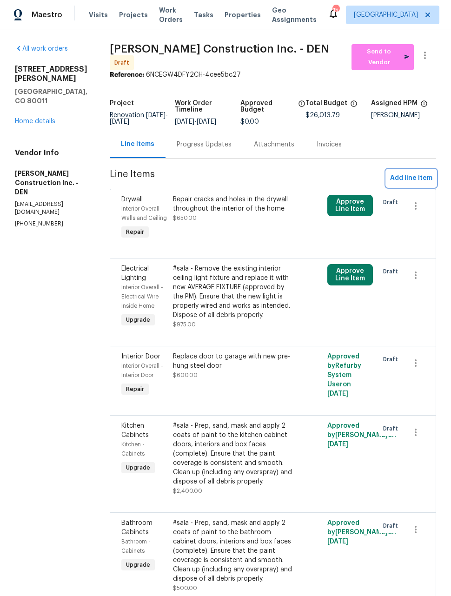
click at [418, 181] on span "Add line item" at bounding box center [411, 178] width 42 height 12
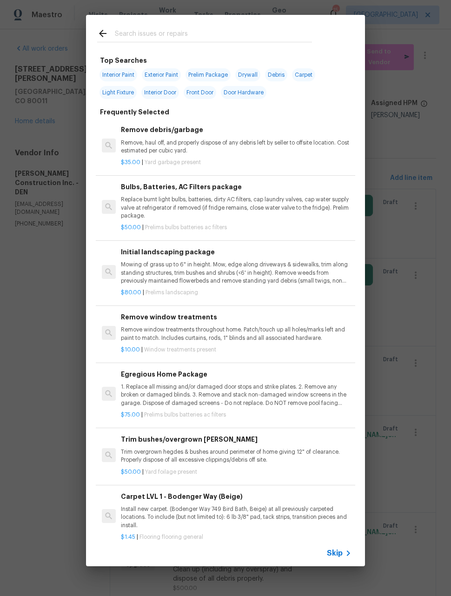
click at [297, 33] on input "text" at bounding box center [213, 35] width 197 height 14
type input "Floor"
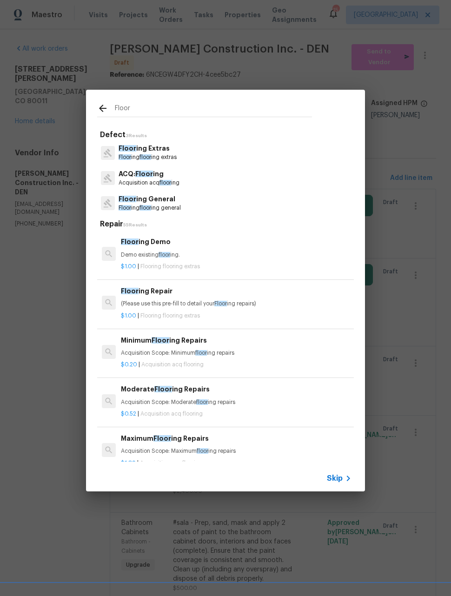
click at [229, 255] on p "Demo existing floor ing." at bounding box center [236, 255] width 231 height 8
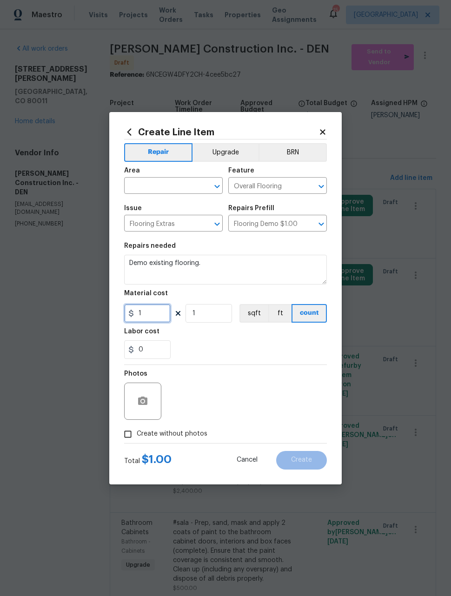
click at [163, 316] on input "1" at bounding box center [147, 313] width 46 height 19
type input "250"
click at [298, 379] on div "Photos" at bounding box center [225, 395] width 203 height 60
click at [127, 438] on input "Create without photos" at bounding box center [128, 434] width 18 height 18
checkbox input "true"
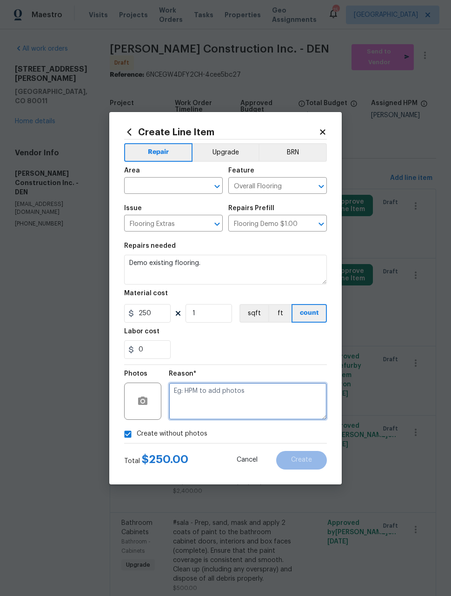
click at [295, 405] on textarea at bounding box center [248, 400] width 158 height 37
type textarea "Later"
click at [280, 366] on div "Reason* Later" at bounding box center [248, 395] width 158 height 60
click at [190, 185] on input "text" at bounding box center [160, 186] width 72 height 14
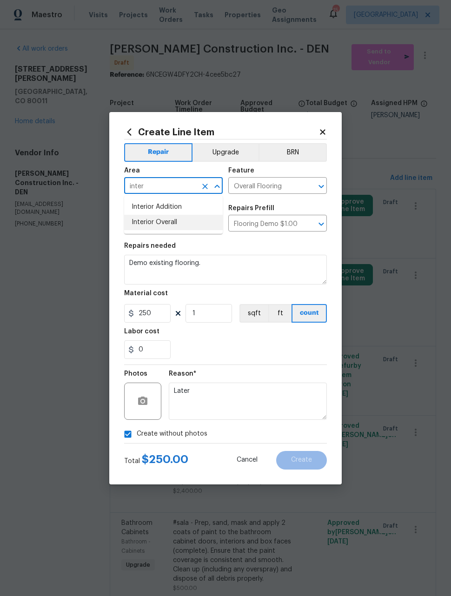
click at [174, 222] on li "Interior Overall" at bounding box center [173, 222] width 99 height 15
type input "Interior Overall"
click at [268, 346] on div "0" at bounding box center [225, 349] width 203 height 19
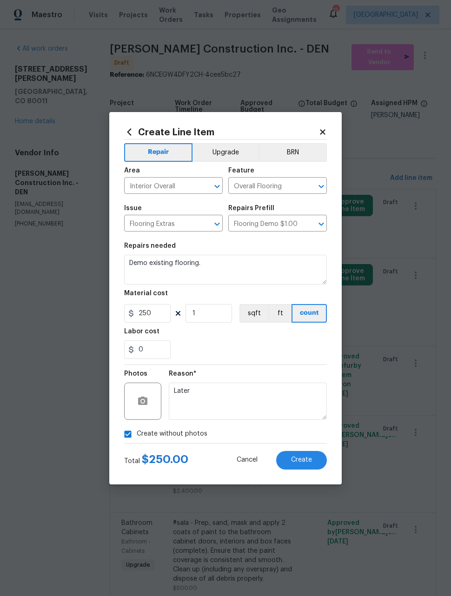
click at [307, 465] on button "Create" at bounding box center [301, 460] width 51 height 19
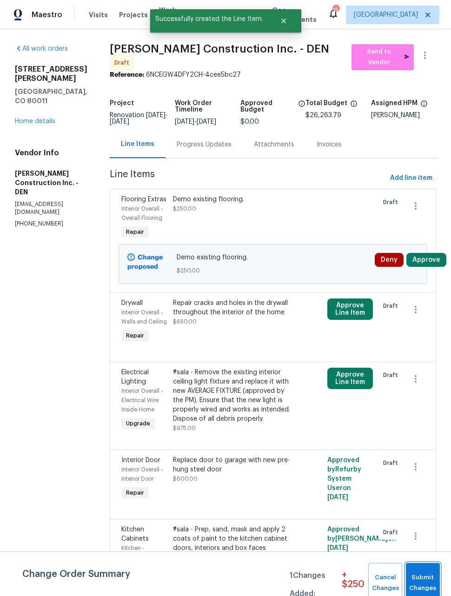
click at [429, 576] on span "Submit Changes" at bounding box center [422, 582] width 25 height 21
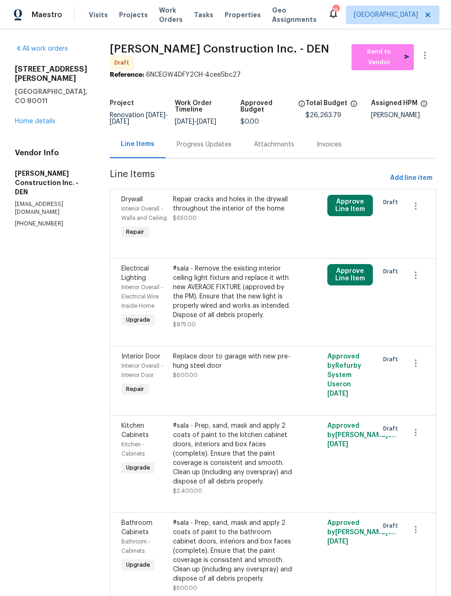
click at [362, 285] on button "Approve Line Item" at bounding box center [350, 274] width 46 height 21
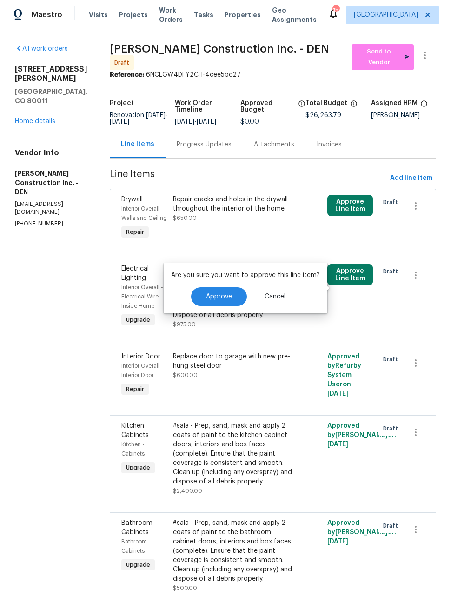
click at [216, 296] on span "Approve" at bounding box center [219, 296] width 26 height 7
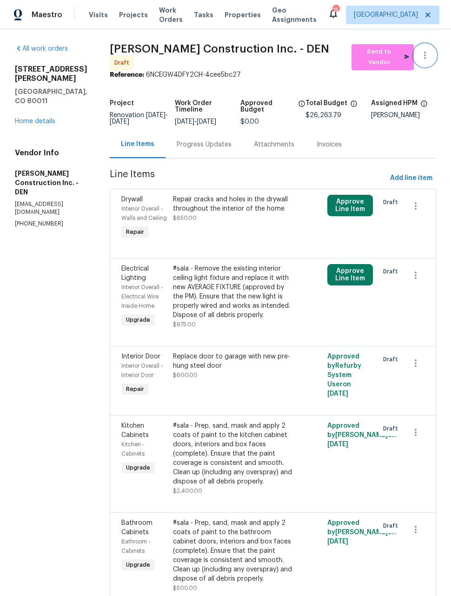
click at [429, 58] on icon "button" at bounding box center [424, 55] width 11 height 11
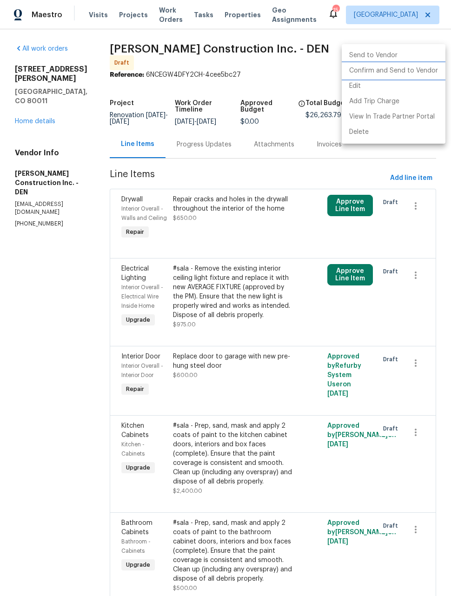
click at [413, 76] on li "Confirm and Send to Vendor" at bounding box center [394, 70] width 104 height 15
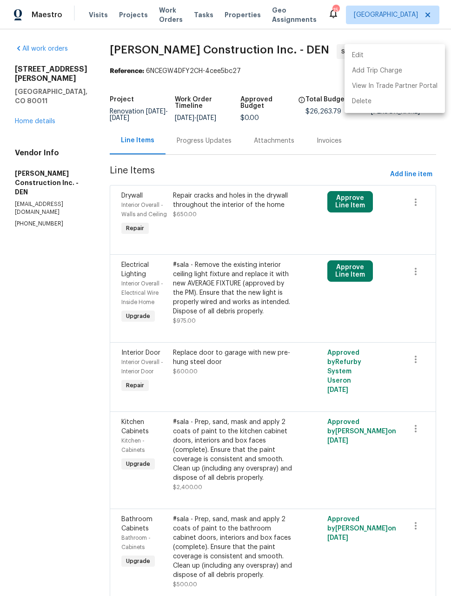
click at [76, 318] on div at bounding box center [225, 298] width 451 height 596
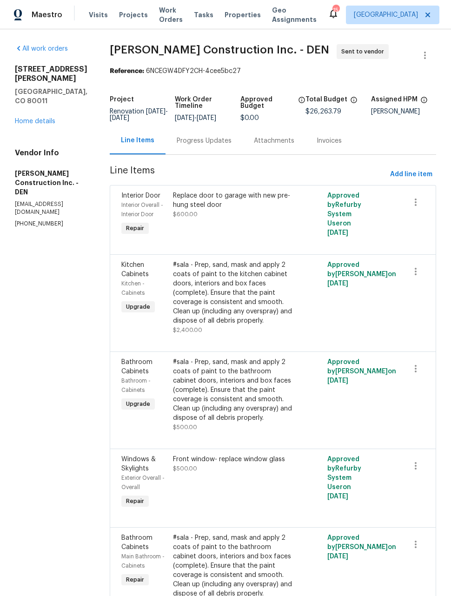
click at [27, 118] on link "Home details" at bounding box center [35, 121] width 40 height 7
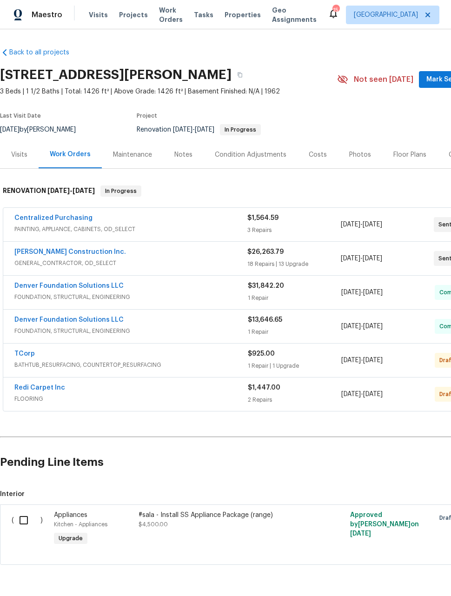
click at [82, 364] on span "BATHTUB_RESURFACING, COUNTERTOP_RESURFACING" at bounding box center [130, 364] width 233 height 9
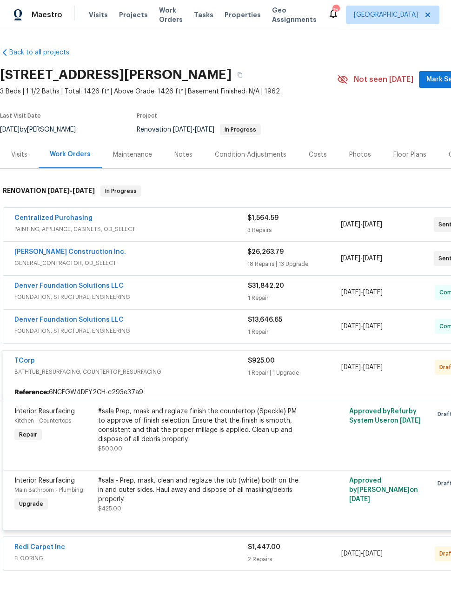
click at [19, 360] on link "TCorp" at bounding box center [24, 360] width 20 height 7
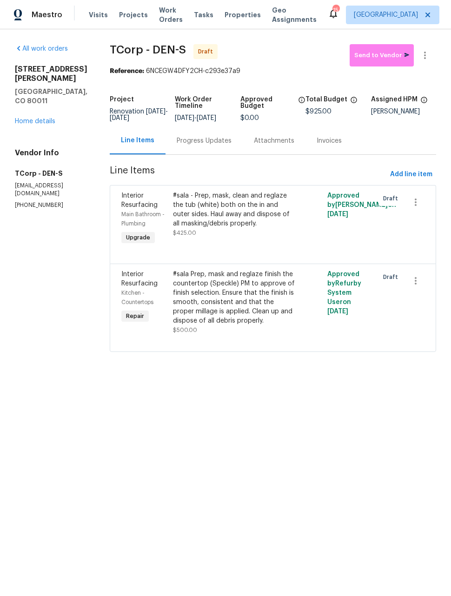
click at [123, 288] on div "Interior Resurfacing" at bounding box center [144, 279] width 46 height 19
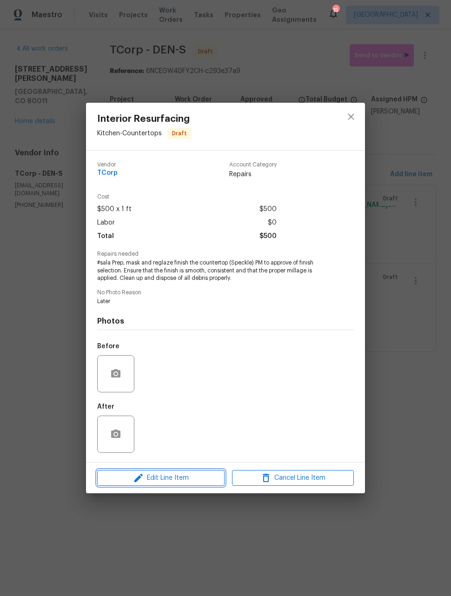
click at [171, 481] on span "Edit Line Item" at bounding box center [161, 478] width 122 height 12
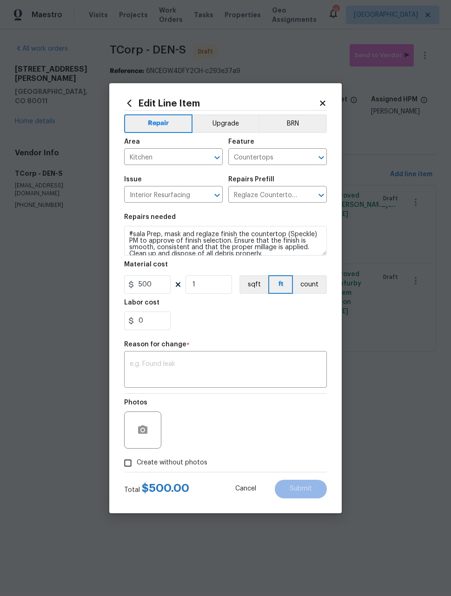
click at [238, 125] on button "Upgrade" at bounding box center [225, 123] width 66 height 19
click at [298, 372] on textarea at bounding box center [225, 371] width 191 height 20
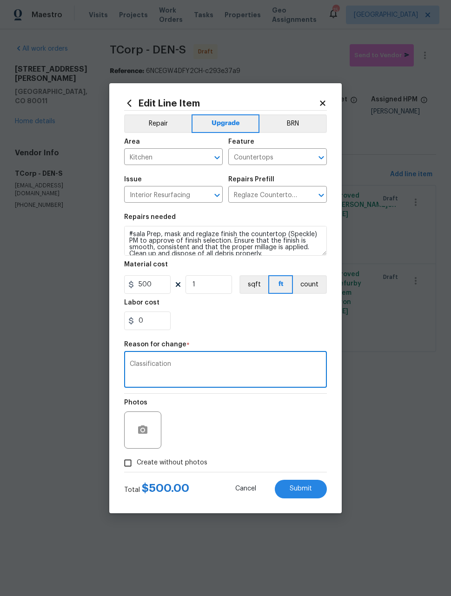
type textarea "Classification"
click at [291, 332] on section "Repairs needed #sala Prep, mask and reglaze finish the countertop (Speckle) PM …" at bounding box center [225, 271] width 203 height 127
click at [310, 494] on button "Submit" at bounding box center [301, 489] width 52 height 19
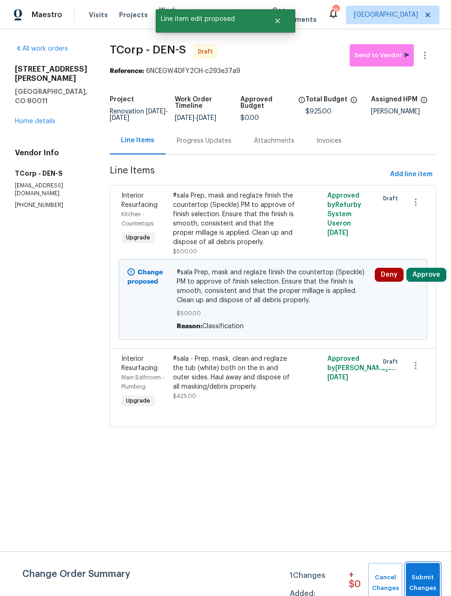
click at [429, 575] on span "Submit Changes" at bounding box center [422, 582] width 25 height 21
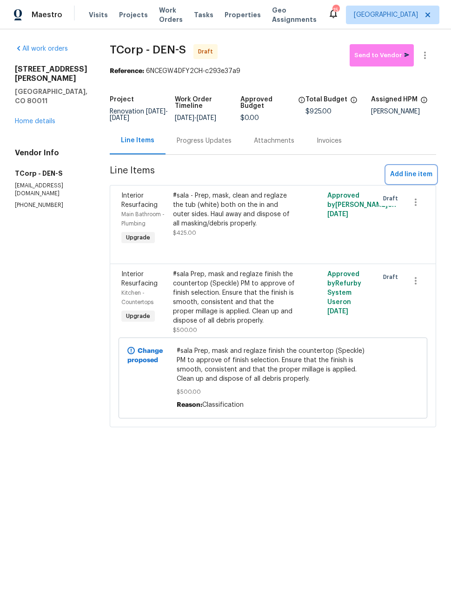
click at [423, 179] on span "Add line item" at bounding box center [411, 175] width 42 height 12
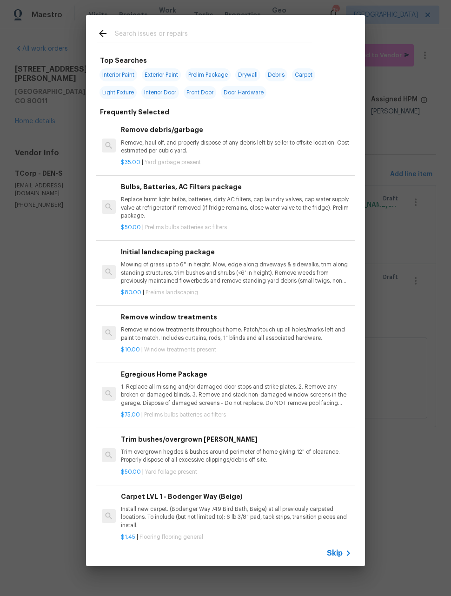
click at [277, 35] on input "text" at bounding box center [213, 35] width 197 height 14
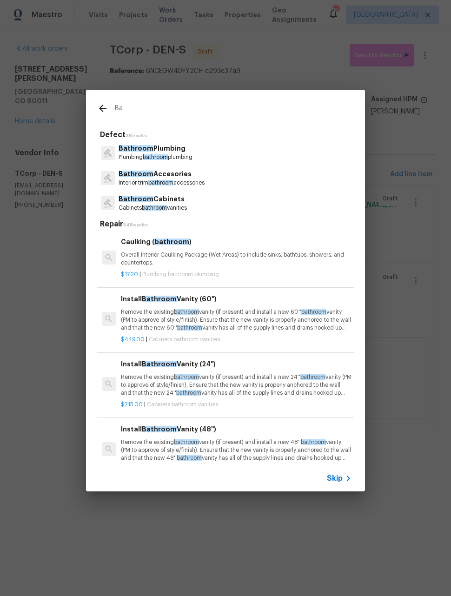
type input "B"
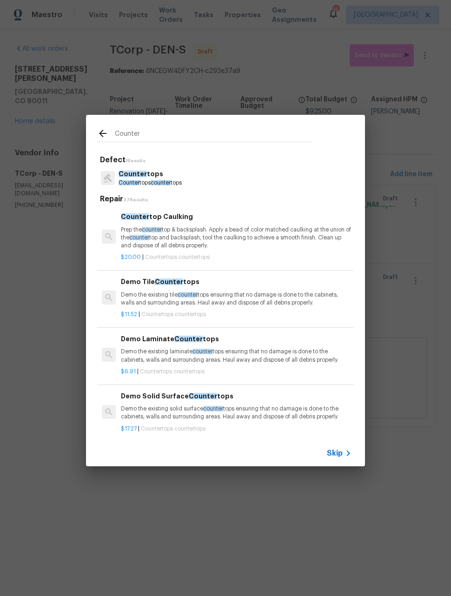
type input "Counter"
click at [272, 175] on div "Counter tops Counter tops counter tops" at bounding box center [225, 177] width 257 height 25
click at [199, 181] on div "Counter tops Counter tops counter tops" at bounding box center [225, 177] width 257 height 25
click at [198, 178] on div "Counter tops Counter tops counter tops" at bounding box center [225, 177] width 257 height 25
click at [170, 180] on span "counter" at bounding box center [161, 183] width 20 height 6
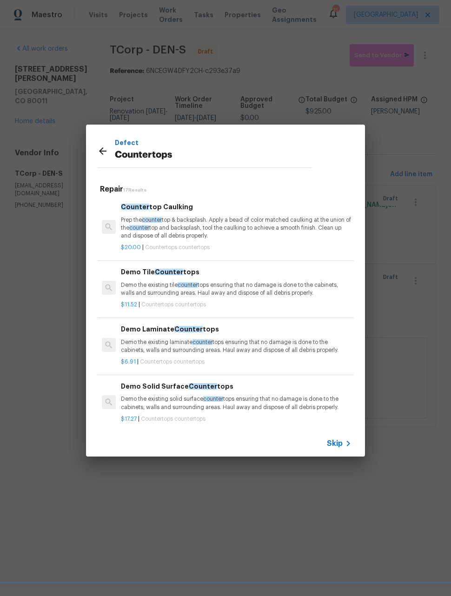
click at [99, 152] on icon at bounding box center [102, 150] width 11 height 11
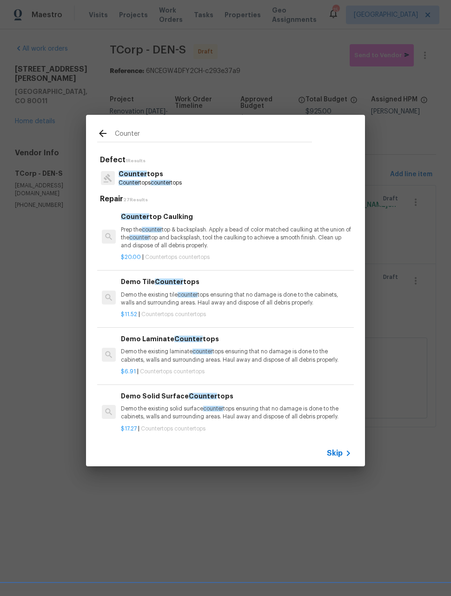
click at [97, 138] on icon at bounding box center [102, 133] width 11 height 11
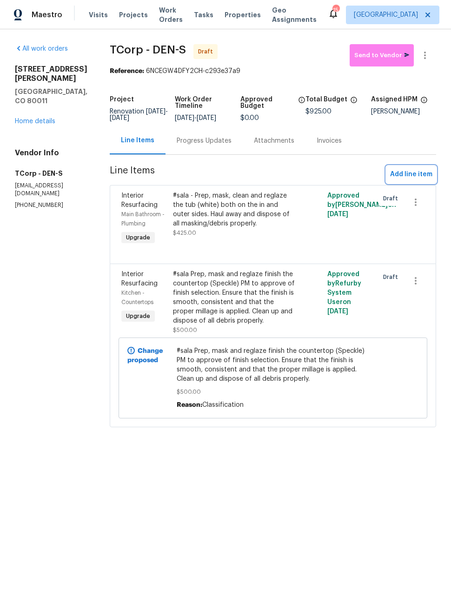
click at [408, 175] on span "Add line item" at bounding box center [411, 175] width 42 height 12
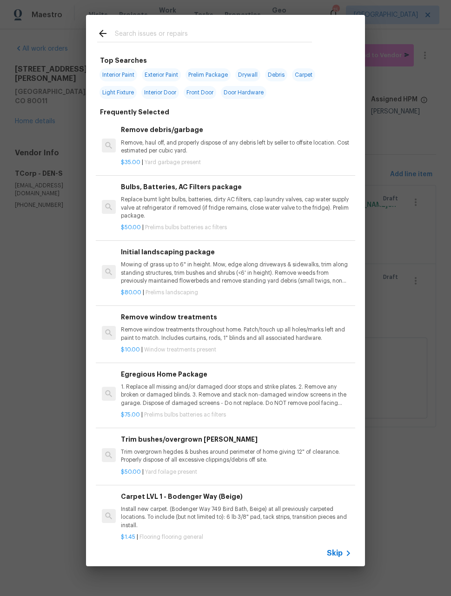
click at [336, 558] on div "Skip" at bounding box center [340, 552] width 27 height 11
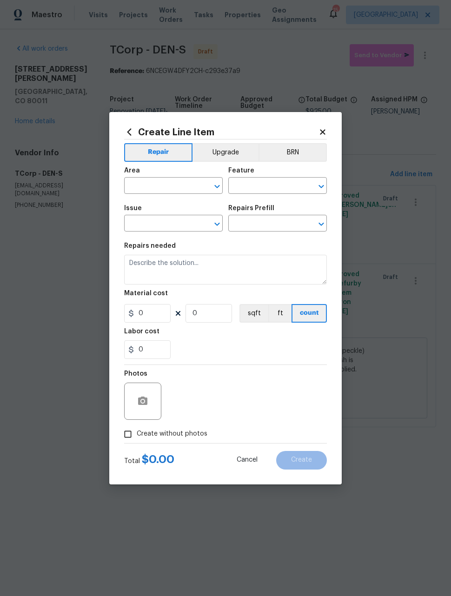
click at [185, 186] on input "text" at bounding box center [160, 186] width 72 height 14
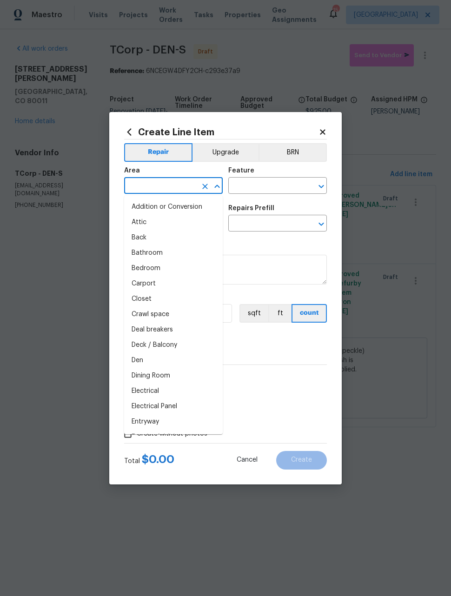
click at [223, 148] on button "Upgrade" at bounding box center [225, 152] width 66 height 19
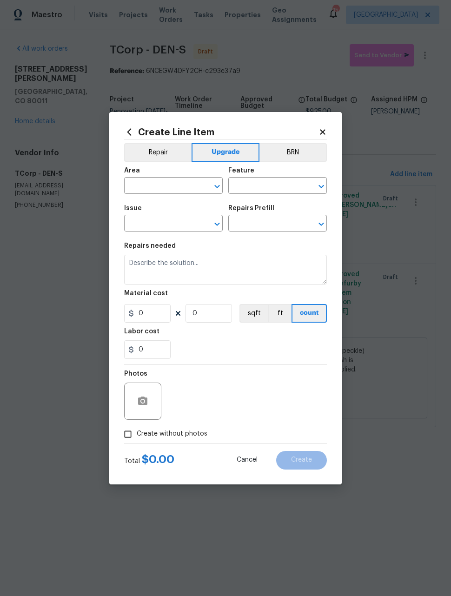
click at [149, 184] on input "text" at bounding box center [160, 186] width 72 height 14
click at [179, 207] on li "Bathroom" at bounding box center [173, 206] width 99 height 15
type input "Bathroom"
click at [207, 185] on icon "Clear" at bounding box center [204, 186] width 9 height 9
click at [191, 192] on input "text" at bounding box center [160, 186] width 72 height 14
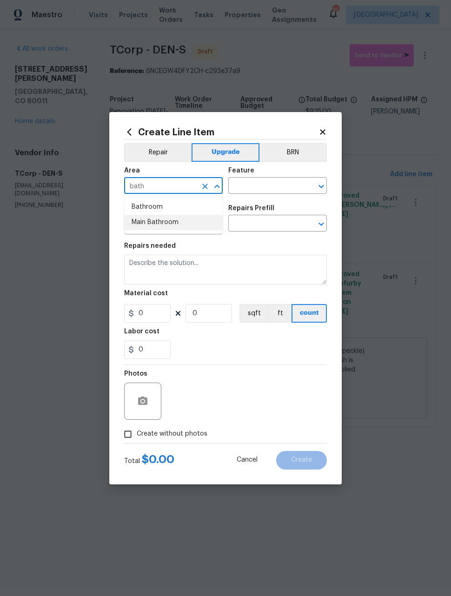
click at [184, 225] on li "Main Bathroom" at bounding box center [173, 222] width 99 height 15
type input "Main Bathroom"
click at [277, 189] on input "text" at bounding box center [264, 186] width 72 height 14
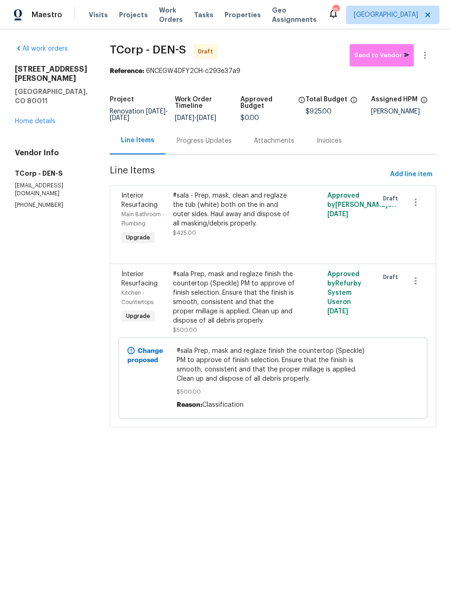
click at [30, 118] on link "Home details" at bounding box center [35, 121] width 40 height 7
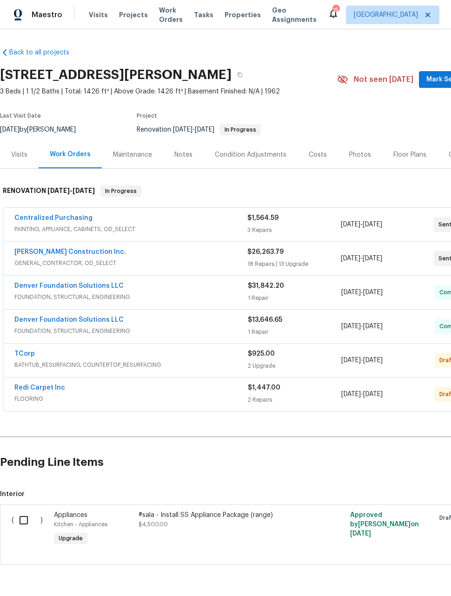
click at [26, 254] on link "Hanson Construction Inc." at bounding box center [70, 252] width 112 height 7
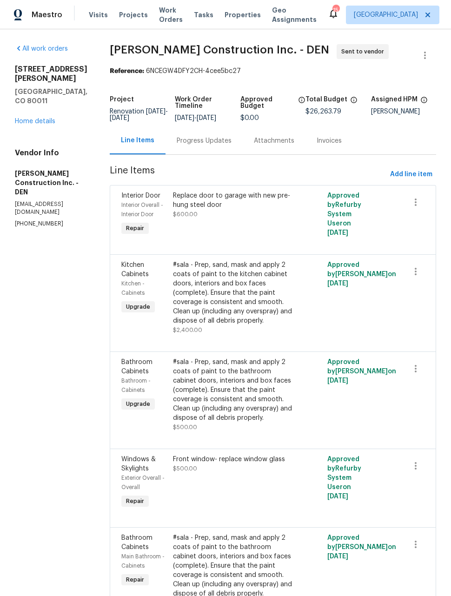
click at [28, 66] on div "622 Dawson St Aurora, CO 80011 Home details" at bounding box center [51, 95] width 72 height 61
click at [29, 118] on link "Home details" at bounding box center [35, 121] width 40 height 7
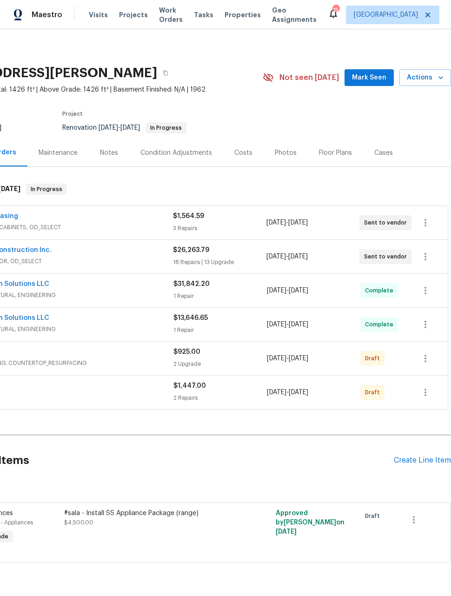
scroll to position [2, 74]
click at [425, 456] on div "Create Line Item" at bounding box center [422, 460] width 57 height 9
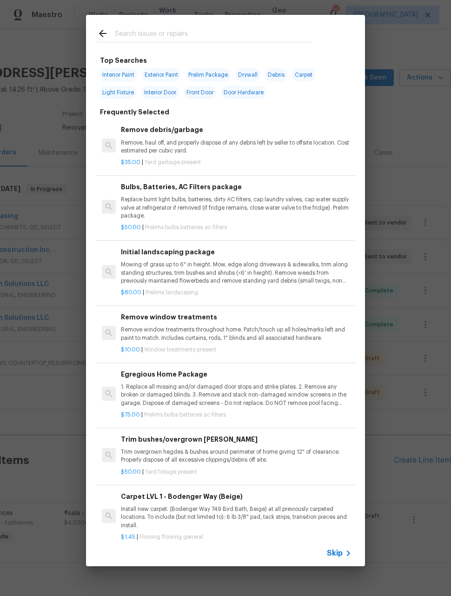
click at [98, 38] on icon at bounding box center [102, 33] width 11 height 11
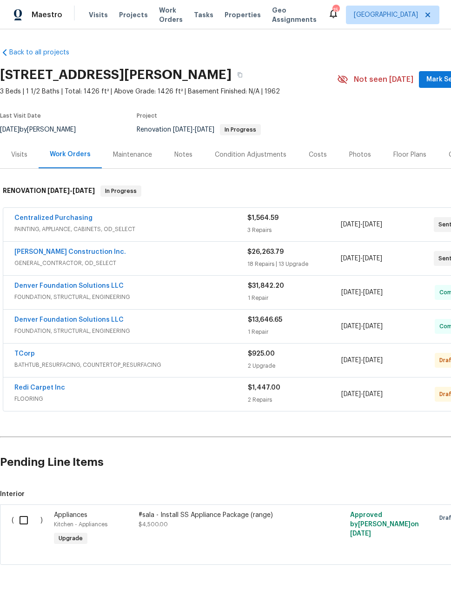
scroll to position [0, 0]
click at [20, 350] on link "TCorp" at bounding box center [24, 353] width 20 height 7
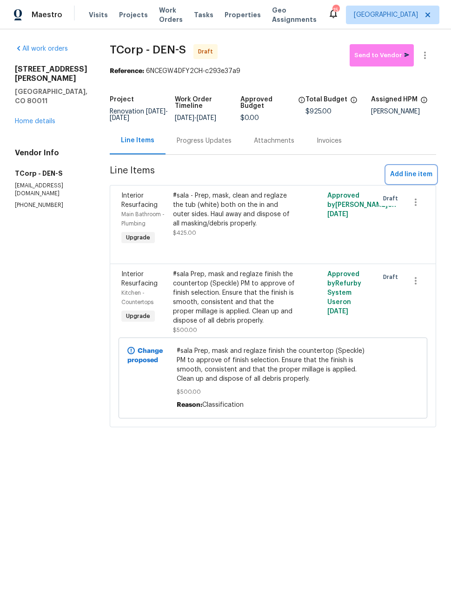
click at [412, 173] on span "Add line item" at bounding box center [411, 175] width 42 height 12
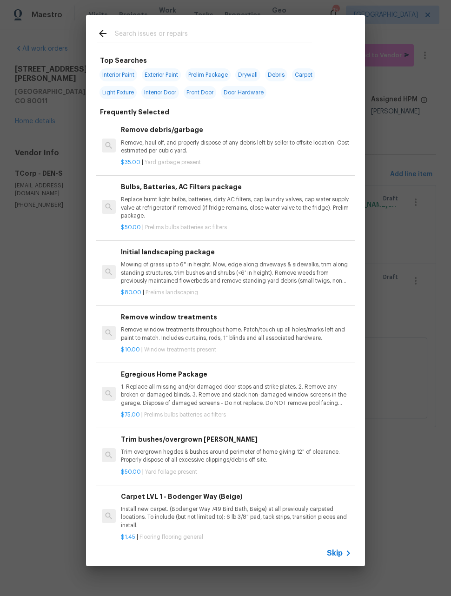
click at [274, 38] on input "text" at bounding box center [213, 35] width 197 height 14
click at [348, 238] on div "Initial landscaping package Mowing of grass up to 6" in height. Mow, edge along…" at bounding box center [225, 272] width 259 height 68
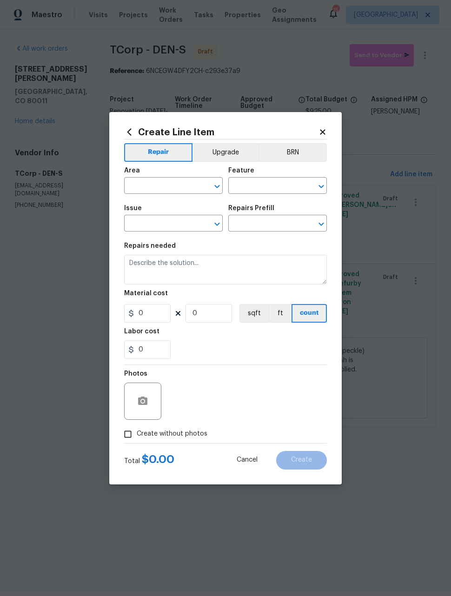
type input "Home Readiness Packages"
type input "Landscape Package"
type input "Initial landscaping package $80.00"
type textarea "Mowing of grass up to 6" in height. Mow, edge along driveways & sidewalks, trim…"
type input "80"
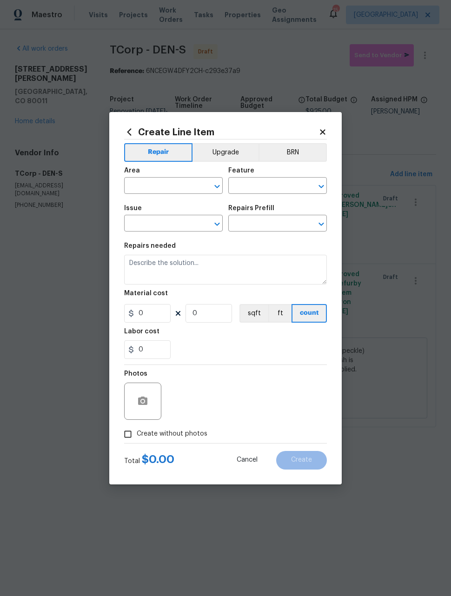
type input "1"
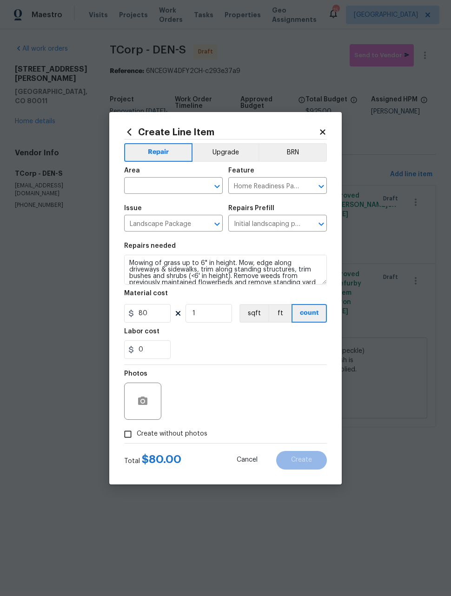
click at [323, 128] on icon at bounding box center [322, 132] width 8 height 8
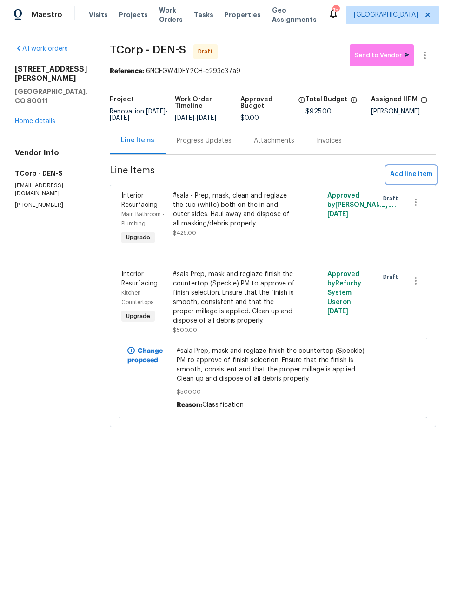
click at [421, 174] on span "Add line item" at bounding box center [411, 175] width 42 height 12
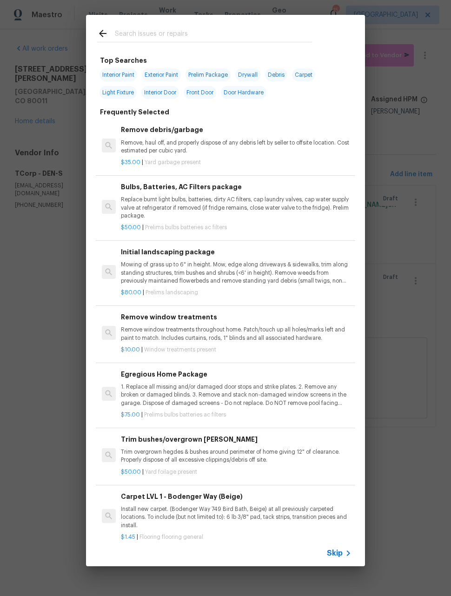
click at [344, 557] on icon at bounding box center [348, 552] width 11 height 11
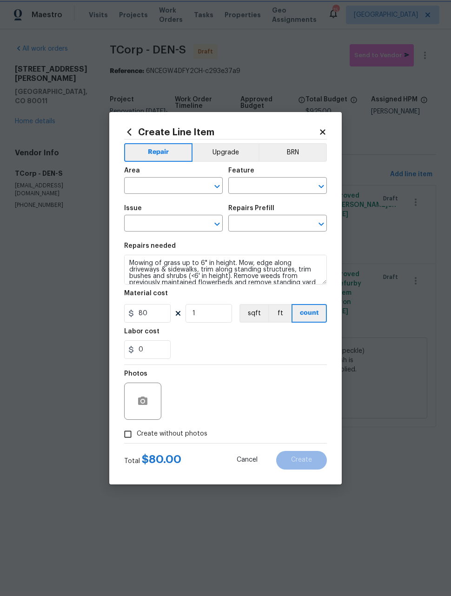
type input "Home Readiness Packages"
type input "Landscape Package"
type input "Initial landscaping package $80.00"
click at [312, 187] on icon "Clear" at bounding box center [308, 186] width 9 height 9
click at [210, 224] on button "Clear" at bounding box center [204, 223] width 13 height 13
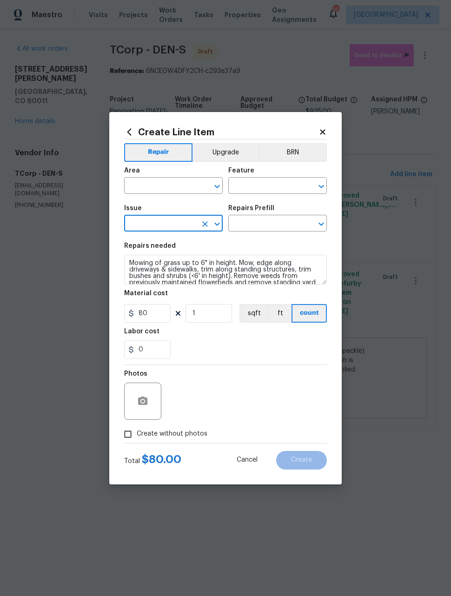
click at [237, 152] on button "Upgrade" at bounding box center [225, 152] width 66 height 19
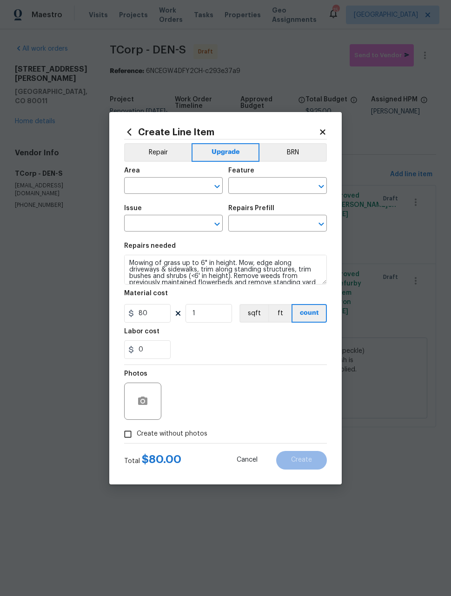
click at [167, 188] on input "text" at bounding box center [160, 186] width 72 height 14
click at [186, 204] on li "Bathroom" at bounding box center [173, 206] width 99 height 15
type input "Bathroom"
click at [287, 188] on input "text" at bounding box center [264, 186] width 72 height 14
click at [261, 232] on li "Vanity" at bounding box center [277, 229] width 99 height 15
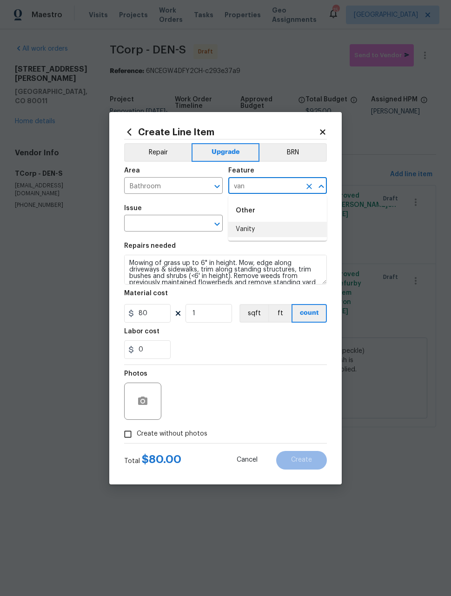
type input "Vanity"
click at [194, 228] on input "text" at bounding box center [160, 224] width 72 height 14
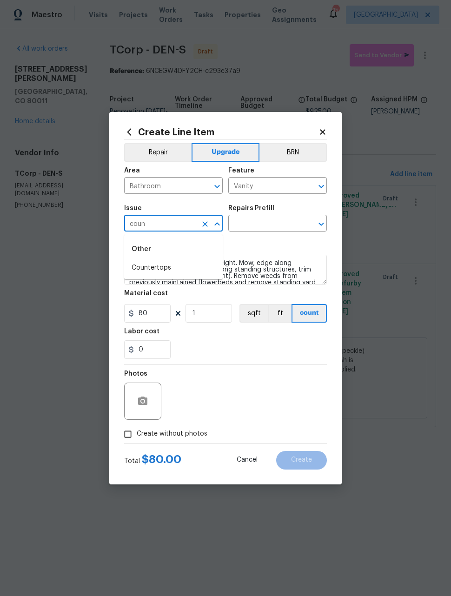
click at [184, 275] on li "Countertops" at bounding box center [173, 267] width 99 height 15
type input "Countertops"
click at [280, 227] on input "text" at bounding box center [264, 224] width 72 height 14
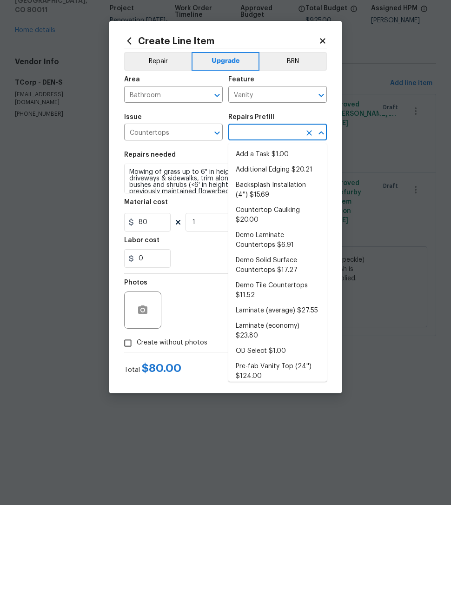
click at [286, 238] on li "Add a Task $1.00" at bounding box center [277, 245] width 99 height 15
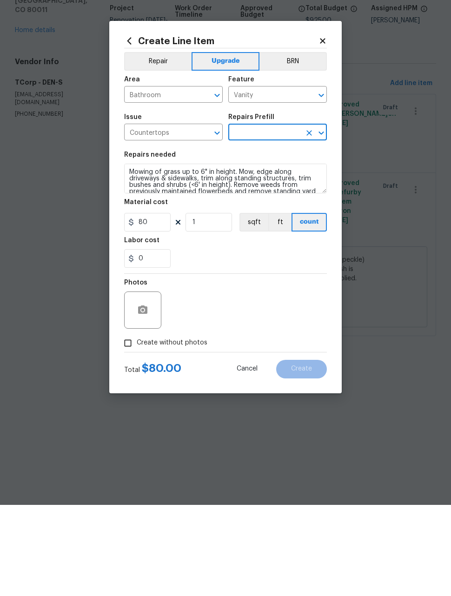
type input "Add a Task $1.00"
type input "Countertops"
type textarea "HPM to detail"
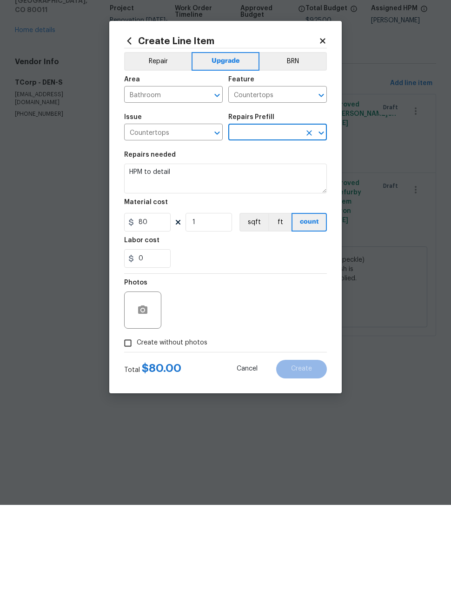
type input "Add a Task $1.00"
type input "1"
click at [282, 255] on textarea "HPM to detail" at bounding box center [225, 270] width 203 height 30
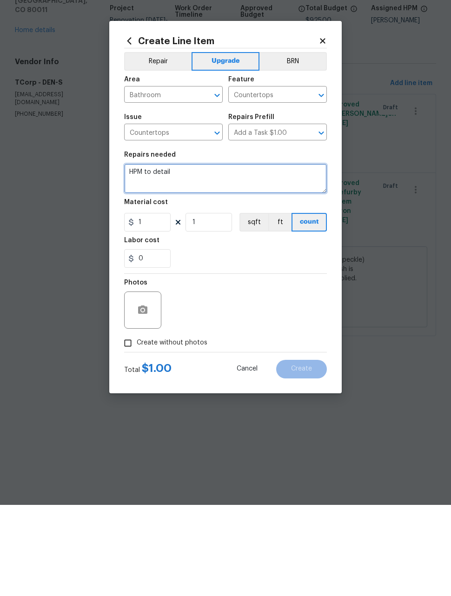
click at [283, 255] on textarea "HPM to detail" at bounding box center [225, 270] width 203 height 30
click at [282, 255] on textarea "HPM to detail" at bounding box center [225, 270] width 203 height 30
click at [278, 255] on textarea "HPM to detail" at bounding box center [225, 270] width 203 height 30
type textarea "H"
type textarea "B"
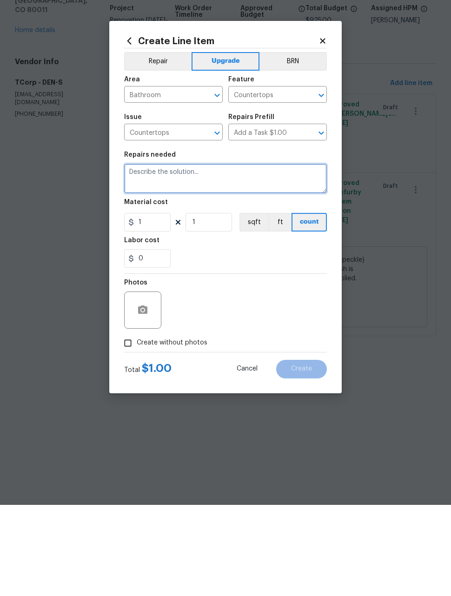
click at [200, 180] on button "Clear" at bounding box center [204, 186] width 13 height 13
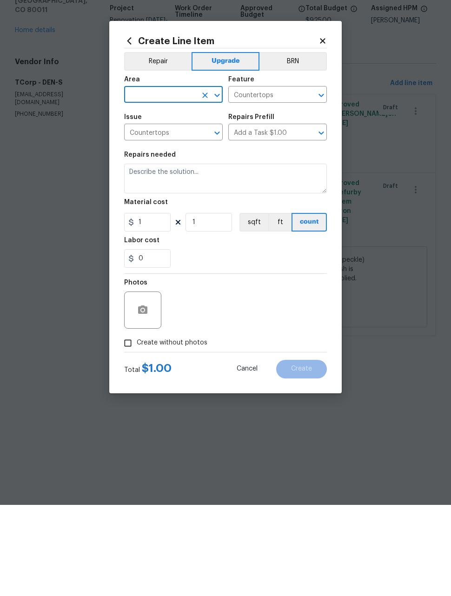
click at [190, 179] on input "text" at bounding box center [160, 186] width 72 height 14
click at [189, 199] on li "Main Bathroom" at bounding box center [173, 206] width 99 height 15
type input "Main Bathroom"
click at [187, 255] on textarea at bounding box center [225, 270] width 203 height 30
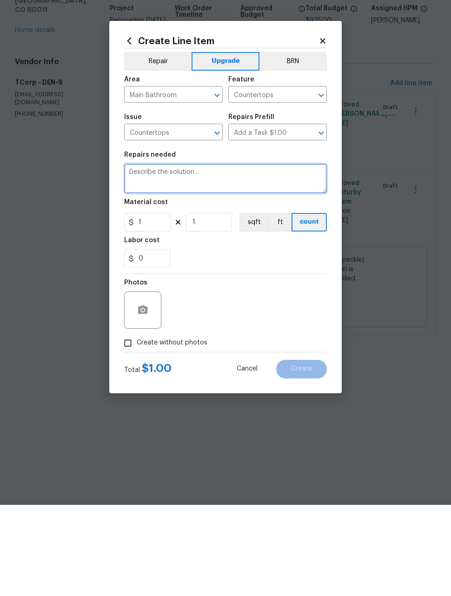
click at [187, 255] on textarea at bounding box center [225, 270] width 203 height 30
click at [186, 255] on textarea at bounding box center [225, 270] width 203 height 30
click at [268, 255] on textarea "Main Bathroom- refinish bathroom countertops in grey granite" at bounding box center [225, 270] width 203 height 30
type textarea "Main Bathroom- refinish bathroom countertop in grey granite"
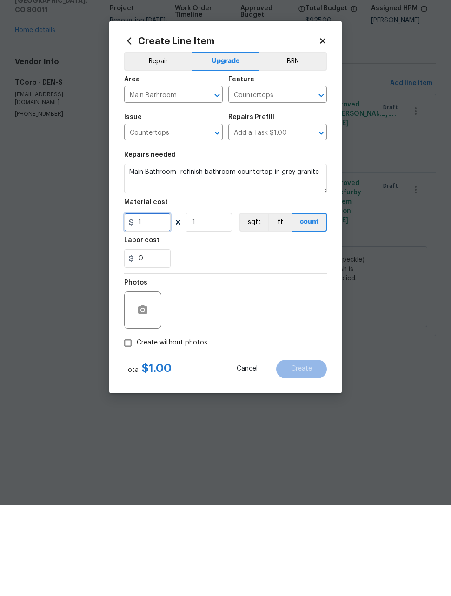
click at [166, 304] on input "1" at bounding box center [147, 313] width 46 height 19
type input "350"
click at [275, 365] on div "Photos" at bounding box center [225, 395] width 203 height 60
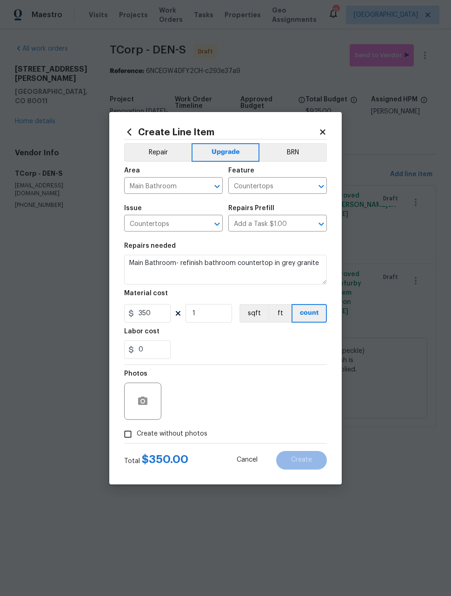
click at [125, 435] on input "Create without photos" at bounding box center [128, 434] width 18 height 18
checkbox input "true"
click at [270, 397] on textarea at bounding box center [248, 400] width 158 height 37
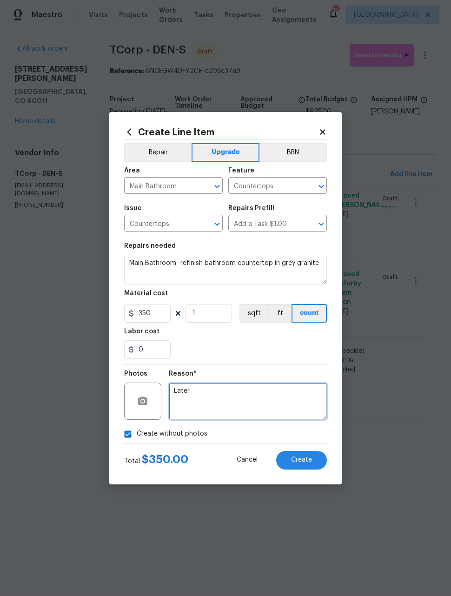
type textarea "Later"
click at [271, 365] on div "Reason* Later" at bounding box center [248, 395] width 158 height 60
click at [310, 463] on span "Create" at bounding box center [301, 459] width 21 height 7
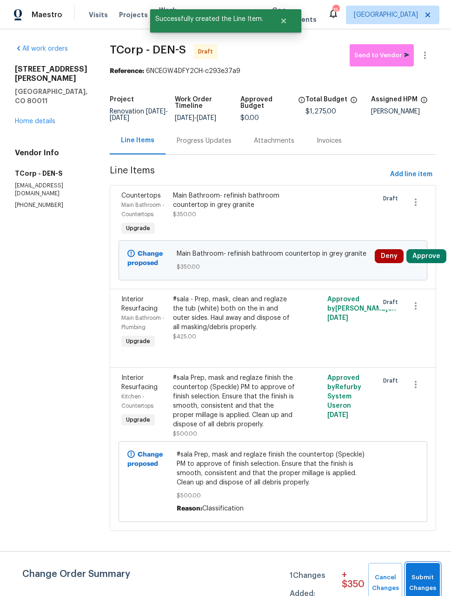
click at [430, 575] on span "Submit Changes" at bounding box center [422, 582] width 25 height 21
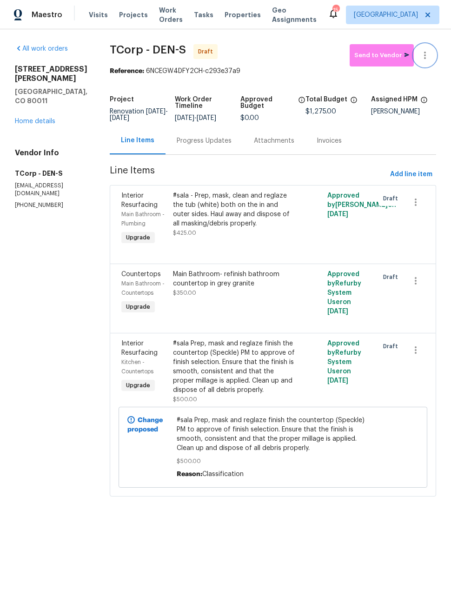
click at [428, 55] on icon "button" at bounding box center [424, 55] width 11 height 11
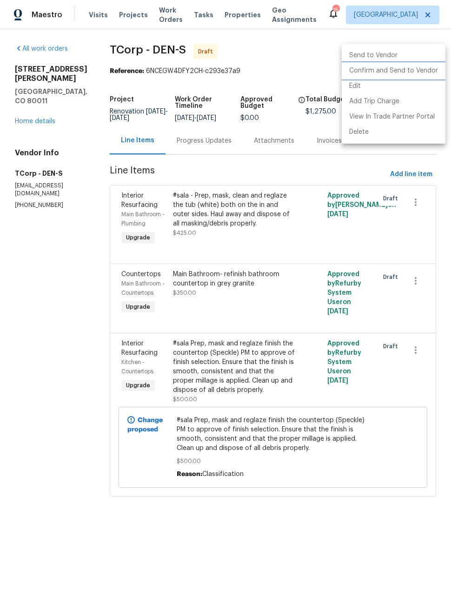
click at [411, 77] on li "Confirm and Send to Vendor" at bounding box center [394, 70] width 104 height 15
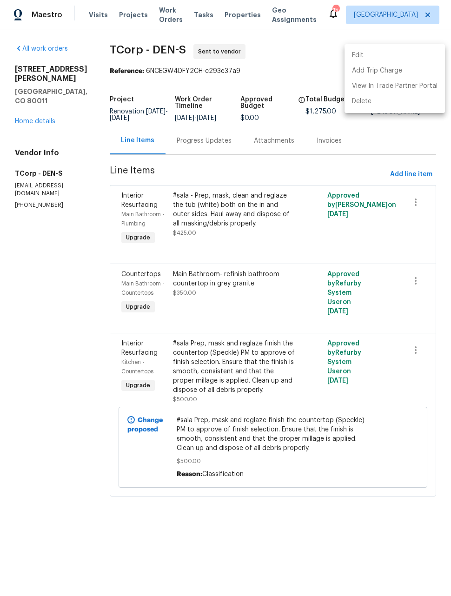
click at [49, 239] on div at bounding box center [225, 298] width 451 height 596
click at [213, 144] on div "Progress Updates" at bounding box center [204, 140] width 55 height 9
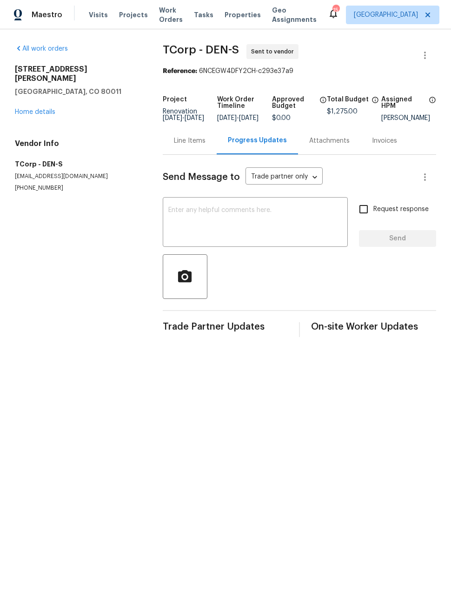
click at [231, 215] on textarea at bounding box center [255, 223] width 174 height 33
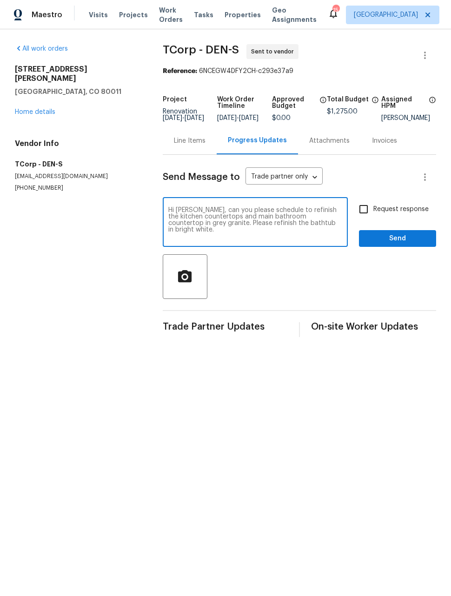
click at [226, 229] on textarea "Hi Jodi, can you please schedule to refinish the kitchen countertops and main b…" at bounding box center [255, 223] width 174 height 33
click at [320, 234] on textarea "Hi Jodi, can you please schedule to refinish the kitchen countertops and main b…" at bounding box center [255, 223] width 174 height 33
type textarea "Hi Jodi, can you please schedule to refinish the kitchen countertops and main b…"
click at [360, 215] on input "Request response" at bounding box center [364, 209] width 20 height 20
checkbox input "true"
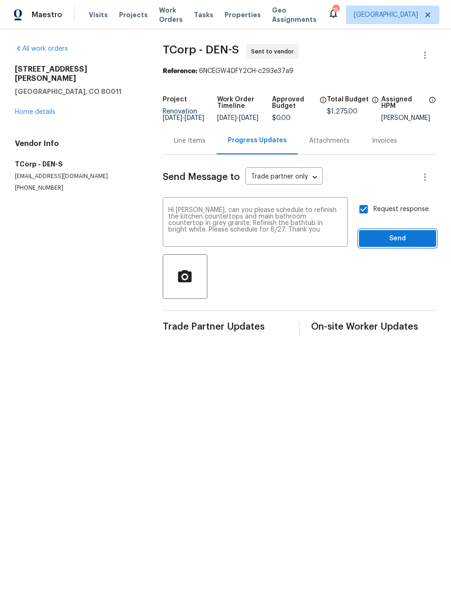
click at [400, 243] on span "Send" at bounding box center [397, 239] width 62 height 12
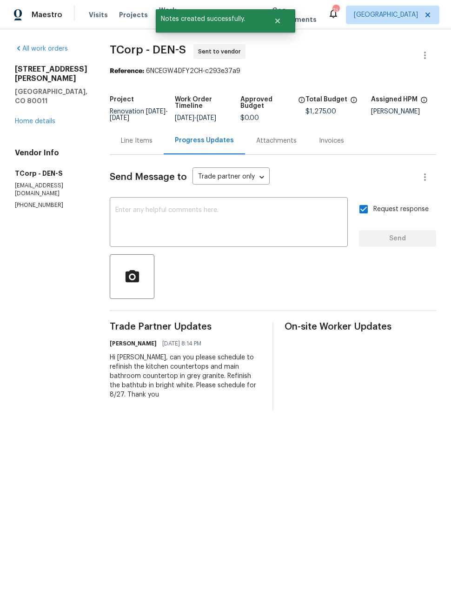
click at [30, 118] on link "Home details" at bounding box center [35, 121] width 40 height 7
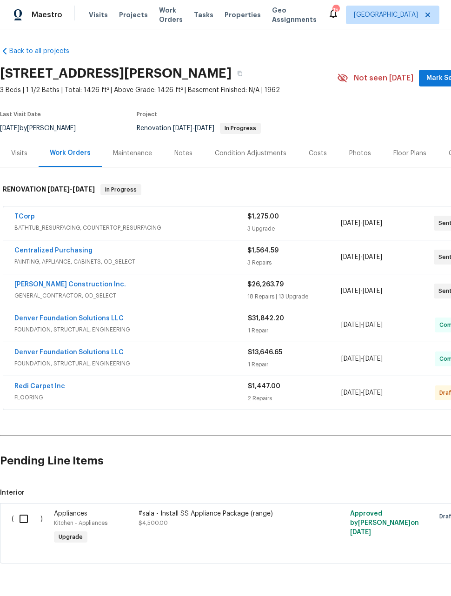
scroll to position [1, 0]
